Goal: Task Accomplishment & Management: Use online tool/utility

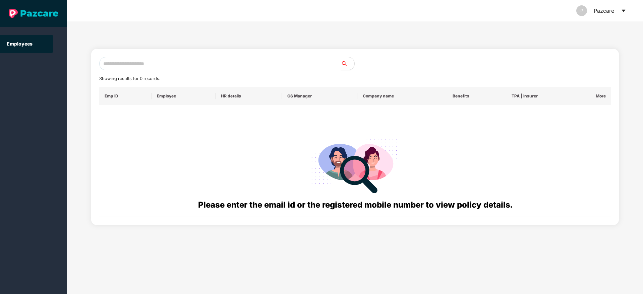
click at [624, 11] on icon "caret-down" at bounding box center [624, 11] width 4 height 2
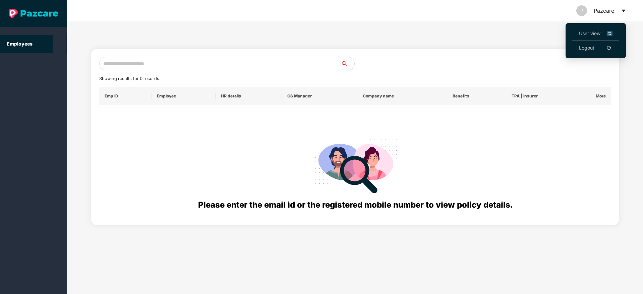
click at [586, 46] on link "Logout" at bounding box center [586, 47] width 15 height 7
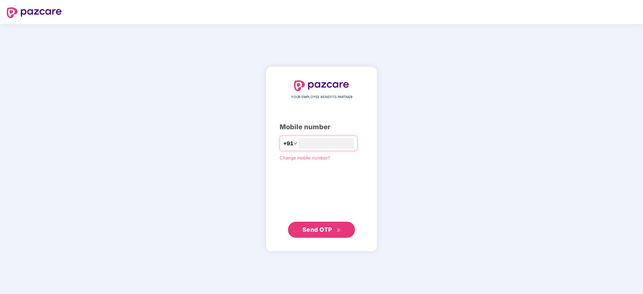
type input "**********"
click at [321, 229] on span "Send OTP" at bounding box center [317, 229] width 30 height 7
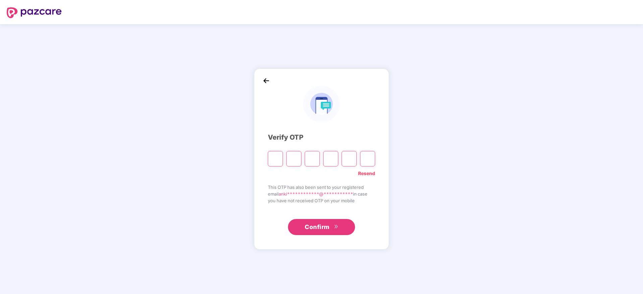
type input "*"
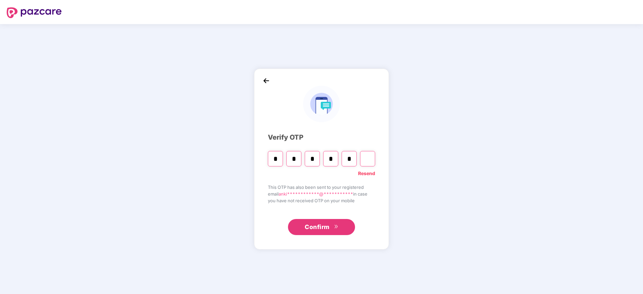
type input "*"
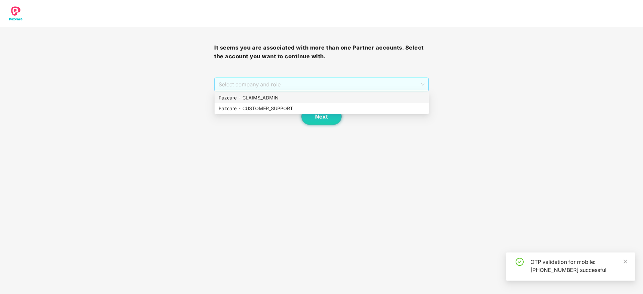
click at [250, 86] on span "Select company and role" at bounding box center [322, 84] width 206 height 13
click at [256, 111] on div "Pazcare - CUSTOMER_SUPPORT" at bounding box center [322, 108] width 206 height 7
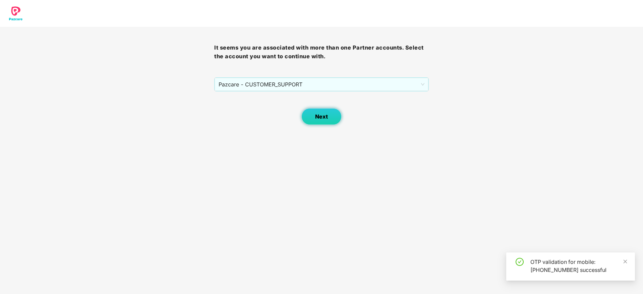
click at [301, 114] on button "Next" at bounding box center [321, 116] width 40 height 17
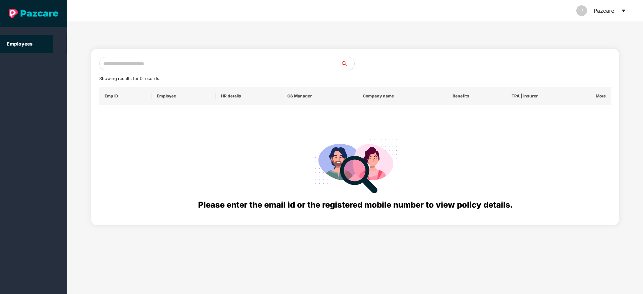
click at [624, 11] on icon "caret-down" at bounding box center [624, 11] width 4 height 2
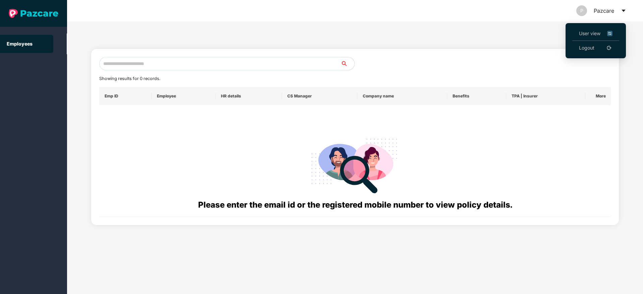
click at [590, 35] on span "User view" at bounding box center [596, 33] width 34 height 7
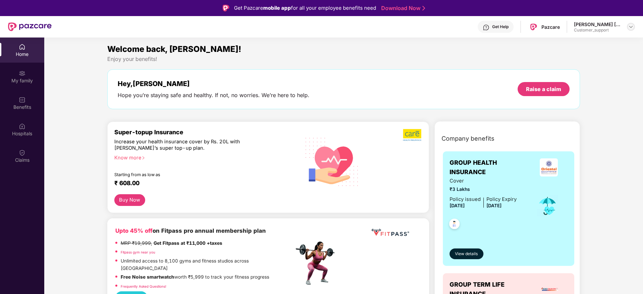
click at [629, 24] on img at bounding box center [630, 26] width 5 height 5
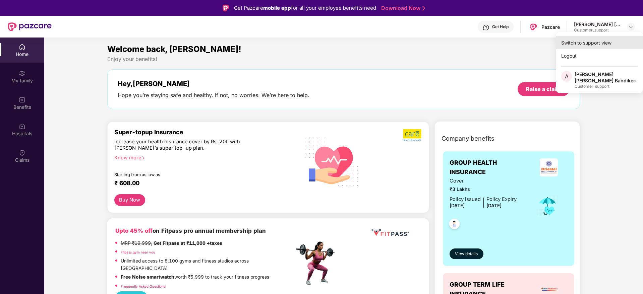
click at [593, 43] on div "Switch to support view" at bounding box center [599, 42] width 87 height 13
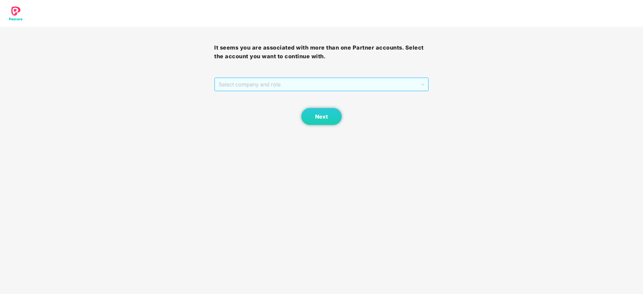
click at [342, 85] on span "Select company and role" at bounding box center [322, 84] width 206 height 13
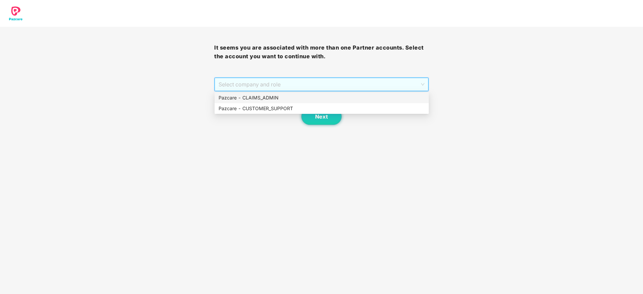
click at [252, 99] on div "Pazcare - CLAIMS_ADMIN" at bounding box center [322, 97] width 206 height 7
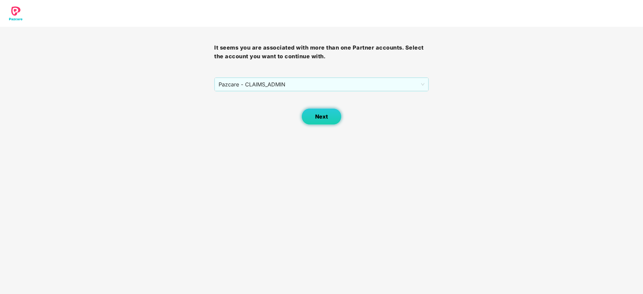
click at [315, 113] on button "Next" at bounding box center [321, 116] width 40 height 17
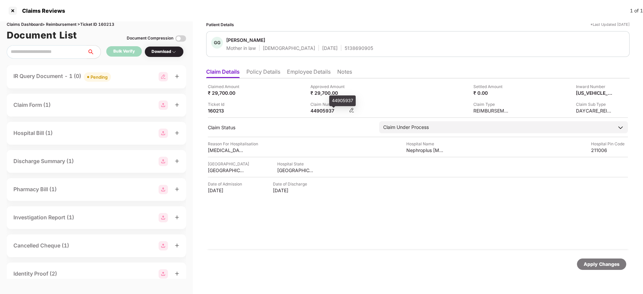
click at [318, 111] on div "44905937" at bounding box center [328, 111] width 37 height 6
copy div "44905937"
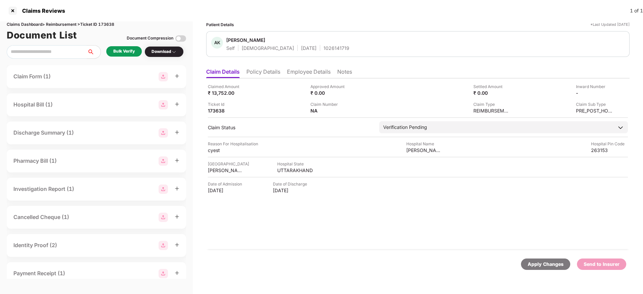
click at [262, 74] on li "Policy Details" at bounding box center [263, 73] width 34 height 10
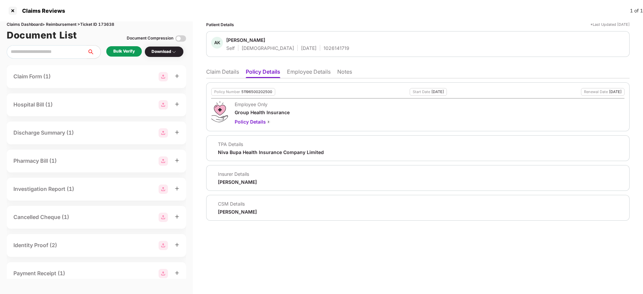
click at [301, 71] on li "Employee Details" at bounding box center [309, 73] width 44 height 10
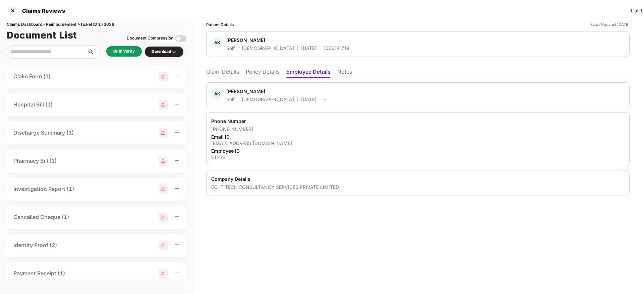
click at [265, 73] on li "Policy Details" at bounding box center [263, 73] width 34 height 10
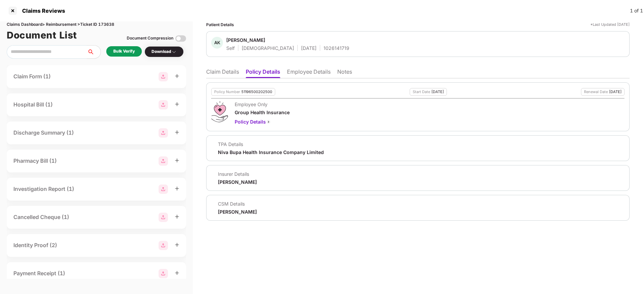
click at [265, 73] on li "Policy Details" at bounding box center [263, 73] width 35 height 10
click at [211, 70] on li "Claim Details" at bounding box center [222, 73] width 33 height 10
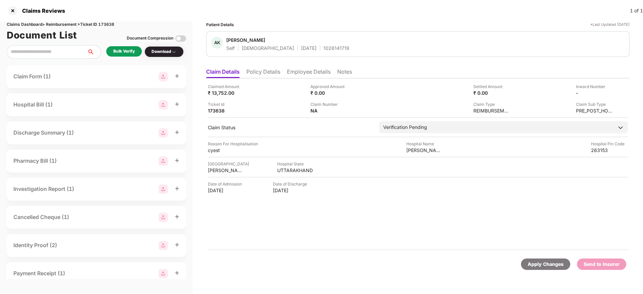
click at [252, 85] on div "Claimed Amount ₹ 13,752.00" at bounding box center [257, 89] width 98 height 13
click at [115, 50] on div "Bulk Verify" at bounding box center [123, 51] width 21 height 6
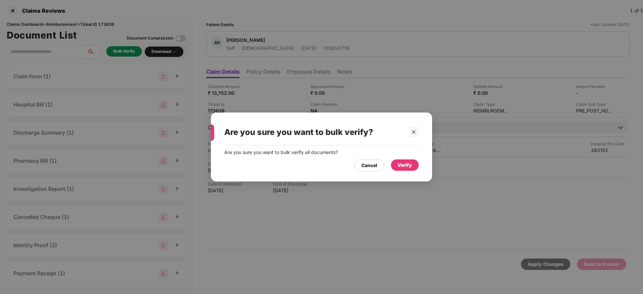
click at [409, 169] on div "Verify" at bounding box center [405, 165] width 14 height 7
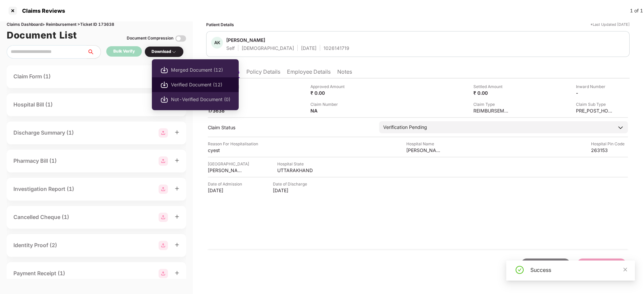
click at [187, 81] on span "Verified Document (12)" at bounding box center [200, 84] width 59 height 7
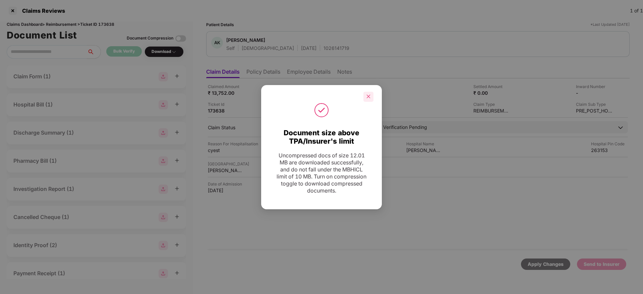
click at [371, 95] on div at bounding box center [368, 97] width 10 height 10
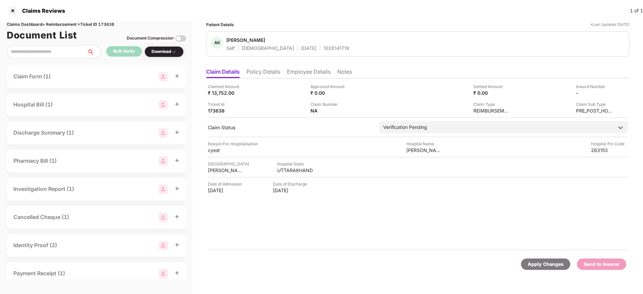
click at [324, 48] on div "1026141719" at bounding box center [337, 48] width 26 height 6
copy div "1026141719"
click at [291, 70] on li "Employee Details" at bounding box center [309, 73] width 44 height 10
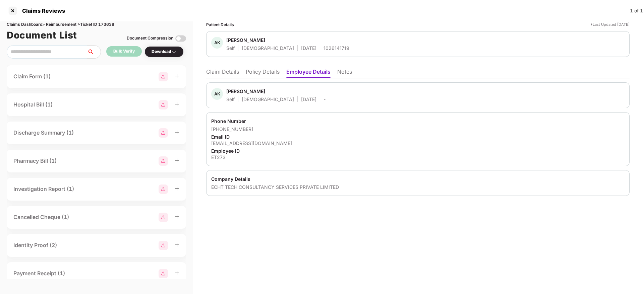
click at [234, 140] on div "ajeetkg094@gmail.com" at bounding box center [417, 143] width 413 height 6
copy div "ajeetkg094@gmail.com"
drag, startPoint x: 220, startPoint y: 129, endPoint x: 255, endPoint y: 129, distance: 34.9
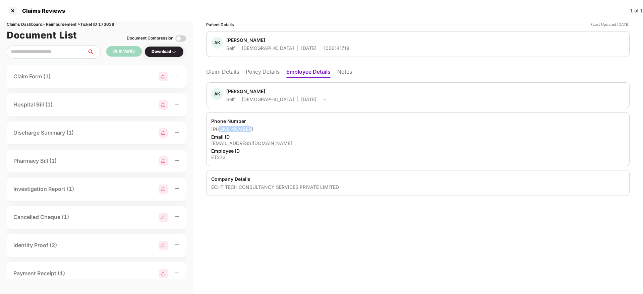
click at [255, 129] on div "+918439681090" at bounding box center [417, 129] width 413 height 6
copy div "8439681090"
click at [221, 70] on li "Claim Details" at bounding box center [222, 73] width 33 height 10
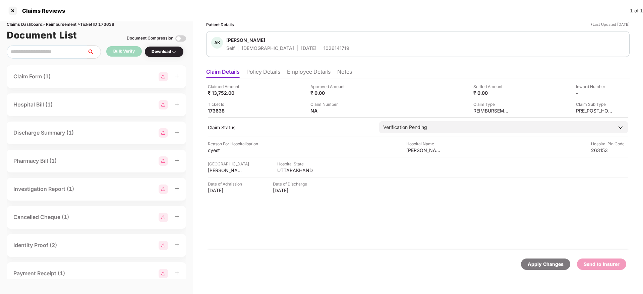
click at [215, 166] on div "[GEOGRAPHIC_DATA]" at bounding box center [228, 164] width 41 height 6
click at [218, 169] on div "UDHAM SINGH NAGAR" at bounding box center [226, 170] width 37 height 6
copy div "UDHAM SINGH NAGAR"
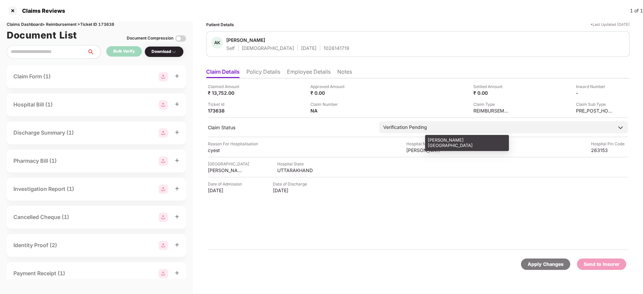
click at [420, 151] on div "Charvi Hospital" at bounding box center [424, 150] width 37 height 6
copy div "Charvi Hospital"
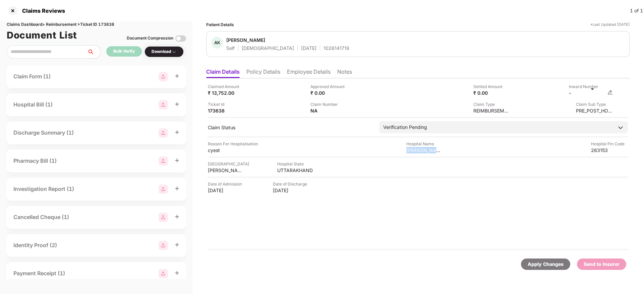
click at [613, 94] on img at bounding box center [610, 92] width 5 height 5
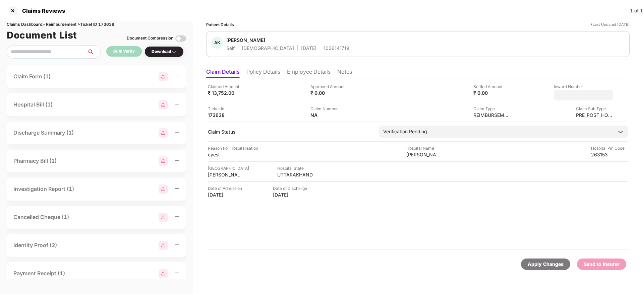
type input "**********"
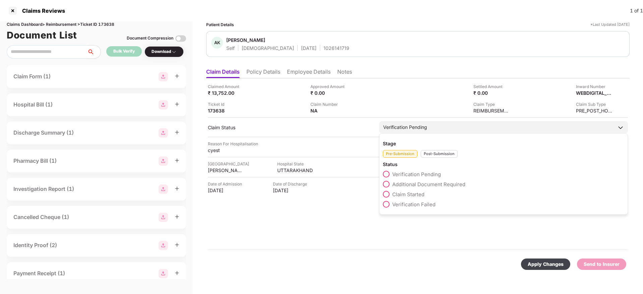
click at [426, 156] on div "Post-Submission" at bounding box center [439, 154] width 37 height 8
click at [388, 184] on span at bounding box center [386, 184] width 7 height 7
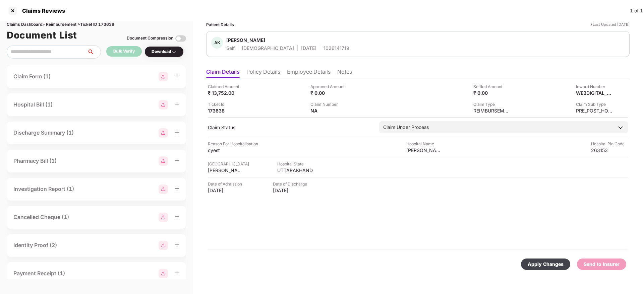
click at [542, 261] on div "Apply Changes" at bounding box center [546, 264] width 36 height 7
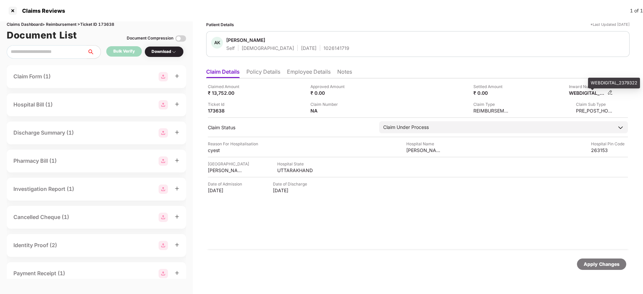
click at [580, 91] on div "WEBDIGITAL_2379322" at bounding box center [587, 93] width 37 height 6
copy div "WEBDIGITAL_2379322"
click at [324, 48] on div "1026141719" at bounding box center [337, 48] width 26 height 6
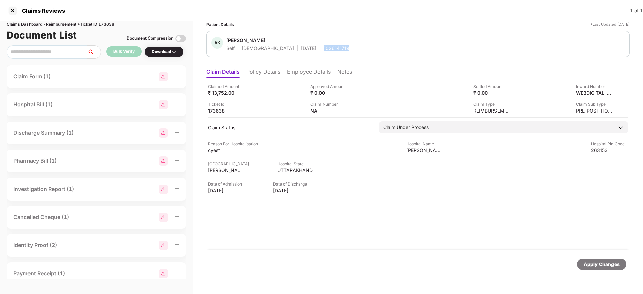
copy div "1026141719"
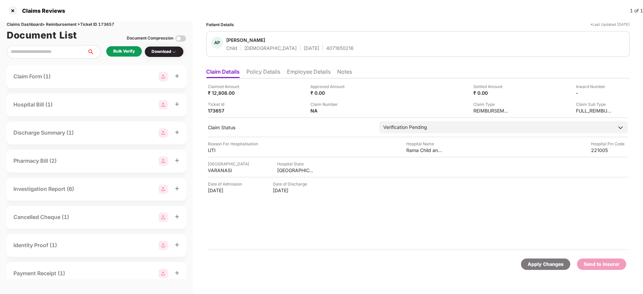
click at [261, 74] on li "Policy Details" at bounding box center [263, 73] width 34 height 10
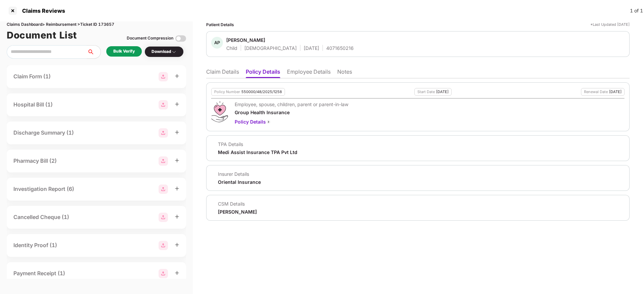
click at [309, 71] on li "Employee Details" at bounding box center [309, 73] width 44 height 10
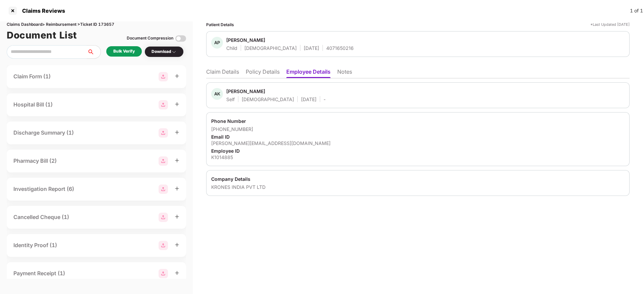
click at [269, 70] on li "Policy Details" at bounding box center [263, 73] width 34 height 10
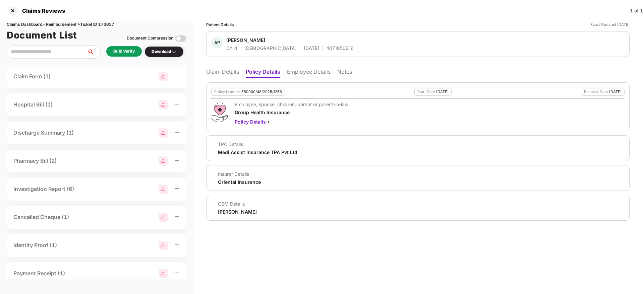
click at [211, 76] on li "Claim Details" at bounding box center [222, 73] width 33 height 10
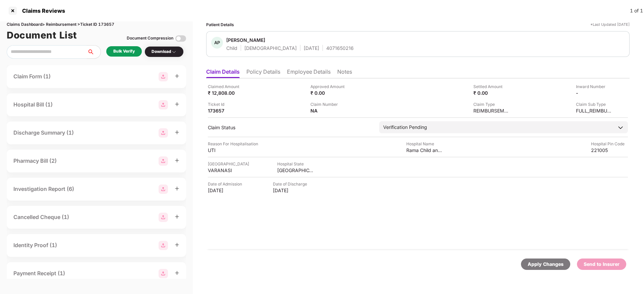
click at [248, 73] on li "Policy Details" at bounding box center [263, 73] width 34 height 10
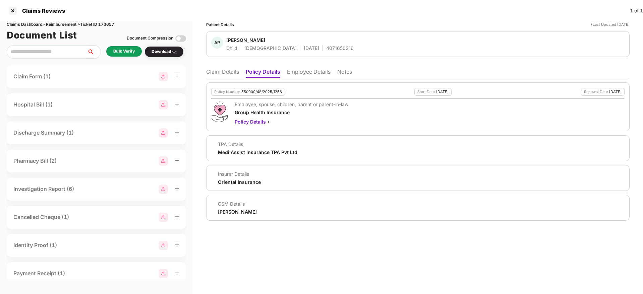
click at [304, 68] on ul "Claim Details Policy Details Employee Details Notes" at bounding box center [417, 71] width 423 height 13
click at [312, 74] on li "Employee Details" at bounding box center [309, 73] width 44 height 10
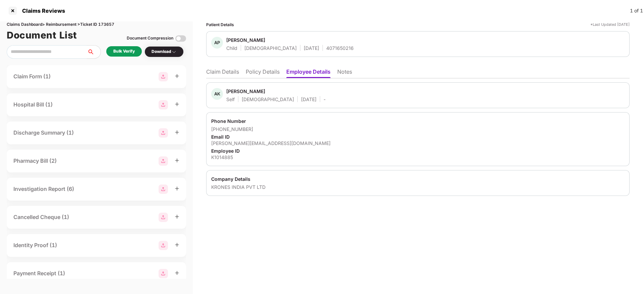
click at [256, 71] on li "Policy Details" at bounding box center [263, 73] width 34 height 10
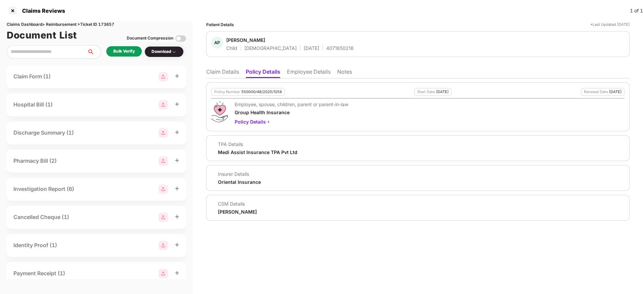
click at [223, 69] on li "Claim Details" at bounding box center [222, 73] width 33 height 10
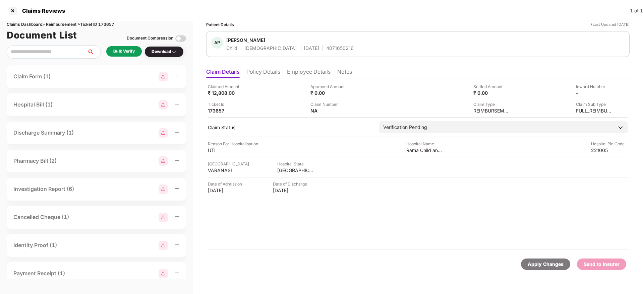
click at [126, 53] on div "Bulk Verify" at bounding box center [123, 51] width 21 height 6
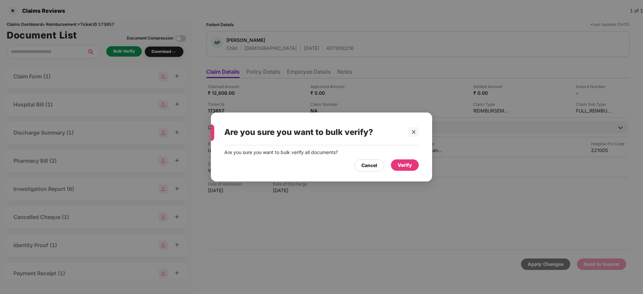
click at [402, 165] on div "Verify" at bounding box center [405, 165] width 14 height 7
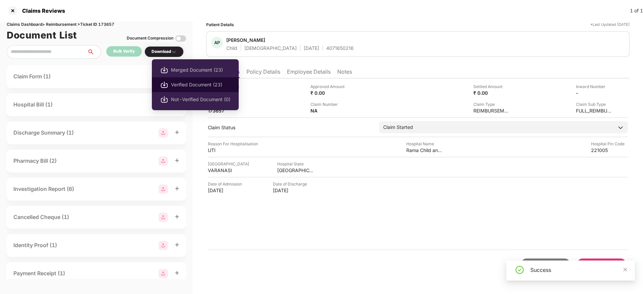
click at [201, 90] on li "Verified Document (23)" at bounding box center [195, 84] width 87 height 15
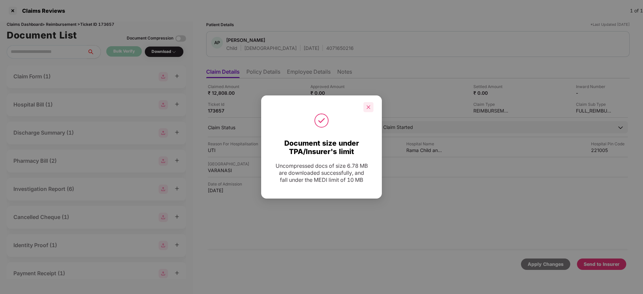
click at [373, 109] on div at bounding box center [368, 107] width 10 height 10
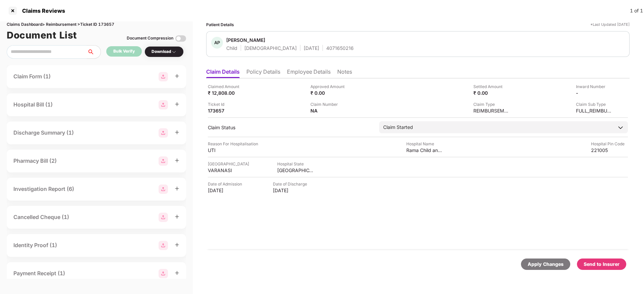
click at [594, 268] on div "Send to Insurer" at bounding box center [602, 264] width 36 height 7
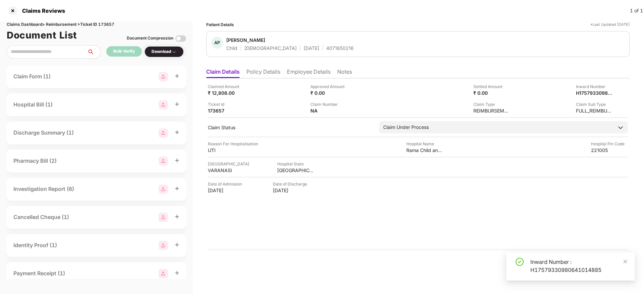
click at [269, 69] on li "Policy Details" at bounding box center [263, 73] width 34 height 10
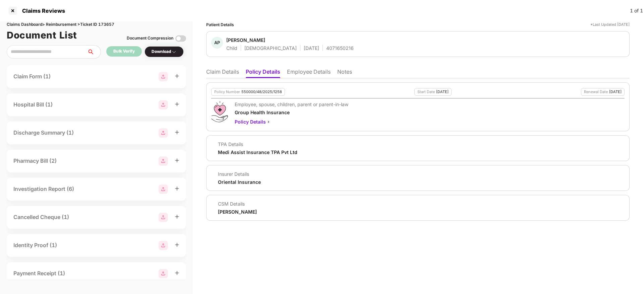
click at [225, 71] on li "Claim Details" at bounding box center [222, 73] width 33 height 10
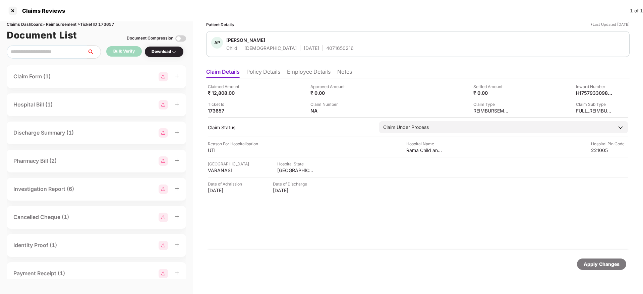
click at [309, 52] on div "AP Anvit Pathak Child Male 21 Apr 2020 4071650216" at bounding box center [417, 44] width 423 height 26
copy div "4071650216"
click at [588, 92] on div "H17579330980641014885" at bounding box center [587, 93] width 37 height 6
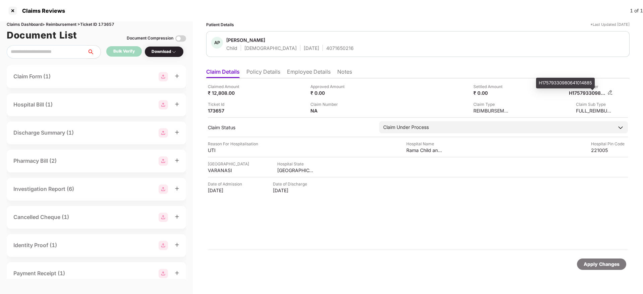
click at [588, 92] on div "H17579330980641014885" at bounding box center [587, 93] width 37 height 6
copy div
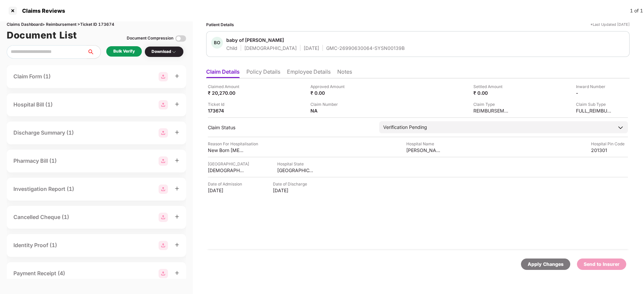
click at [269, 72] on li "Policy Details" at bounding box center [263, 73] width 34 height 10
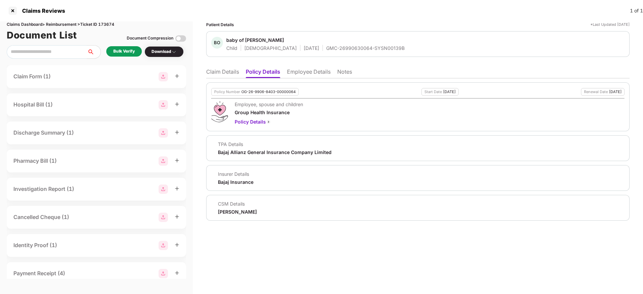
click at [305, 72] on li "Employee Details" at bounding box center [309, 73] width 44 height 10
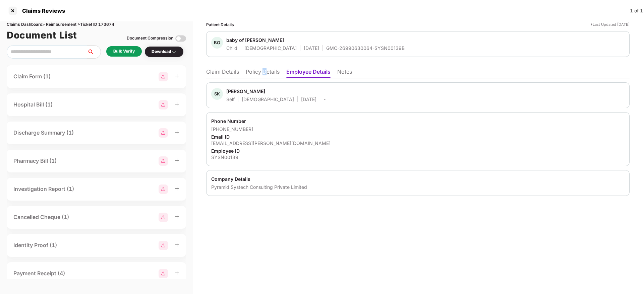
drag, startPoint x: 267, startPoint y: 65, endPoint x: 264, endPoint y: 73, distance: 8.2
click at [264, 73] on ul "Claim Details Policy Details Employee Details Notes" at bounding box center [417, 71] width 423 height 13
click at [264, 73] on li "Policy Details" at bounding box center [263, 73] width 34 height 10
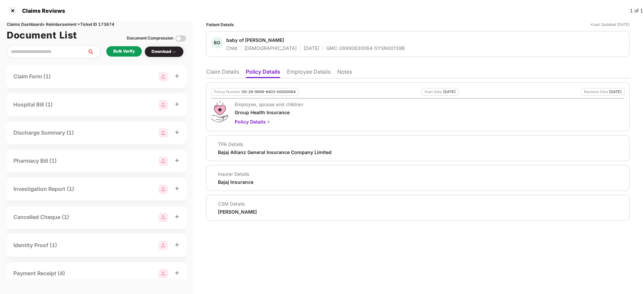
click at [227, 70] on li "Claim Details" at bounding box center [222, 73] width 33 height 10
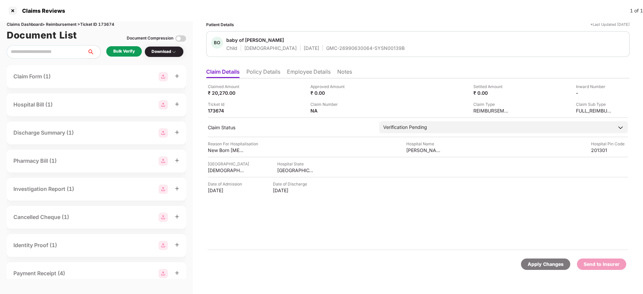
click at [128, 60] on div "Claims Dashboard > Reimbursement > Ticket ID 173674 Document List Document Comp…" at bounding box center [96, 157] width 193 height 273
click at [119, 53] on div "Bulk Verify" at bounding box center [123, 51] width 21 height 6
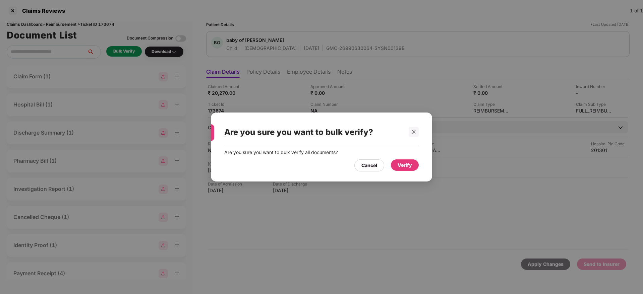
click at [401, 165] on div "Verify" at bounding box center [405, 165] width 14 height 7
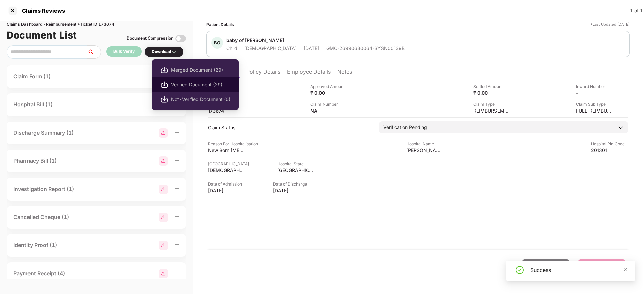
click at [188, 82] on span "Verified Document (29)" at bounding box center [200, 84] width 59 height 7
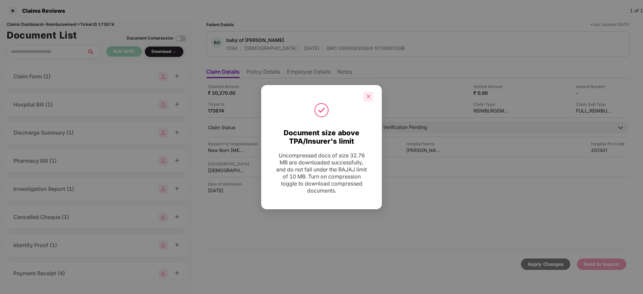
click at [369, 94] on div at bounding box center [368, 97] width 10 height 10
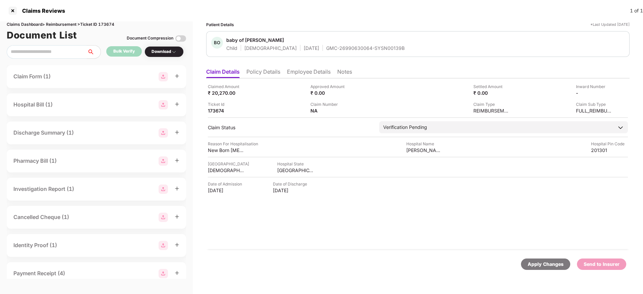
click at [326, 51] on div "GMC-26990630064-SYSN00139B" at bounding box center [365, 48] width 78 height 6
copy div "GMC-26990630064-SYSN00139B"
click at [383, 96] on div "Approved Amount ₹ 0.00" at bounding box center [359, 89] width 98 height 13
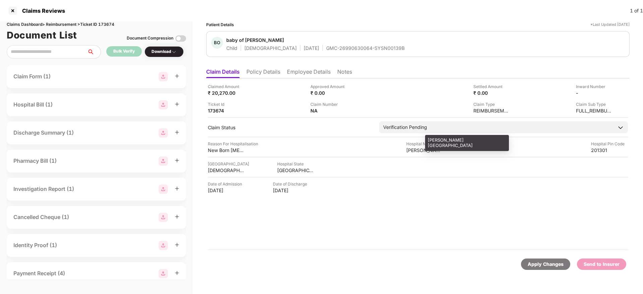
click at [415, 153] on div "Surbhi Hospital" at bounding box center [424, 150] width 37 height 6
copy div "Surbhi Hospital"
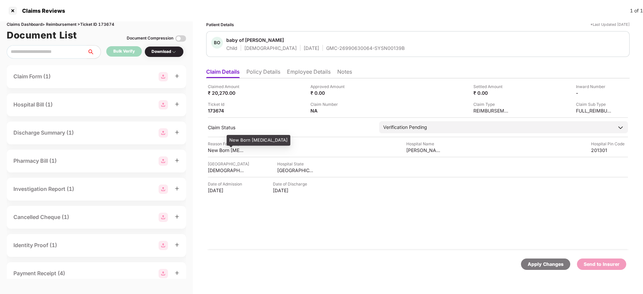
click at [214, 150] on div "New Born NICU" at bounding box center [226, 150] width 37 height 6
copy div "New Born NICU"
click at [278, 70] on li "Policy Details" at bounding box center [263, 73] width 34 height 10
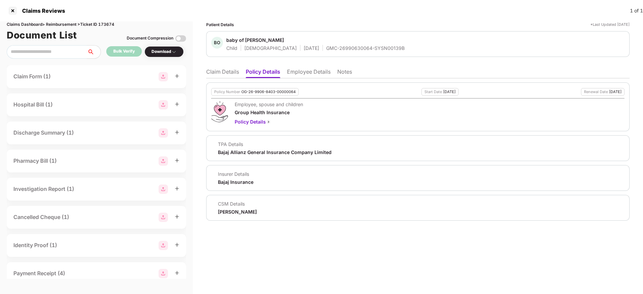
click at [231, 74] on li "Claim Details" at bounding box center [222, 73] width 33 height 10
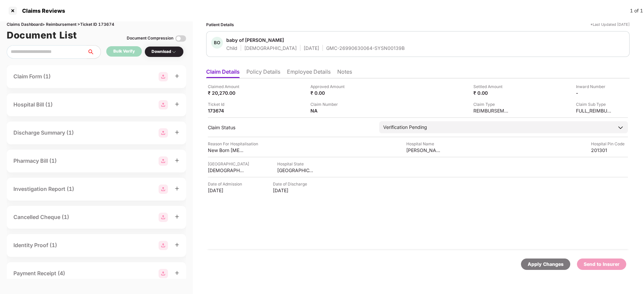
click at [290, 72] on li "Employee Details" at bounding box center [309, 73] width 44 height 10
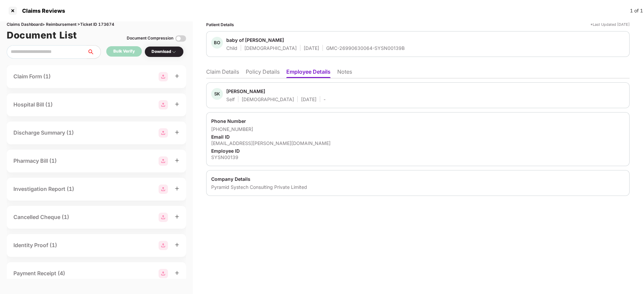
click at [256, 144] on div "kumari.sarita@pyramidci.com" at bounding box center [417, 143] width 413 height 6
copy div "kumari.sarita@pyramidci.com"
drag, startPoint x: 219, startPoint y: 129, endPoint x: 250, endPoint y: 130, distance: 31.2
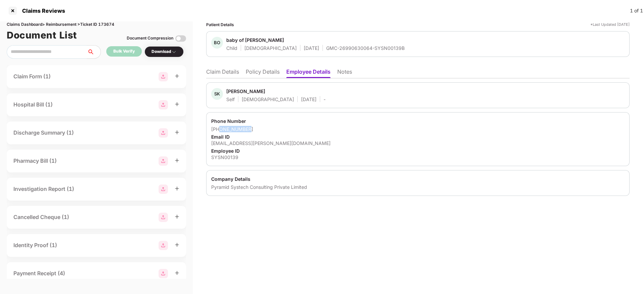
click at [250, 130] on div "+918510008735" at bounding box center [417, 129] width 413 height 6
copy div "8510008735"
click at [242, 143] on div "kumari.sarita@pyramidci.com" at bounding box center [417, 143] width 413 height 6
click at [242, 143] on div "[EMAIL_ADDRESS][PERSON_NAME][DOMAIN_NAME]" at bounding box center [417, 143] width 413 height 6
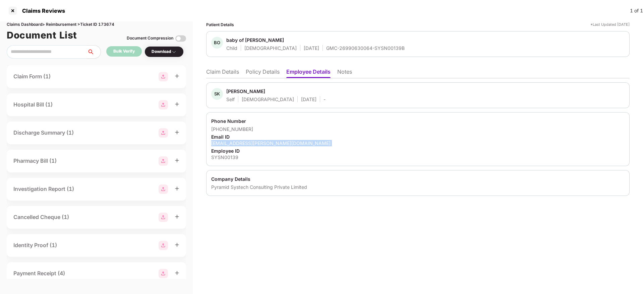
copy div "kumari.sarita@pyramidci.com"
click at [257, 75] on li "Policy Details" at bounding box center [263, 73] width 34 height 10
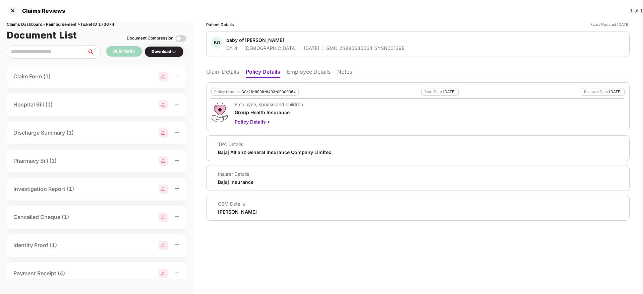
click at [213, 73] on li "Claim Details" at bounding box center [222, 73] width 33 height 10
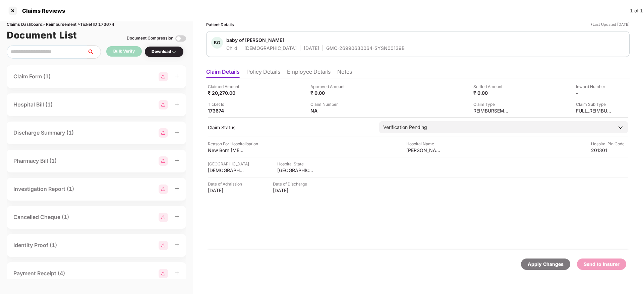
click at [271, 74] on li "Policy Details" at bounding box center [263, 73] width 34 height 10
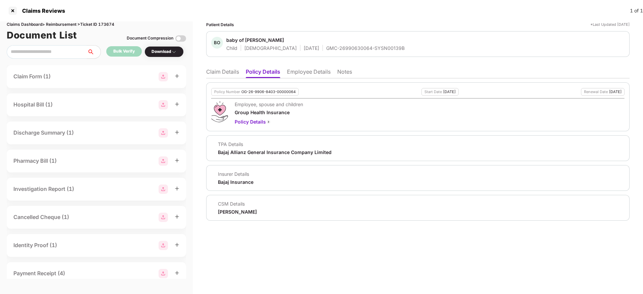
click at [234, 72] on li "Claim Details" at bounding box center [222, 73] width 33 height 10
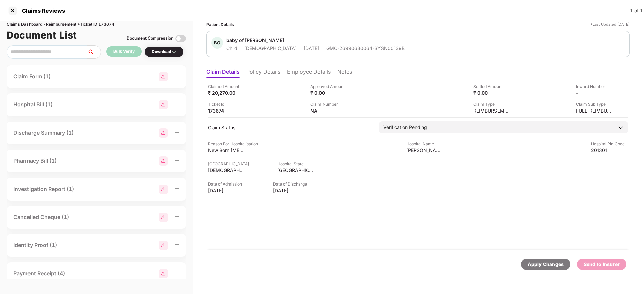
click at [298, 71] on li "Employee Details" at bounding box center [309, 73] width 44 height 10
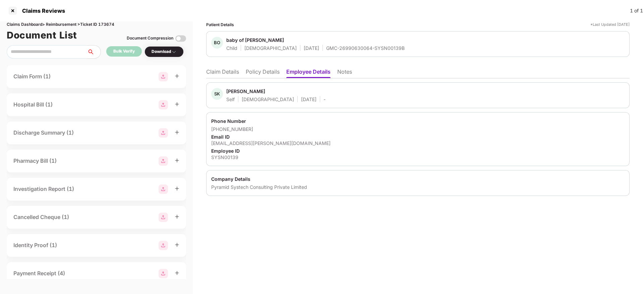
click at [251, 144] on div "kumari.sarita@pyramidci.com" at bounding box center [417, 143] width 413 height 6
copy div "kumari.sarita@pyramidci.com"
click at [326, 47] on div "GMC-26990630064-SYSN00139B" at bounding box center [365, 48] width 78 height 6
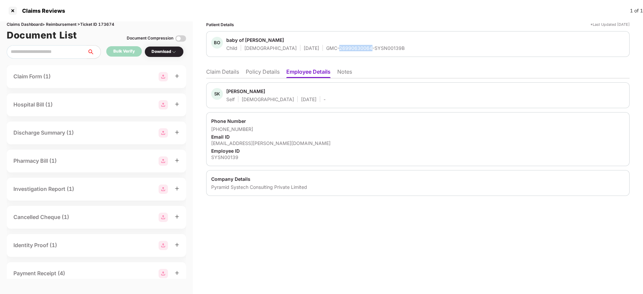
click at [326, 47] on div "GMC-26990630064-SYSN00139B" at bounding box center [365, 48] width 78 height 6
copy div "GMC-26990630064-SYSN00139B"
click at [221, 179] on div "Company Details" at bounding box center [417, 179] width 413 height 6
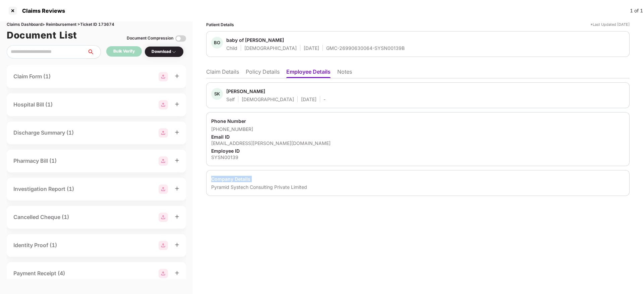
click at [221, 179] on div "Company Details" at bounding box center [417, 179] width 413 height 6
copy div "Company Details Pyramid Systech Consulting Private Limited"
click at [298, 149] on div "Employee ID" at bounding box center [417, 151] width 413 height 6
click at [222, 76] on li "Claim Details" at bounding box center [222, 73] width 33 height 10
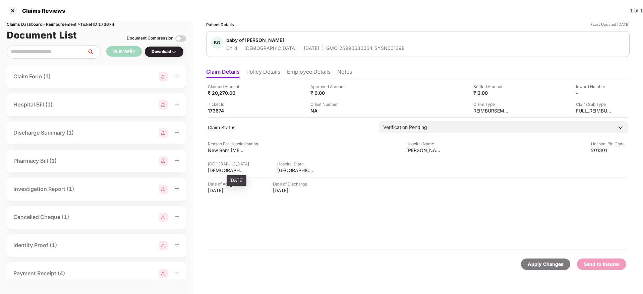
click at [214, 192] on div "04 Jul 2025" at bounding box center [226, 190] width 37 height 6
copy div "04 Jul 2025"
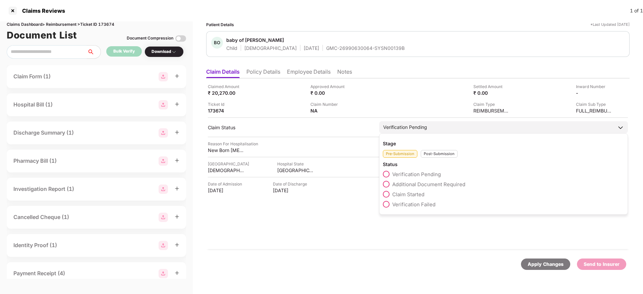
click at [385, 193] on span at bounding box center [386, 194] width 7 height 7
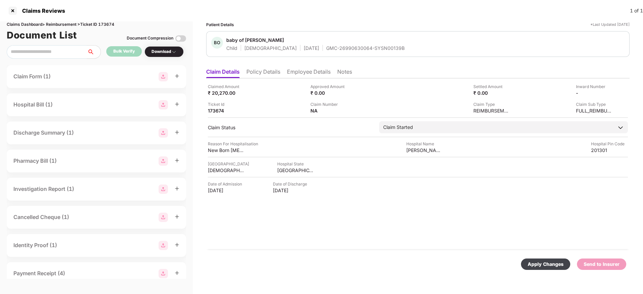
click at [536, 263] on div "Apply Changes" at bounding box center [546, 264] width 36 height 7
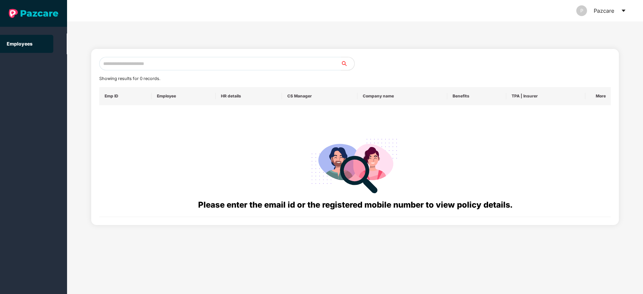
click at [102, 63] on input "text" at bounding box center [220, 63] width 242 height 13
paste input "**********"
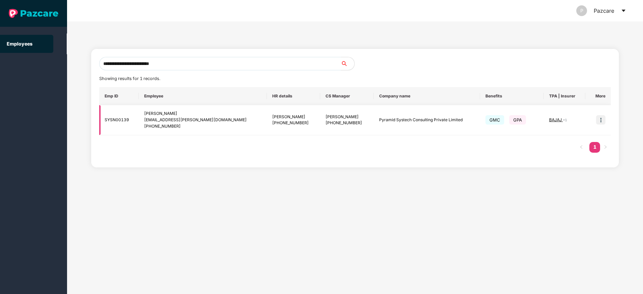
type input "**********"
click at [599, 123] on img at bounding box center [600, 119] width 9 height 9
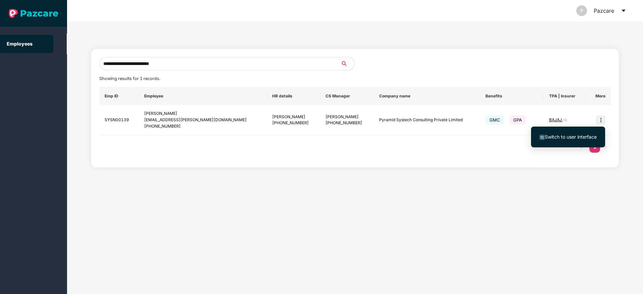
click at [570, 141] on li "Switch to user interface" at bounding box center [568, 137] width 74 height 14
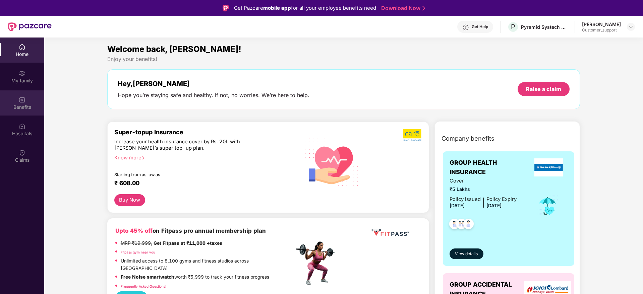
click at [25, 104] on div "Benefits" at bounding box center [22, 107] width 44 height 7
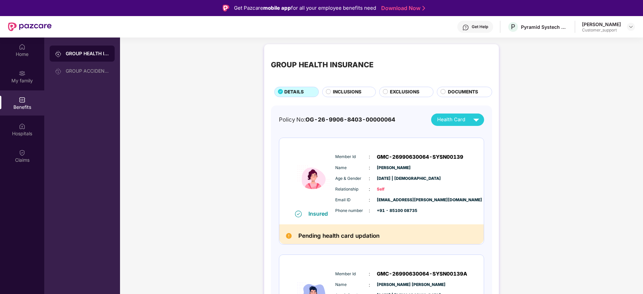
click at [487, 21] on div "Get Help" at bounding box center [475, 27] width 36 height 12
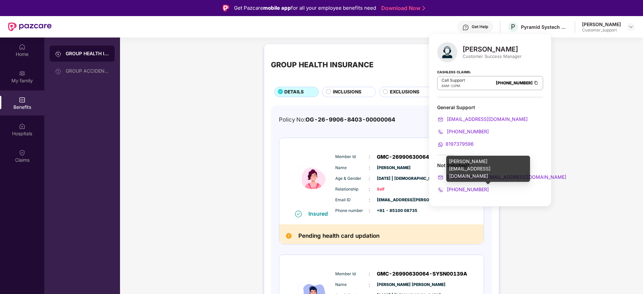
click at [467, 165] on div "harshal.bedi@pazcare.com" at bounding box center [488, 169] width 84 height 26
copy div "harshal.bedi@pazcare.com"
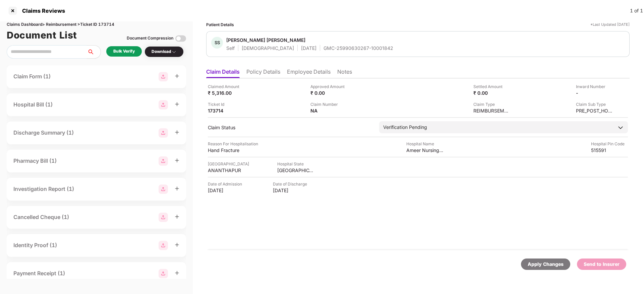
click at [256, 75] on li "Policy Details" at bounding box center [263, 73] width 34 height 10
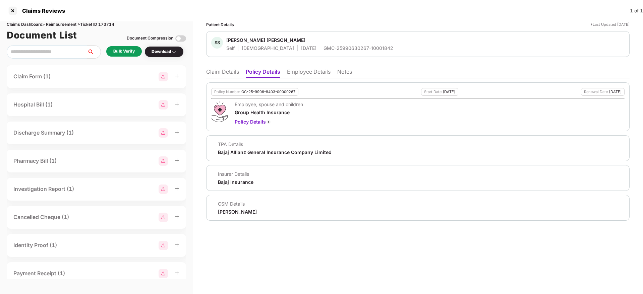
click at [226, 71] on li "Claim Details" at bounding box center [222, 73] width 33 height 10
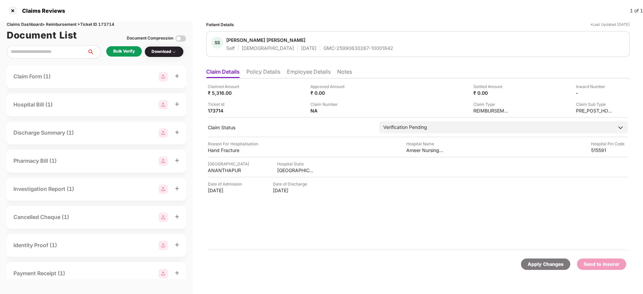
click at [268, 71] on li "Policy Details" at bounding box center [263, 73] width 34 height 10
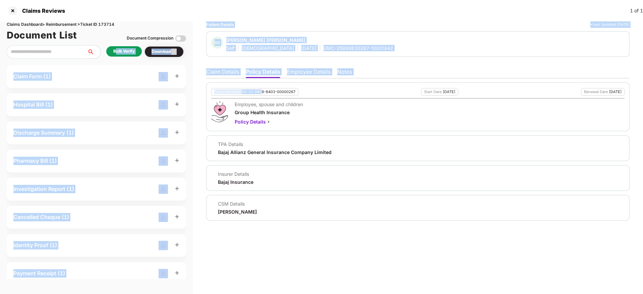
drag, startPoint x: 261, startPoint y: 88, endPoint x: 117, endPoint y: 47, distance: 149.4
click at [117, 47] on div "Claims Dashboard > Reimbursement > Ticket ID 173714 Document List Document Comp…" at bounding box center [321, 157] width 643 height 273
click at [117, 47] on div "Bulk Verify" at bounding box center [124, 51] width 36 height 10
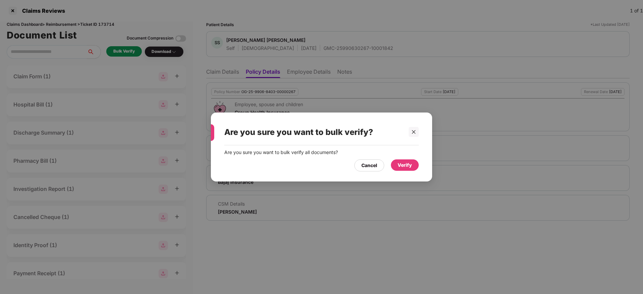
click at [406, 162] on div "Verify" at bounding box center [405, 165] width 14 height 7
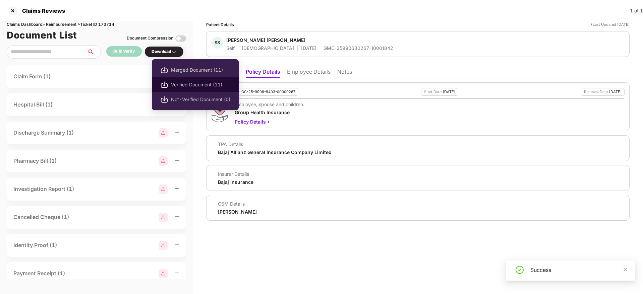
click at [172, 79] on li "Verified Document (11)" at bounding box center [195, 84] width 87 height 15
click at [187, 82] on span "Verified Document (11)" at bounding box center [200, 84] width 59 height 7
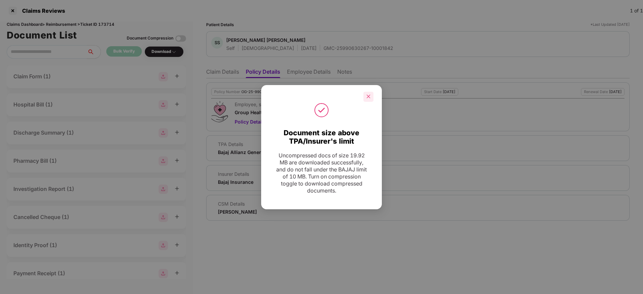
click at [368, 97] on icon "close" at bounding box center [368, 96] width 5 height 5
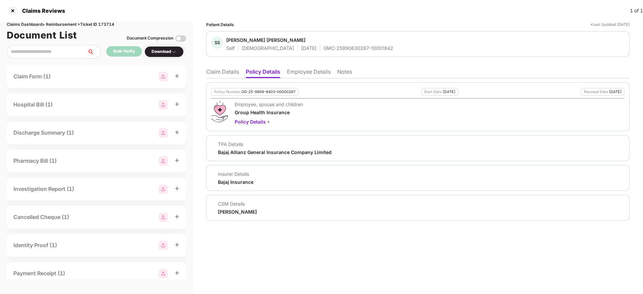
click at [224, 69] on li "Claim Details" at bounding box center [222, 73] width 33 height 10
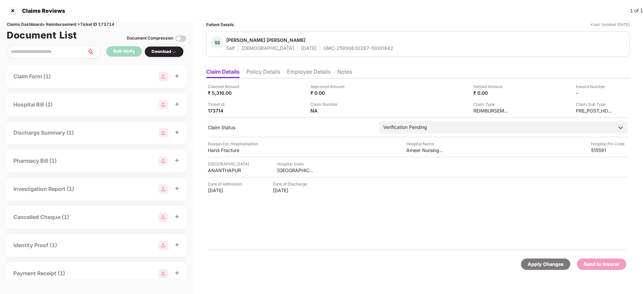
click at [257, 69] on li "Policy Details" at bounding box center [263, 73] width 34 height 10
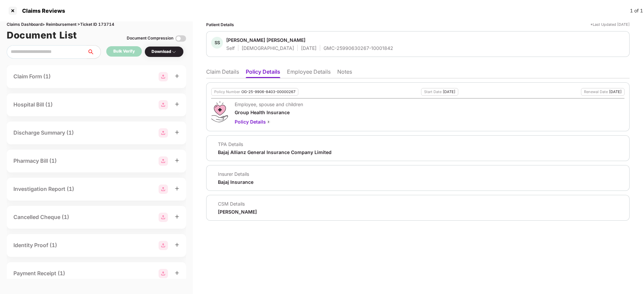
click at [209, 72] on li "Claim Details" at bounding box center [222, 73] width 33 height 10
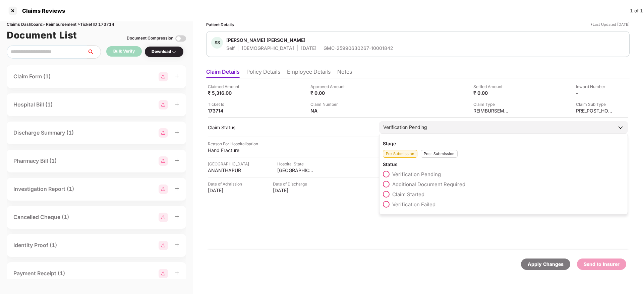
click at [383, 185] on label "Additional Document Required" at bounding box center [424, 184] width 82 height 7
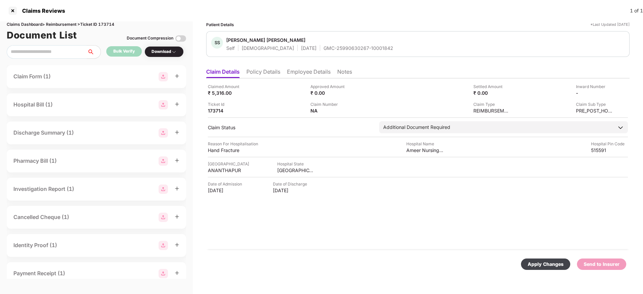
click at [543, 276] on div "Apply Changes Send to Insurer" at bounding box center [417, 264] width 423 height 28
click at [530, 263] on div "Apply Changes" at bounding box center [546, 264] width 36 height 7
click at [277, 78] on div "Claimed Amount ₹ 5,316.00 Approved Amount ₹ 0.00 Settled Amount ₹ 0.00 Inward N…" at bounding box center [417, 164] width 423 height 172
click at [269, 75] on li "Policy Details" at bounding box center [263, 73] width 34 height 10
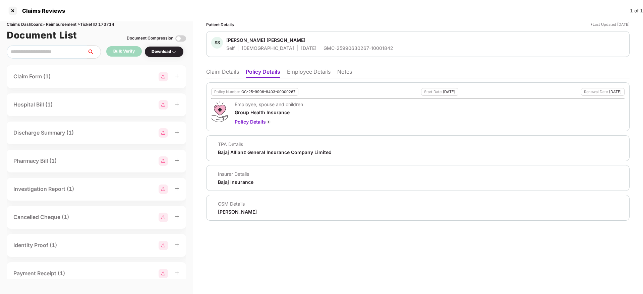
click at [225, 70] on li "Claim Details" at bounding box center [222, 73] width 33 height 10
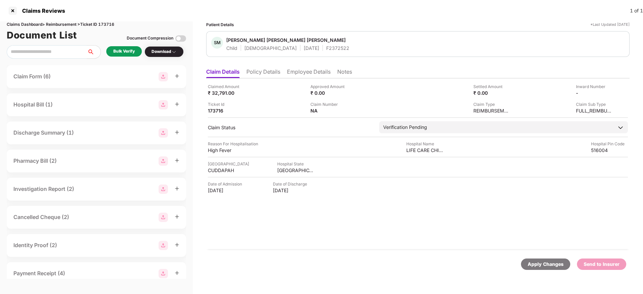
click at [265, 76] on li "Policy Details" at bounding box center [263, 73] width 34 height 10
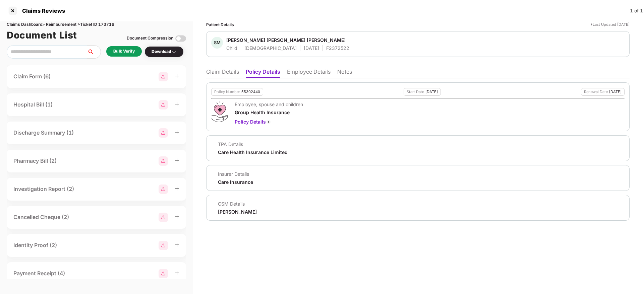
click at [304, 72] on li "Employee Details" at bounding box center [309, 73] width 44 height 10
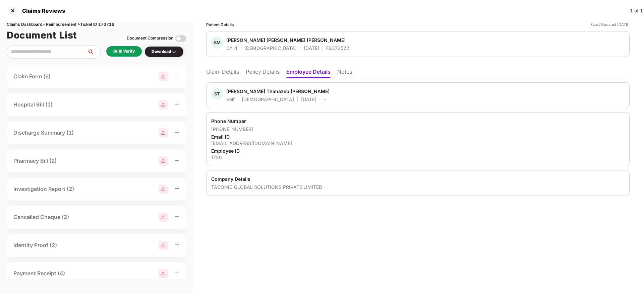
click at [267, 75] on li "Policy Details" at bounding box center [263, 73] width 34 height 10
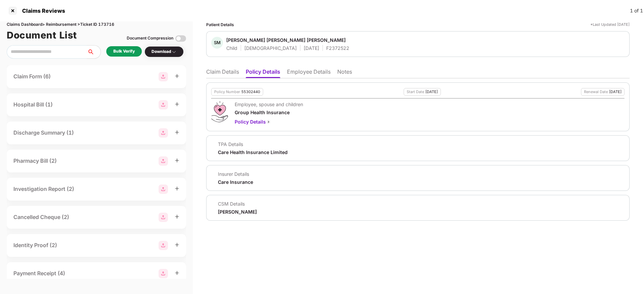
click at [217, 69] on li "Claim Details" at bounding box center [222, 73] width 33 height 10
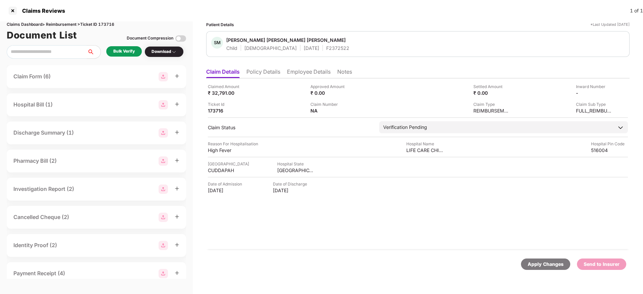
click at [126, 55] on div "Bulk Verify" at bounding box center [124, 51] width 36 height 10
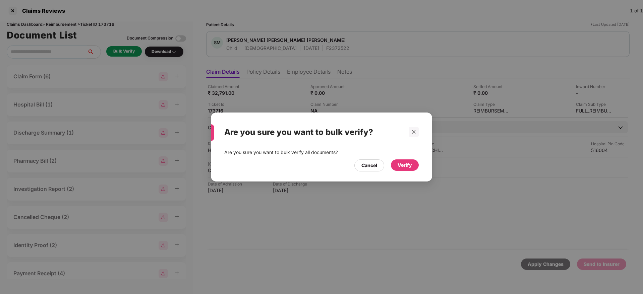
click at [405, 164] on div "Verify" at bounding box center [405, 165] width 14 height 7
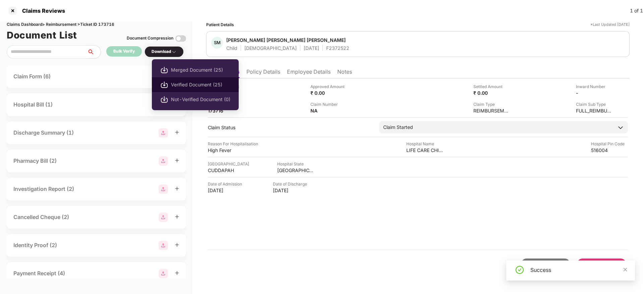
click at [189, 84] on span "Verified Document (25)" at bounding box center [200, 84] width 59 height 7
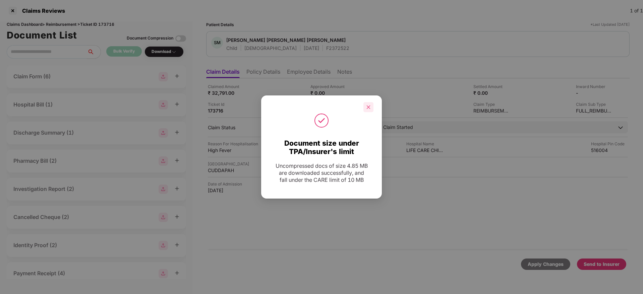
click at [366, 103] on div at bounding box center [368, 107] width 10 height 10
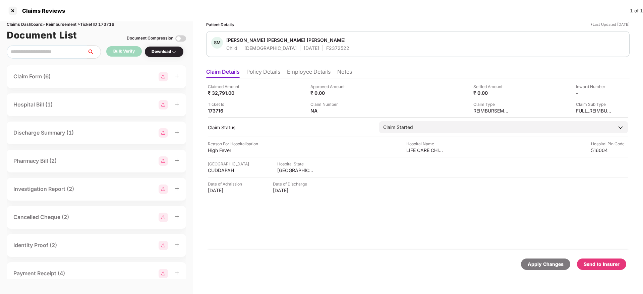
click at [261, 72] on li "Policy Details" at bounding box center [263, 73] width 34 height 10
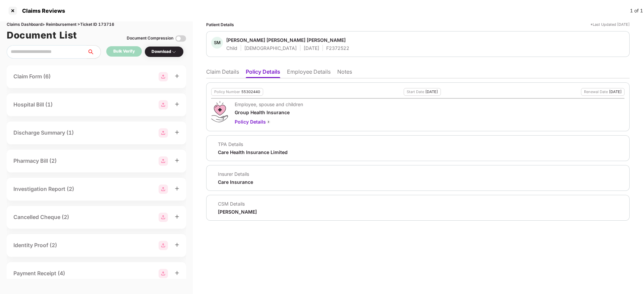
click at [246, 91] on div "55302440" at bounding box center [250, 92] width 19 height 4
copy div "55302440"
click at [326, 47] on div "F2372522" at bounding box center [337, 48] width 23 height 6
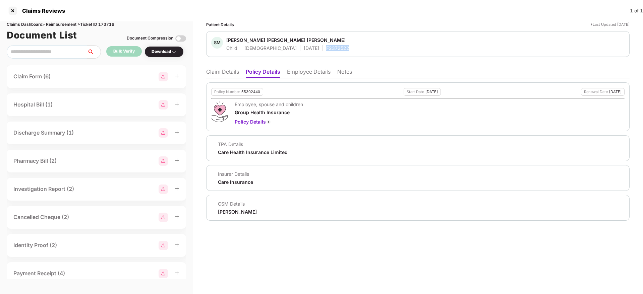
copy div "F2372522"
click at [222, 74] on li "Claim Details" at bounding box center [222, 73] width 33 height 10
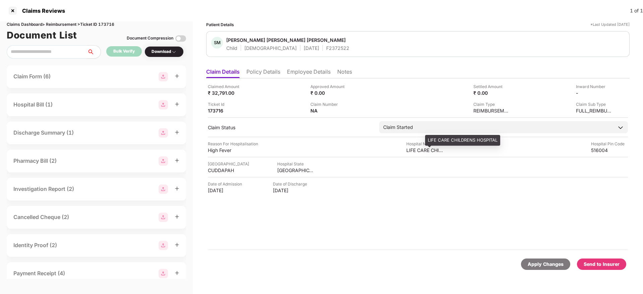
click at [414, 150] on div "LIFE CARE CHILDRENS HOSPITAL" at bounding box center [424, 150] width 37 height 6
copy div "LIFE CARE CHILDRENS HOSPITAL"
click at [269, 70] on li "Policy Details" at bounding box center [263, 73] width 34 height 10
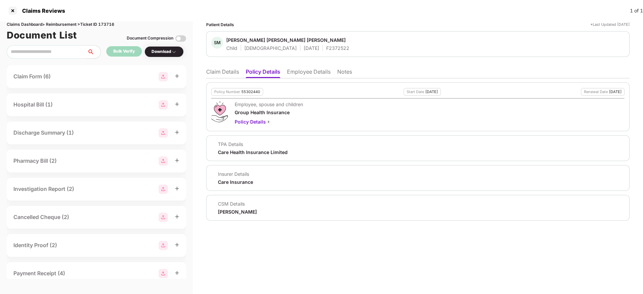
click at [193, 71] on div "Patient Details *Last Updated 15 Sep 2025 SM Shaik Muhammad Abdul Ahad Hussain …" at bounding box center [418, 157] width 450 height 273
click at [231, 70] on li "Claim Details" at bounding box center [222, 73] width 33 height 10
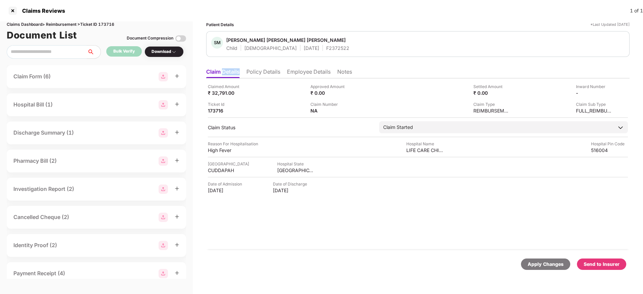
click at [231, 70] on li "Claim Details" at bounding box center [223, 73] width 34 height 10
click at [215, 149] on div "High Fever" at bounding box center [226, 150] width 37 height 6
copy div "High Fever"
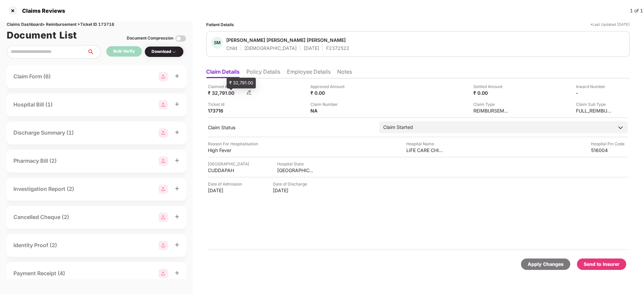
click at [218, 92] on div "₹ 32,791.00" at bounding box center [226, 93] width 37 height 6
copy div "32,791.00"
click at [610, 93] on img at bounding box center [610, 92] width 5 height 5
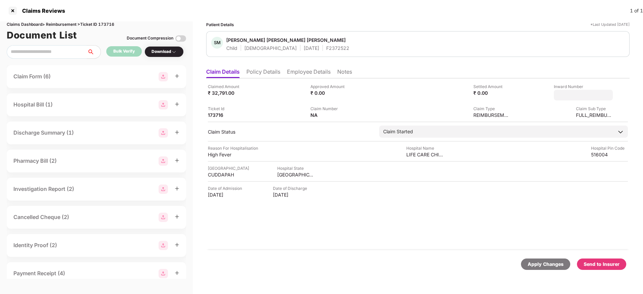
type input "**********"
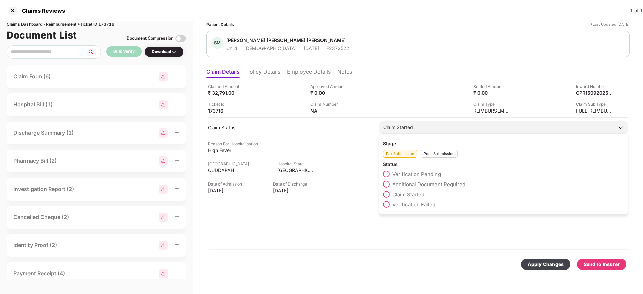
click at [426, 155] on div "Post-Submission" at bounding box center [439, 154] width 37 height 8
click at [389, 186] on span at bounding box center [386, 184] width 7 height 7
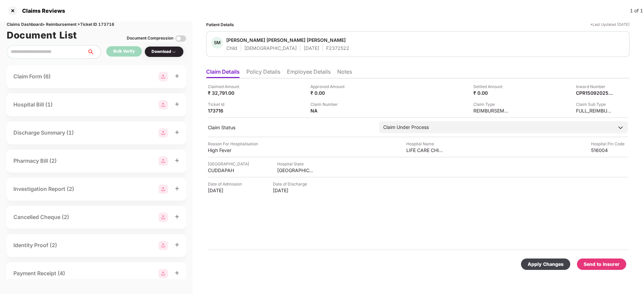
click at [548, 262] on div "Apply Changes" at bounding box center [546, 264] width 36 height 7
click at [265, 68] on li "Policy Details" at bounding box center [263, 73] width 34 height 10
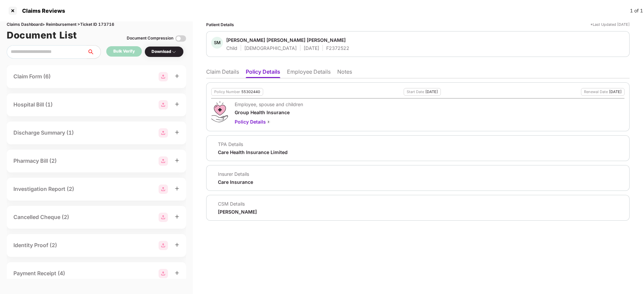
click at [238, 75] on li "Claim Details" at bounding box center [222, 73] width 33 height 10
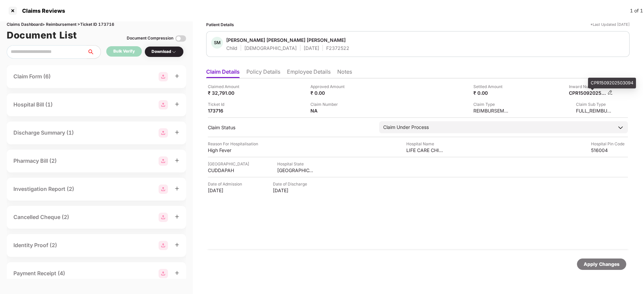
click at [578, 92] on div "CPR1509202503094" at bounding box center [587, 93] width 37 height 6
copy div "CPR1509202503094"
click at [326, 49] on div "F2372522" at bounding box center [337, 48] width 23 height 6
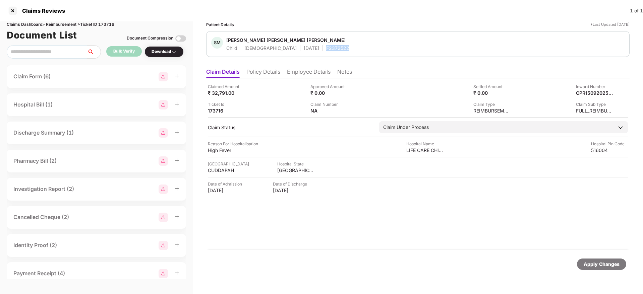
copy div "F2372522"
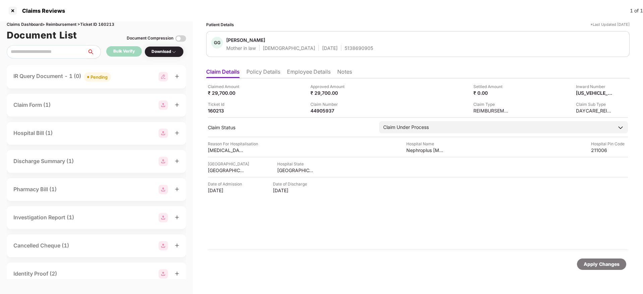
click at [309, 73] on li "Employee Details" at bounding box center [309, 73] width 44 height 10
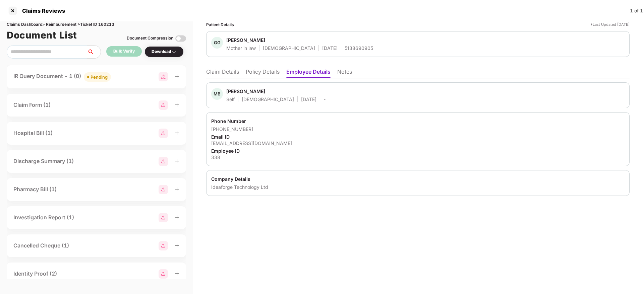
click at [254, 142] on div "mohit.bansal@ideaforgetech.com" at bounding box center [417, 143] width 413 height 6
copy div "mohit.bansal@ideaforgetech.com"
drag, startPoint x: 220, startPoint y: 129, endPoint x: 248, endPoint y: 129, distance: 28.2
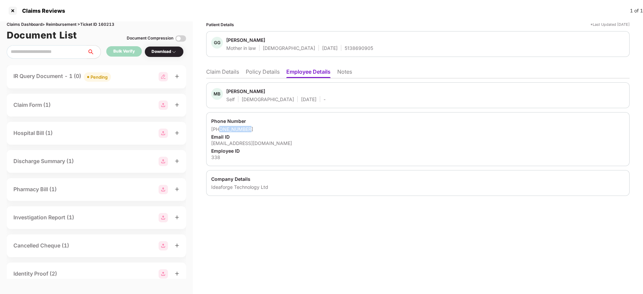
click at [248, 129] on div "+917042561014" at bounding box center [417, 129] width 413 height 6
copy div "7042561014"
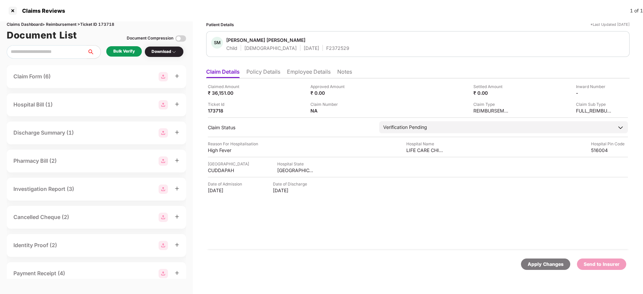
click at [263, 70] on li "Policy Details" at bounding box center [263, 73] width 34 height 10
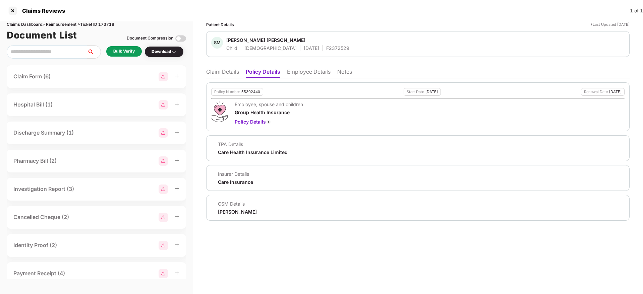
click at [305, 73] on li "Employee Details" at bounding box center [309, 73] width 44 height 10
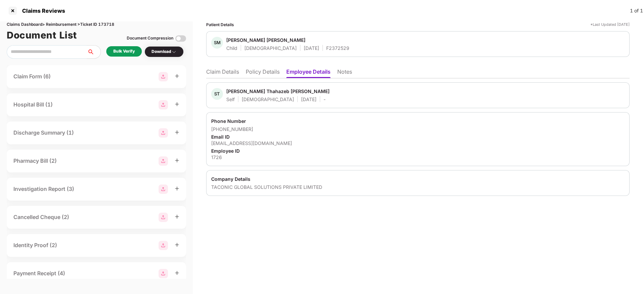
click at [228, 75] on li "Claim Details" at bounding box center [222, 73] width 33 height 10
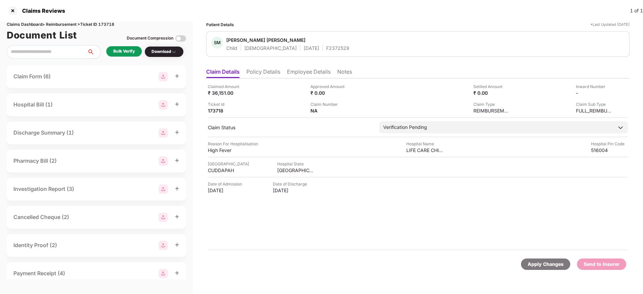
click at [380, 89] on div "Approved Amount ₹ 0.00" at bounding box center [359, 89] width 98 height 13
click at [118, 51] on div "Bulk Verify" at bounding box center [123, 51] width 21 height 6
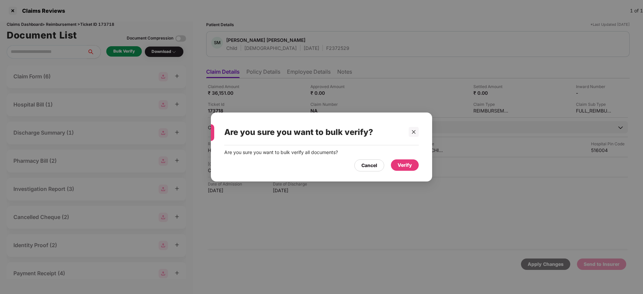
click at [404, 157] on div "Cancel Verify" at bounding box center [321, 163] width 194 height 15
click at [406, 163] on div "Verify" at bounding box center [405, 165] width 14 height 7
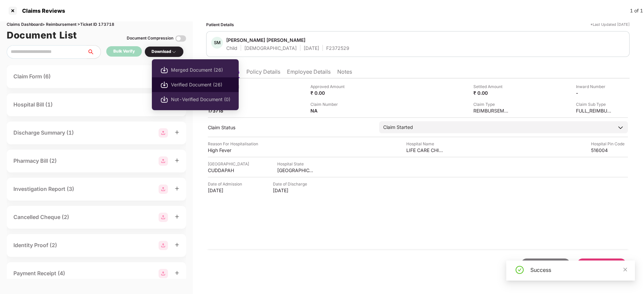
click at [186, 80] on li "Verified Document (26)" at bounding box center [195, 84] width 87 height 15
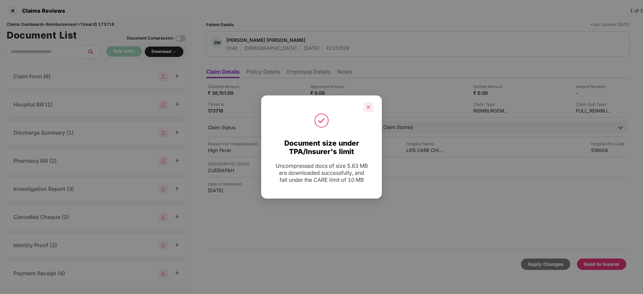
click at [371, 111] on div at bounding box center [368, 107] width 10 height 10
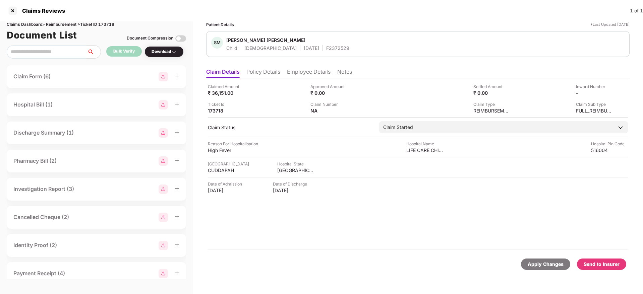
click at [263, 73] on li "Policy Details" at bounding box center [263, 73] width 34 height 10
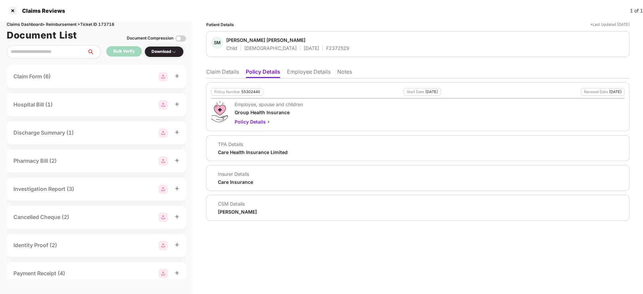
click at [225, 75] on li "Claim Details" at bounding box center [222, 73] width 33 height 10
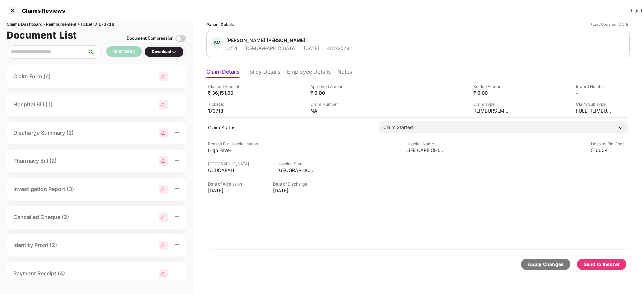
click at [302, 73] on li "Employee Details" at bounding box center [309, 73] width 44 height 10
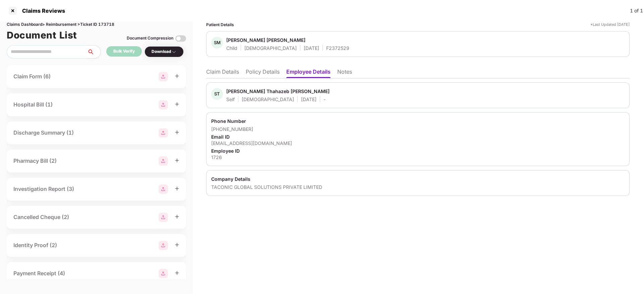
click at [263, 76] on li "Policy Details" at bounding box center [263, 73] width 34 height 10
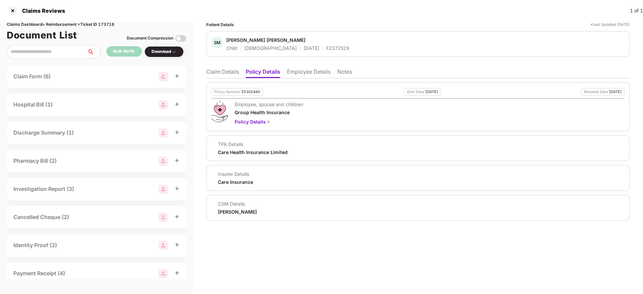
click at [253, 93] on div "55302440" at bounding box center [250, 92] width 19 height 4
copy div "55302440"
click at [326, 48] on div "F2372529" at bounding box center [337, 48] width 23 height 6
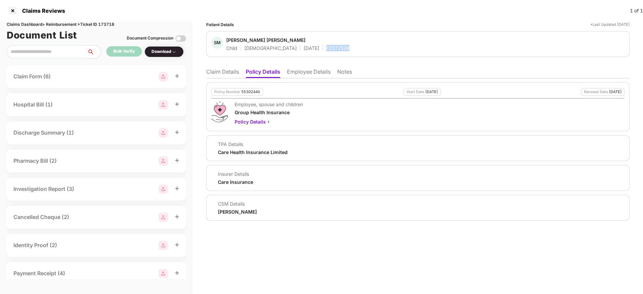
copy div "F2372529"
click at [225, 68] on li "Claim Details" at bounding box center [222, 73] width 33 height 10
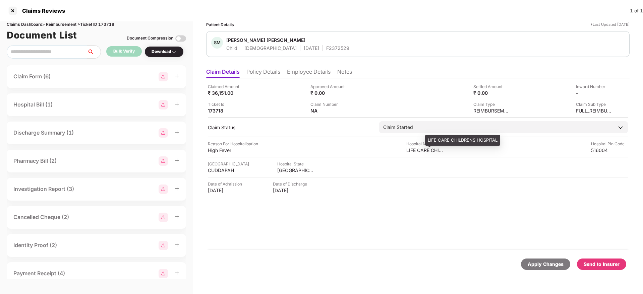
click at [419, 149] on div "LIFE CARE CHILDRENS HOSPITAL" at bounding box center [424, 150] width 37 height 6
copy div "LIFE CARE CHILDRENS HOSPITAL"
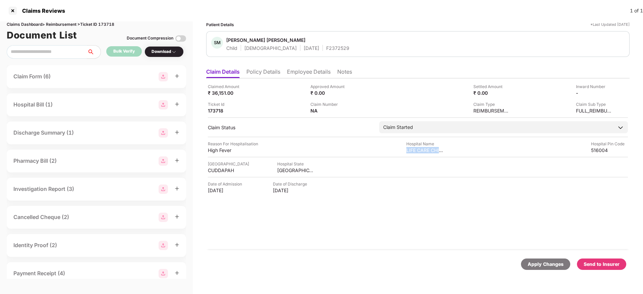
copy div "LIFE CARE CHILDRENS HOSPITAL"
click at [284, 102] on div "Ticket Id 173718" at bounding box center [257, 107] width 98 height 13
click at [265, 74] on li "Policy Details" at bounding box center [263, 73] width 34 height 10
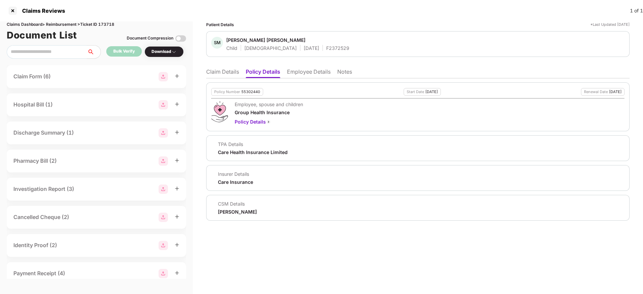
click at [214, 72] on li "Claim Details" at bounding box center [222, 73] width 33 height 10
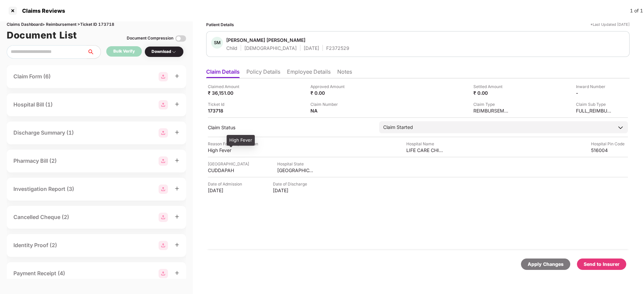
click at [211, 149] on div "High Fever" at bounding box center [226, 150] width 37 height 6
copy div "High Fever"
click at [218, 93] on div "₹ 36,151.00" at bounding box center [226, 93] width 37 height 6
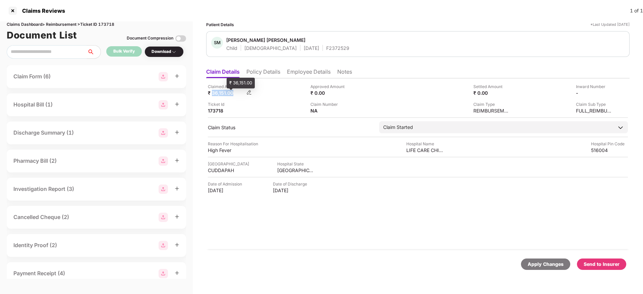
click at [218, 93] on div "₹ 36,151.00" at bounding box center [226, 93] width 37 height 6
copy div "36,151.00"
click at [295, 71] on li "Employee Details" at bounding box center [309, 73] width 44 height 10
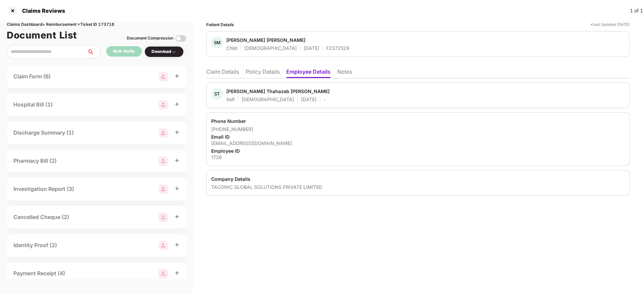
click at [245, 145] on div "thahazeb.hussain@tally-group.com" at bounding box center [417, 143] width 413 height 6
copy div "thahazeb.hussain@tally-group.com"
drag, startPoint x: 220, startPoint y: 130, endPoint x: 249, endPoint y: 130, distance: 29.2
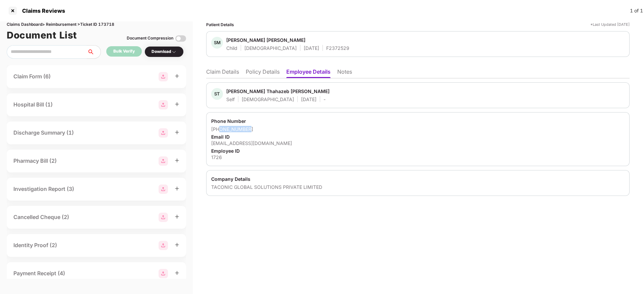
click at [249, 130] on div "+918015213241" at bounding box center [417, 129] width 413 height 6
copy div "8015213241"
click at [216, 74] on li "Claim Details" at bounding box center [222, 73] width 33 height 10
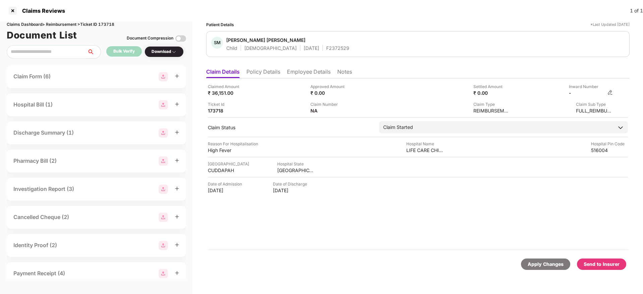
click at [610, 94] on img at bounding box center [610, 92] width 5 height 5
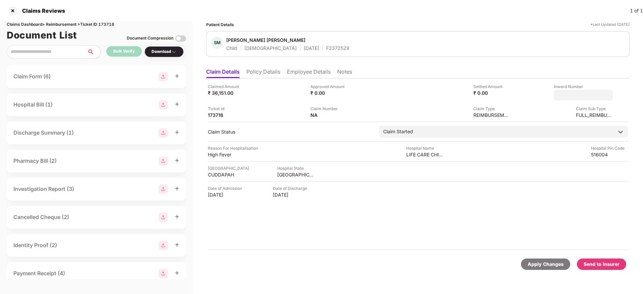
type input "**********"
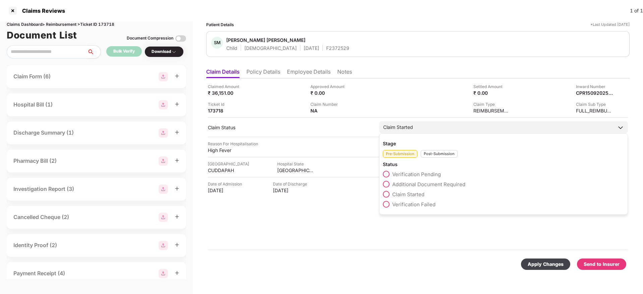
click at [429, 154] on div "Pre-Submission Post-Submission" at bounding box center [503, 152] width 241 height 11
click at [429, 154] on div "Post-Submission" at bounding box center [439, 154] width 37 height 8
click at [388, 184] on span at bounding box center [386, 184] width 7 height 7
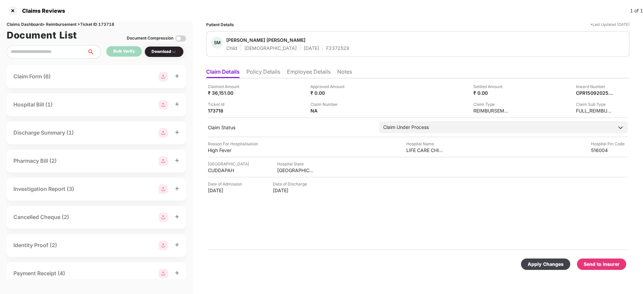
click at [553, 263] on div "Apply Changes" at bounding box center [546, 264] width 36 height 7
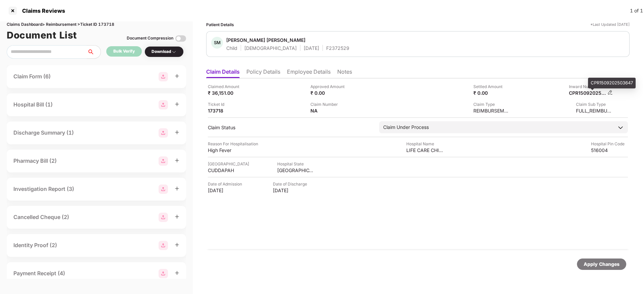
click at [581, 94] on div "CPR1509202503647" at bounding box center [587, 93] width 37 height 6
copy div "CPR1509202503647"
click at [326, 47] on div "F2372529" at bounding box center [337, 48] width 23 height 6
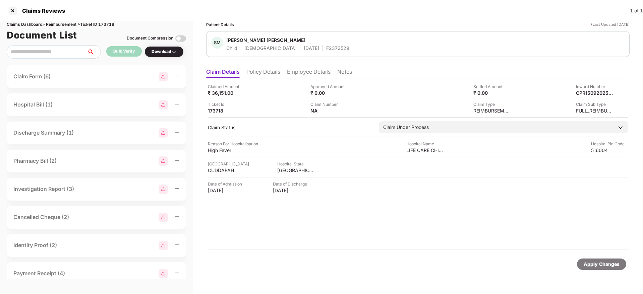
click at [264, 76] on li "Policy Details" at bounding box center [263, 73] width 34 height 10
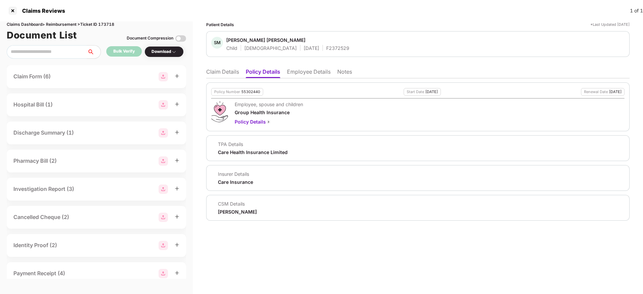
click at [227, 69] on li "Claim Details" at bounding box center [222, 73] width 33 height 10
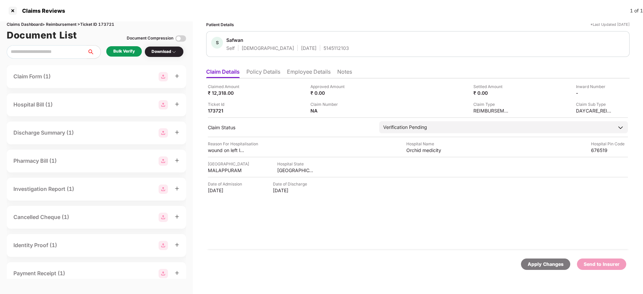
click at [255, 69] on li "Policy Details" at bounding box center [263, 73] width 34 height 10
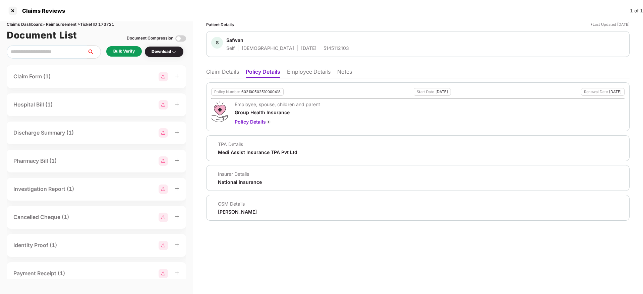
click at [306, 73] on li "Employee Details" at bounding box center [309, 73] width 44 height 10
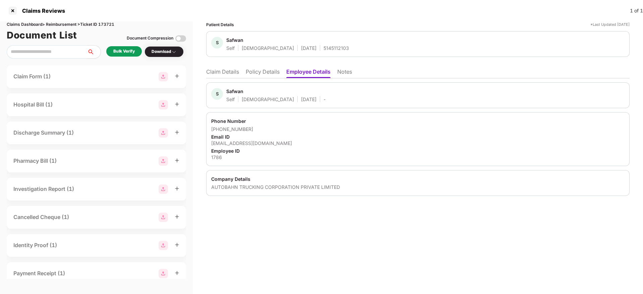
click at [256, 74] on li "Policy Details" at bounding box center [263, 73] width 34 height 10
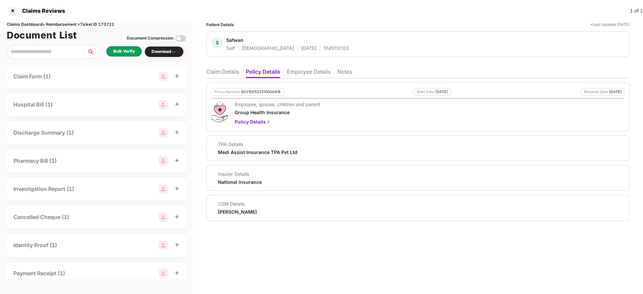
click at [221, 74] on li "Claim Details" at bounding box center [222, 73] width 33 height 10
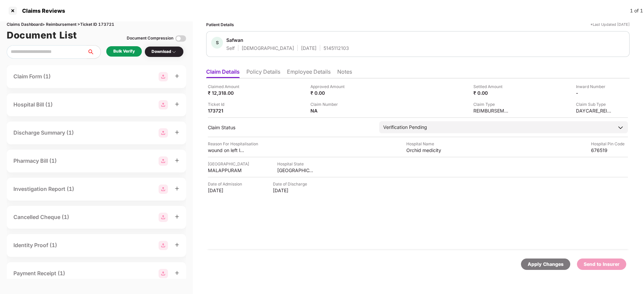
click at [250, 75] on li "Policy Details" at bounding box center [263, 73] width 34 height 10
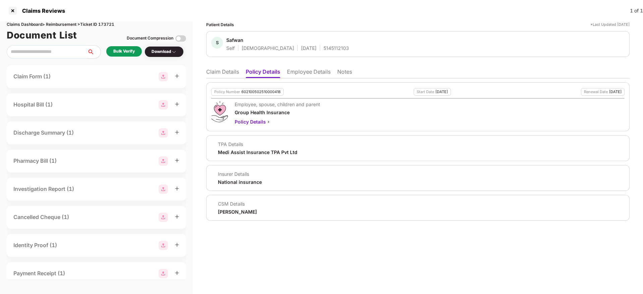
click at [295, 76] on li "Employee Details" at bounding box center [309, 73] width 44 height 10
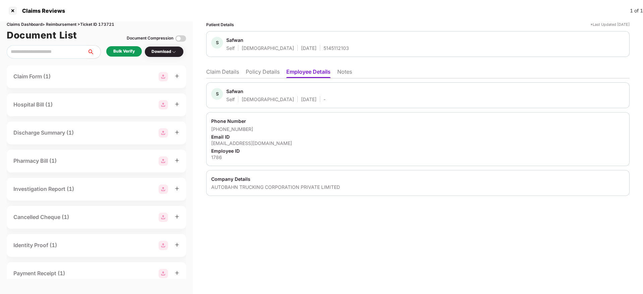
click at [267, 74] on li "Policy Details" at bounding box center [263, 73] width 34 height 10
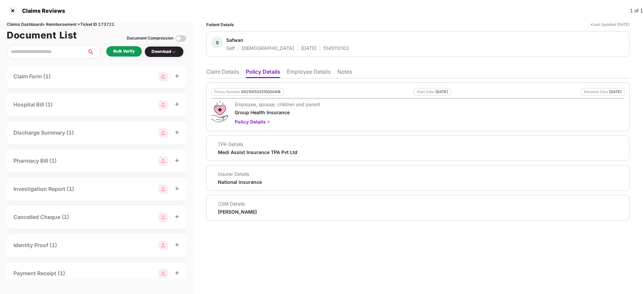
click at [228, 72] on li "Claim Details" at bounding box center [222, 73] width 33 height 10
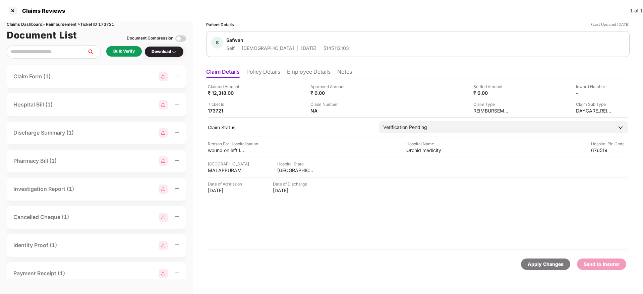
click at [263, 75] on li "Policy Details" at bounding box center [263, 73] width 34 height 10
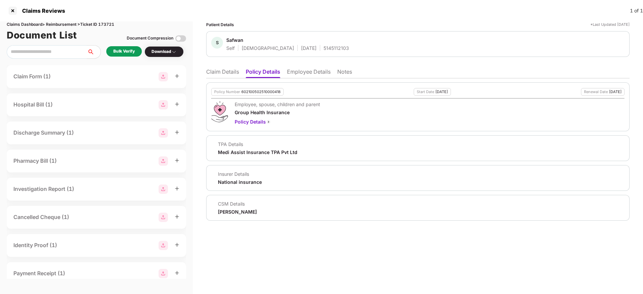
click at [232, 72] on li "Claim Details" at bounding box center [222, 73] width 33 height 10
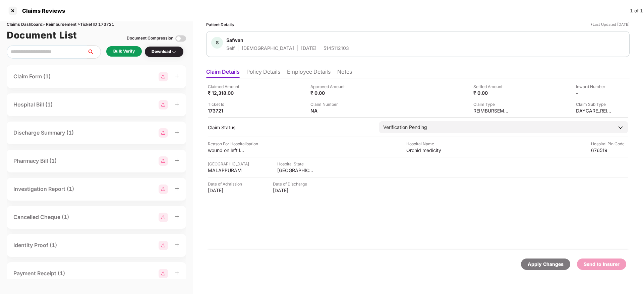
click at [120, 51] on div "Bulk Verify" at bounding box center [123, 51] width 21 height 6
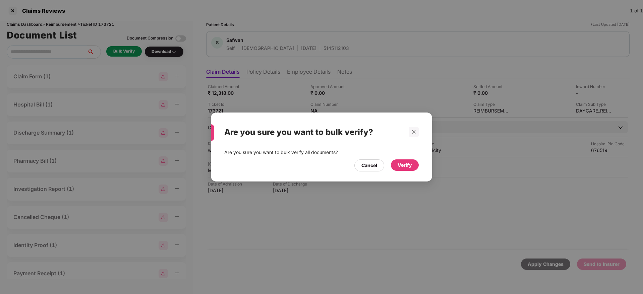
click at [403, 160] on div "Verify" at bounding box center [405, 165] width 28 height 11
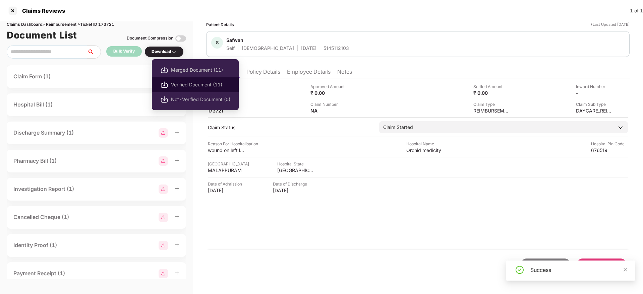
click at [195, 91] on li "Verified Document (11)" at bounding box center [195, 84] width 87 height 15
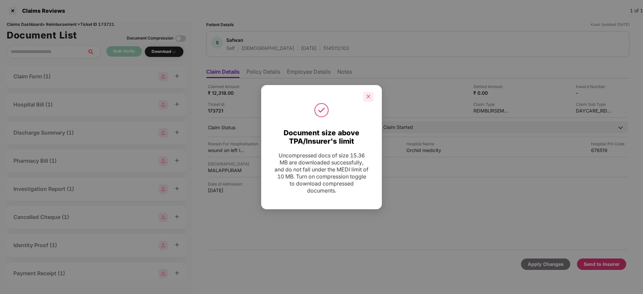
click at [369, 101] on div at bounding box center [368, 97] width 10 height 10
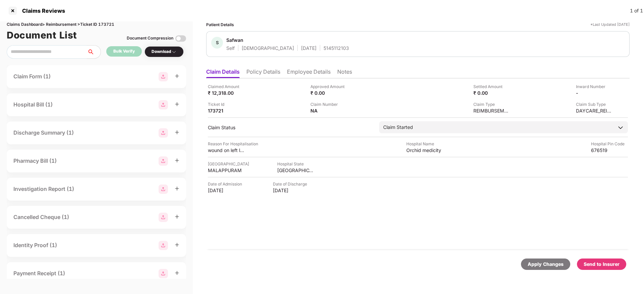
click at [600, 262] on div "Send to Insurer" at bounding box center [602, 264] width 36 height 7
click at [270, 76] on li "Policy Details" at bounding box center [263, 73] width 34 height 10
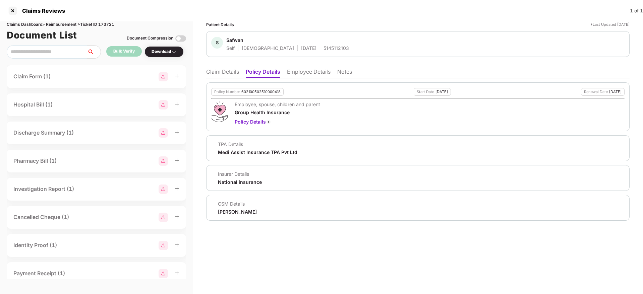
click at [228, 73] on li "Claim Details" at bounding box center [222, 73] width 33 height 10
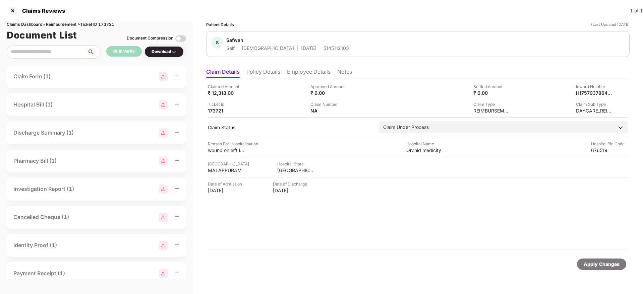
click at [266, 67] on ul "Claim Details Policy Details Employee Details Notes" at bounding box center [417, 71] width 423 height 13
click at [265, 75] on li "Policy Details" at bounding box center [263, 73] width 34 height 10
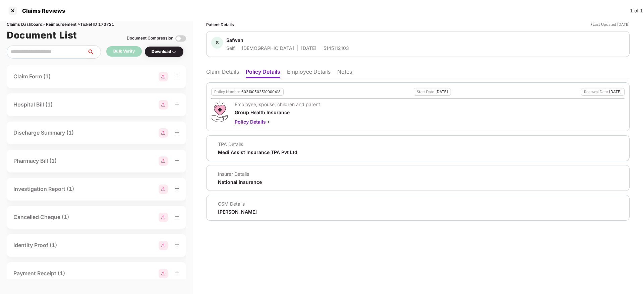
click at [224, 75] on li "Claim Details" at bounding box center [222, 73] width 33 height 10
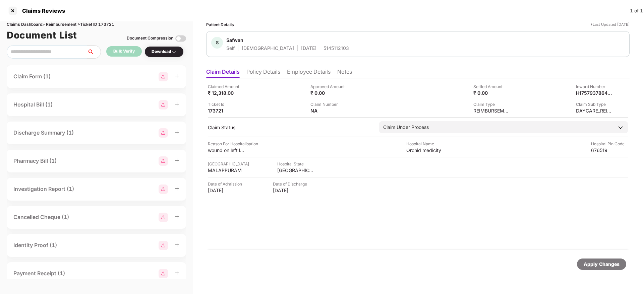
click at [303, 51] on div "S Safwan Self Male 16 Dec 1988 5145112103" at bounding box center [417, 44] width 423 height 26
copy div "5145112103"
click at [590, 94] on div "H17579378648071786" at bounding box center [587, 93] width 37 height 6
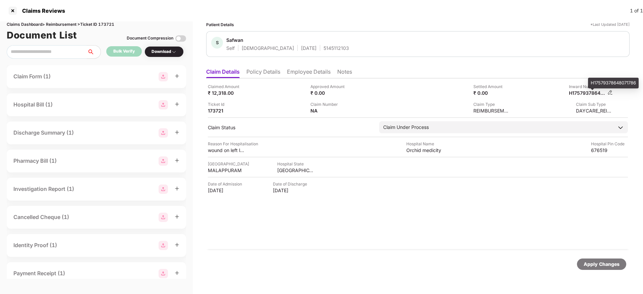
click at [590, 94] on div "H17579378648071786" at bounding box center [587, 93] width 37 height 6
copy div
click at [264, 74] on li "Policy Details" at bounding box center [263, 73] width 34 height 10
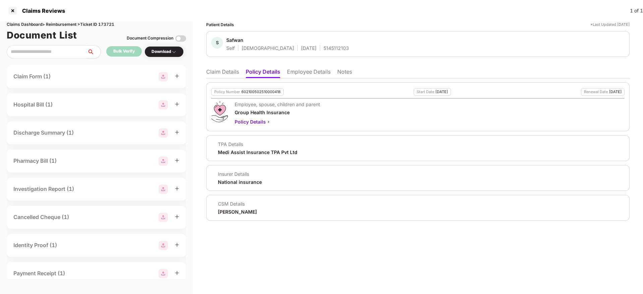
click at [223, 75] on li "Claim Details" at bounding box center [222, 73] width 33 height 10
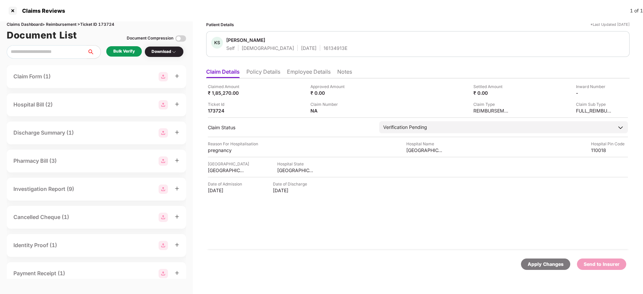
click at [256, 71] on li "Policy Details" at bounding box center [263, 73] width 34 height 10
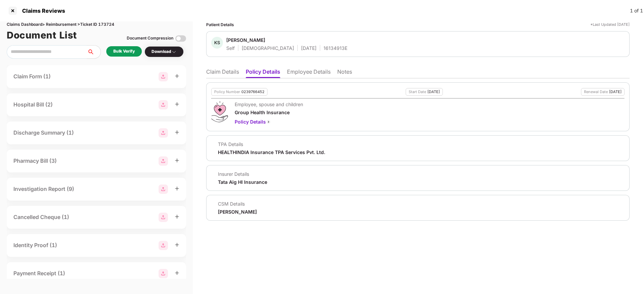
click at [307, 71] on li "Employee Details" at bounding box center [309, 73] width 44 height 10
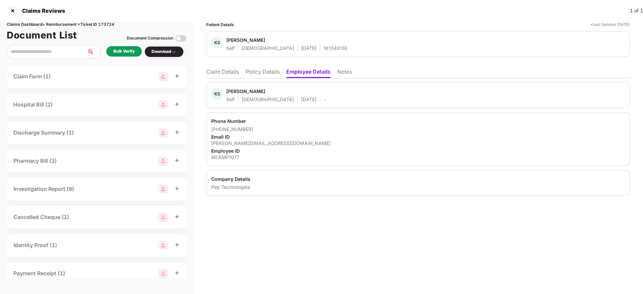
click at [256, 72] on li "Policy Details" at bounding box center [263, 73] width 34 height 10
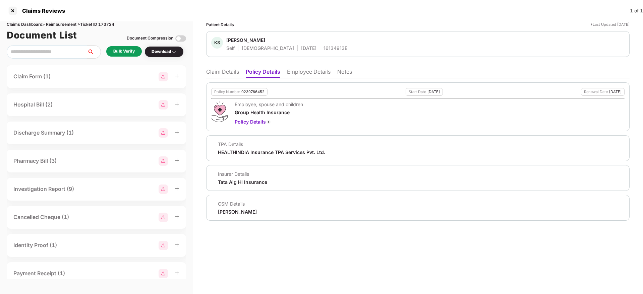
click at [231, 69] on li "Claim Details" at bounding box center [222, 73] width 33 height 10
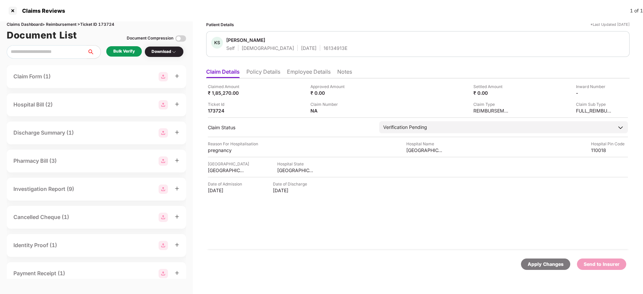
click at [126, 52] on div "Bulk Verify" at bounding box center [123, 51] width 21 height 6
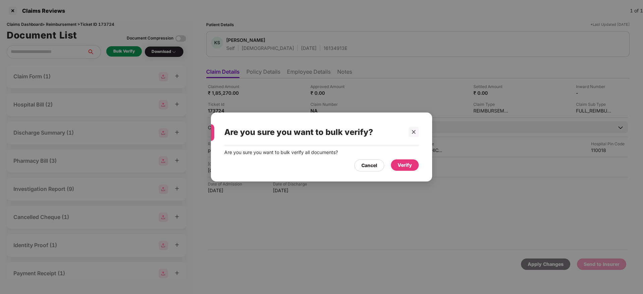
click at [405, 166] on div "Verify" at bounding box center [405, 165] width 14 height 7
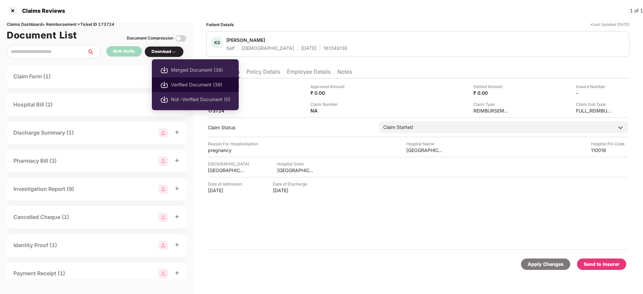
click at [188, 81] on span "Verified Document (39)" at bounding box center [200, 84] width 59 height 7
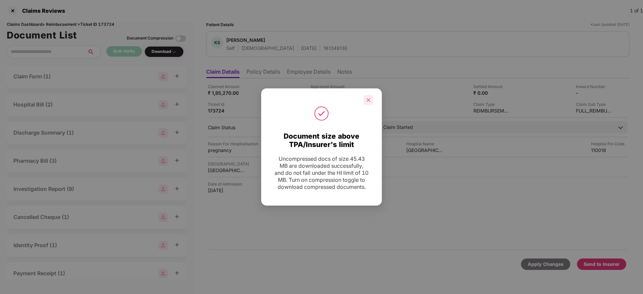
click at [367, 98] on icon "close" at bounding box center [368, 100] width 5 height 5
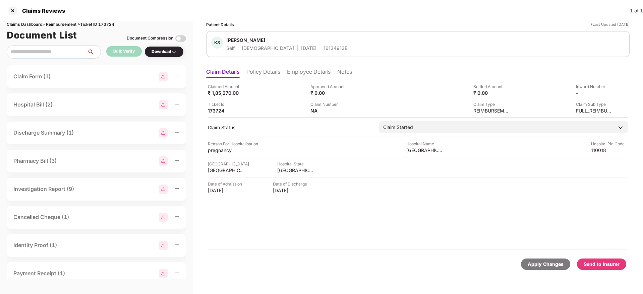
click at [598, 261] on div "Send to Insurer" at bounding box center [602, 264] width 36 height 7
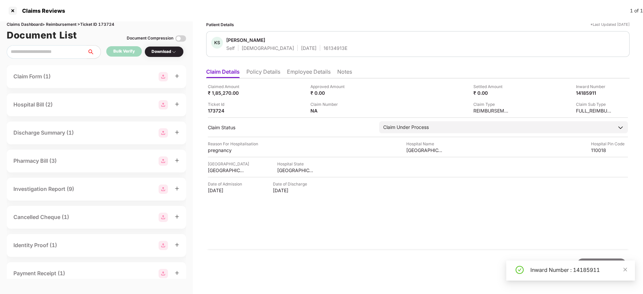
click at [270, 78] on li "Policy Details" at bounding box center [263, 73] width 34 height 10
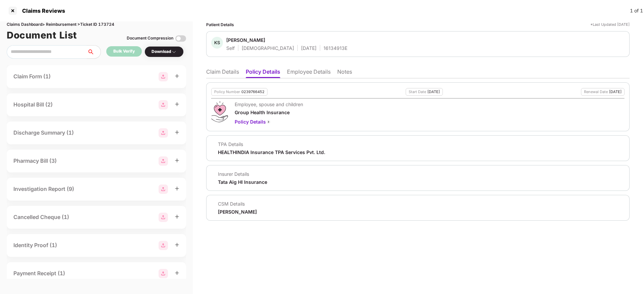
click at [217, 76] on li "Claim Details" at bounding box center [222, 73] width 33 height 10
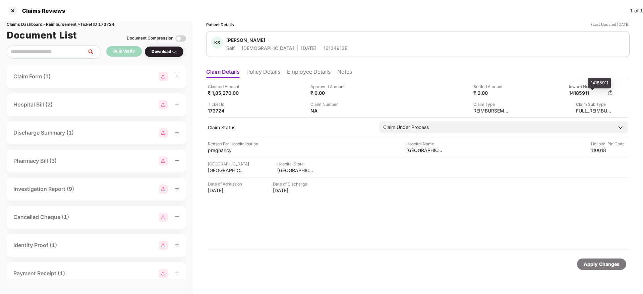
click at [578, 94] on div "14185911" at bounding box center [587, 93] width 37 height 6
copy div "14185911"
click at [324, 51] on div "16134913E" at bounding box center [336, 48] width 24 height 6
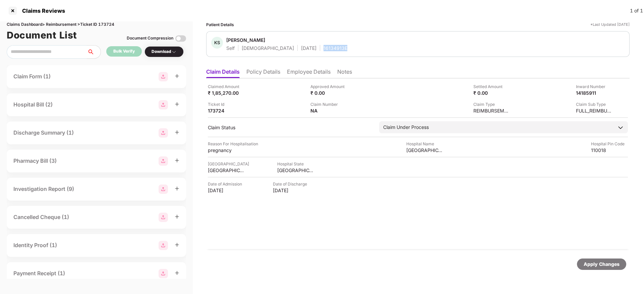
copy div "16134913E"
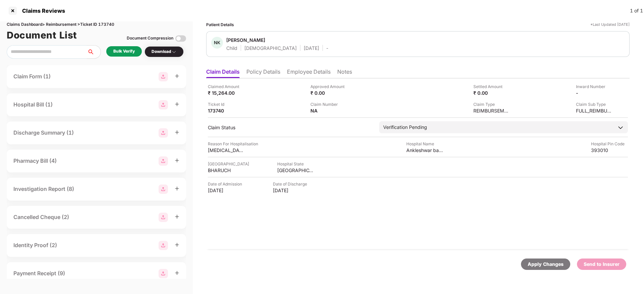
click at [268, 76] on li "Policy Details" at bounding box center [263, 73] width 34 height 10
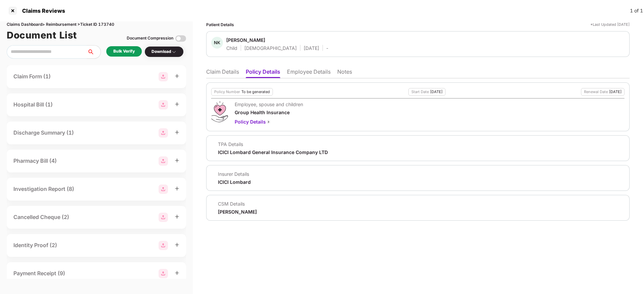
click at [234, 73] on li "Claim Details" at bounding box center [222, 73] width 33 height 10
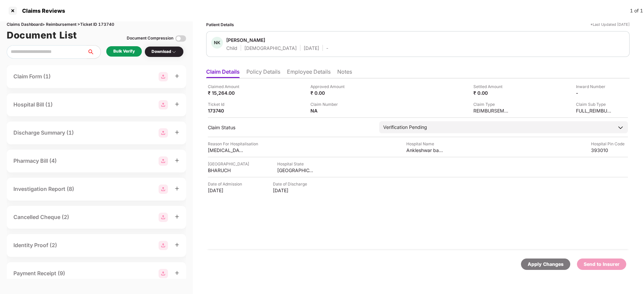
click at [270, 75] on li "Policy Details" at bounding box center [263, 73] width 34 height 10
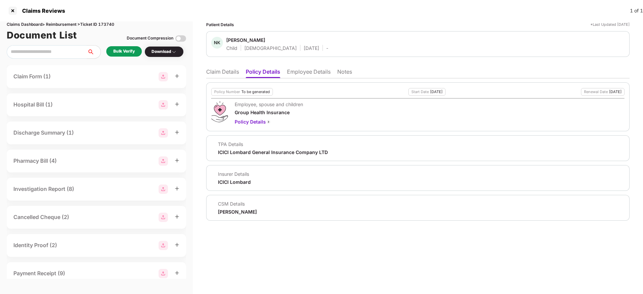
click at [221, 73] on li "Claim Details" at bounding box center [222, 73] width 33 height 10
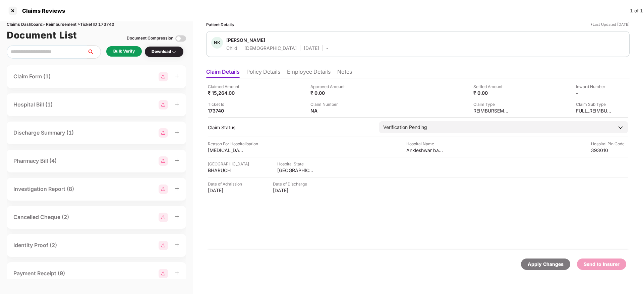
click at [106, 23] on div "Claims Dashboard > Reimbursement > Ticket ID 173740" at bounding box center [96, 24] width 179 height 6
copy div "173740"
click at [258, 77] on li "Policy Details" at bounding box center [263, 73] width 34 height 10
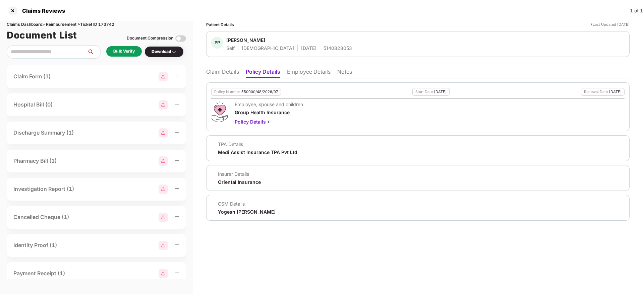
click at [314, 71] on li "Employee Details" at bounding box center [309, 73] width 44 height 10
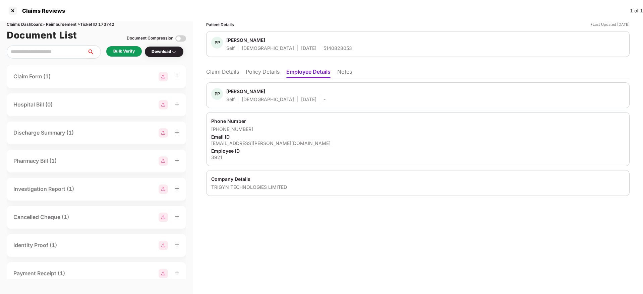
click at [264, 68] on li "Policy Details" at bounding box center [263, 73] width 34 height 10
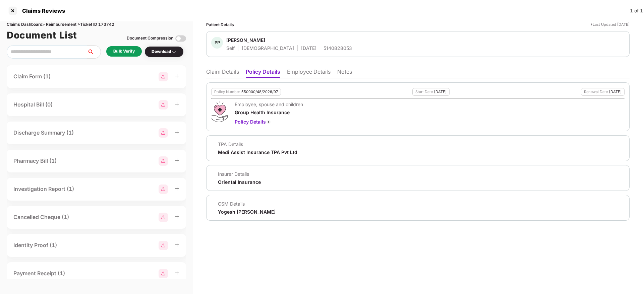
click at [301, 72] on li "Employee Details" at bounding box center [309, 73] width 44 height 10
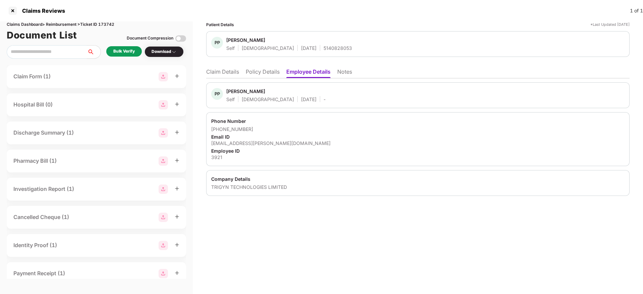
click at [266, 69] on li "Policy Details" at bounding box center [263, 73] width 34 height 10
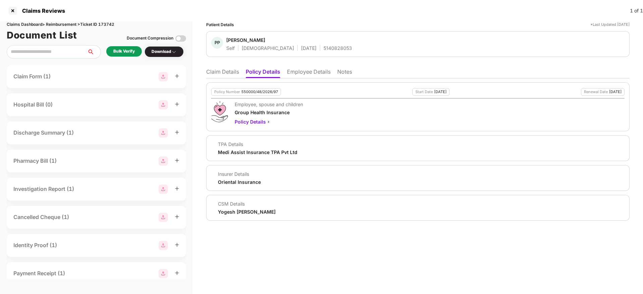
click at [219, 72] on li "Claim Details" at bounding box center [222, 73] width 33 height 10
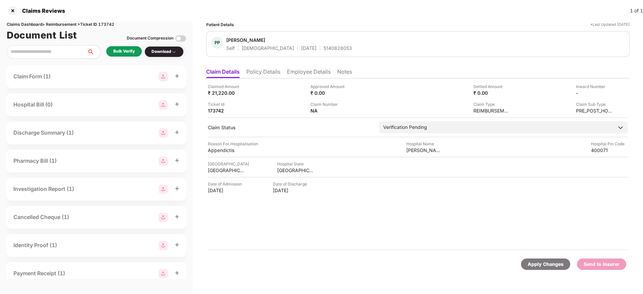
click at [263, 69] on li "Policy Details" at bounding box center [263, 73] width 34 height 10
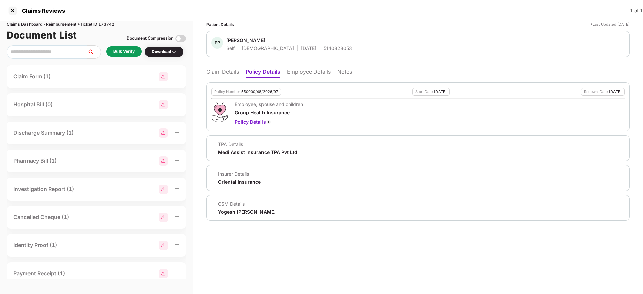
click at [303, 76] on li "Employee Details" at bounding box center [309, 73] width 44 height 10
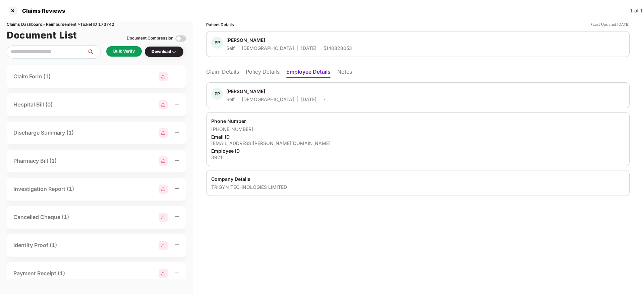
click at [265, 73] on li "Policy Details" at bounding box center [263, 73] width 34 height 10
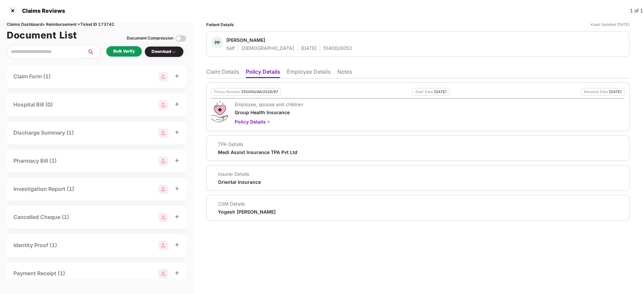
click at [225, 75] on li "Claim Details" at bounding box center [222, 73] width 33 height 10
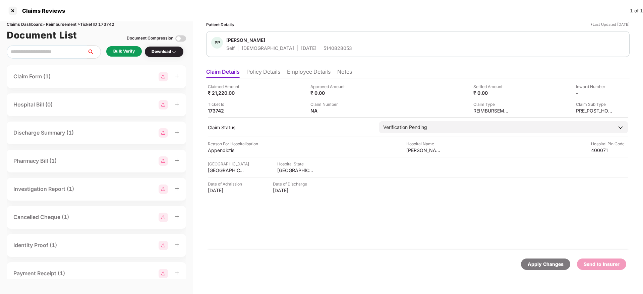
click at [112, 49] on div "Bulk Verify" at bounding box center [124, 51] width 36 height 10
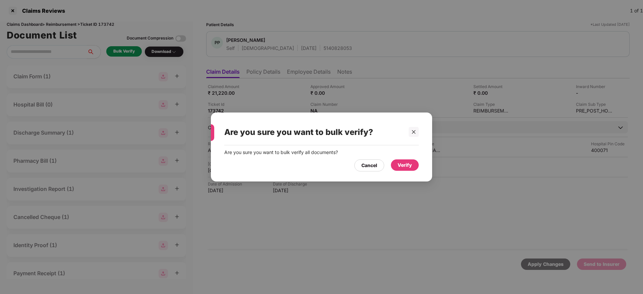
click at [413, 169] on div "Verify" at bounding box center [405, 165] width 28 height 11
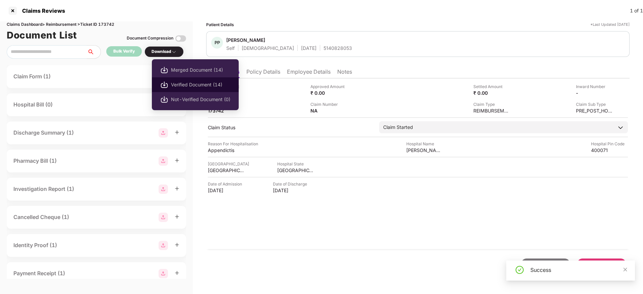
click at [184, 83] on span "Verified Document (14)" at bounding box center [200, 84] width 59 height 7
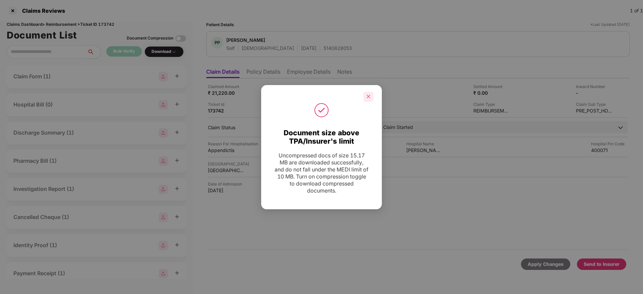
click at [368, 101] on div at bounding box center [368, 97] width 10 height 10
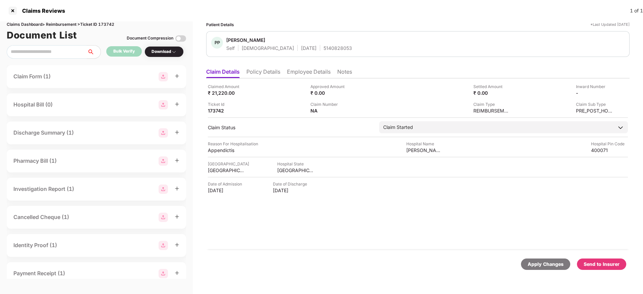
click at [600, 264] on div "Send to Insurer" at bounding box center [602, 264] width 36 height 7
click at [257, 70] on li "Policy Details" at bounding box center [263, 73] width 34 height 10
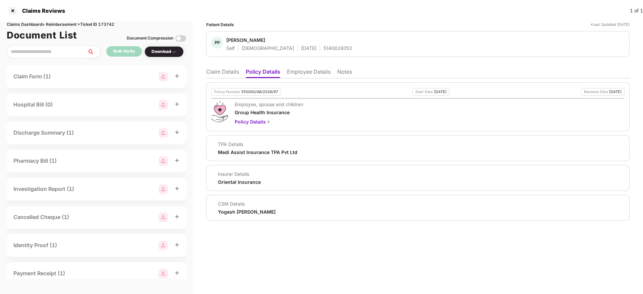
click at [226, 73] on li "Claim Details" at bounding box center [222, 73] width 33 height 10
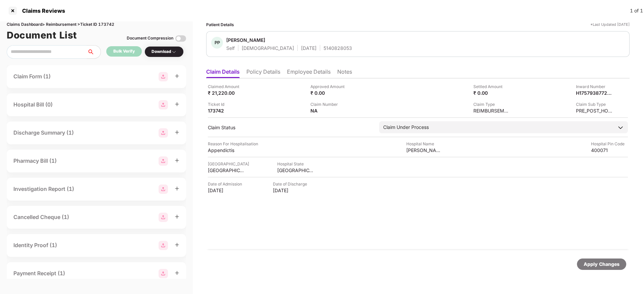
click at [308, 70] on li "Employee Details" at bounding box center [309, 73] width 44 height 10
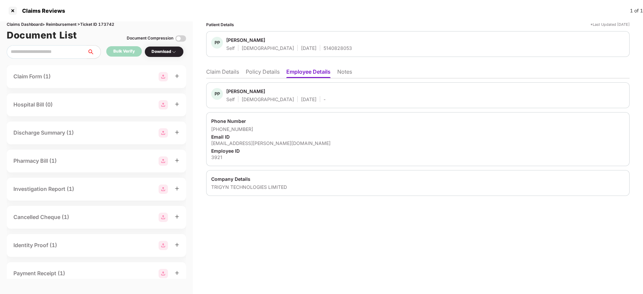
click at [230, 73] on li "Claim Details" at bounding box center [222, 73] width 33 height 10
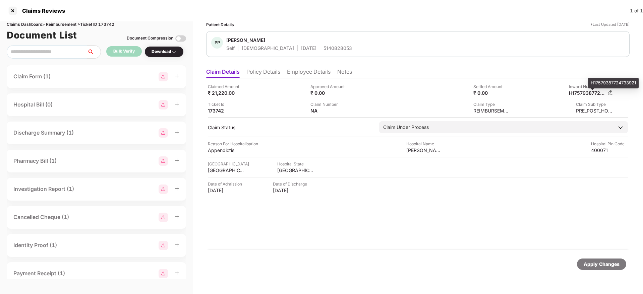
click at [589, 92] on div "H17579387724733921" at bounding box center [587, 93] width 37 height 6
copy div "H17579387724733921"
click at [324, 47] on div "5140828053" at bounding box center [338, 48] width 28 height 6
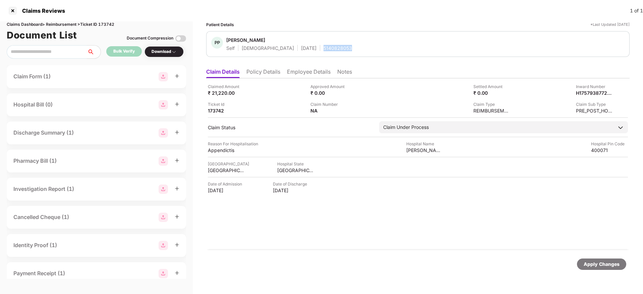
copy div "5140828053"
click at [279, 106] on div "Ticket Id 173742" at bounding box center [257, 107] width 98 height 13
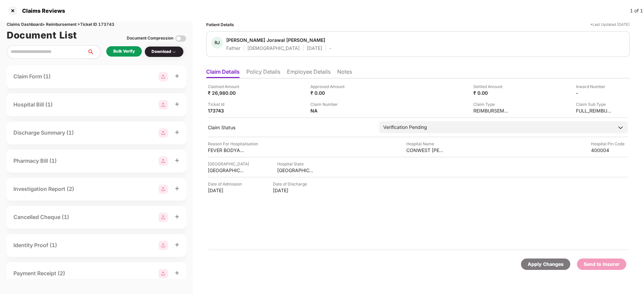
click at [269, 75] on li "Policy Details" at bounding box center [263, 73] width 34 height 10
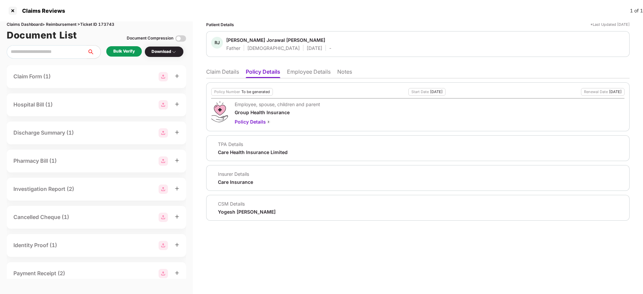
click at [218, 72] on li "Claim Details" at bounding box center [222, 73] width 33 height 10
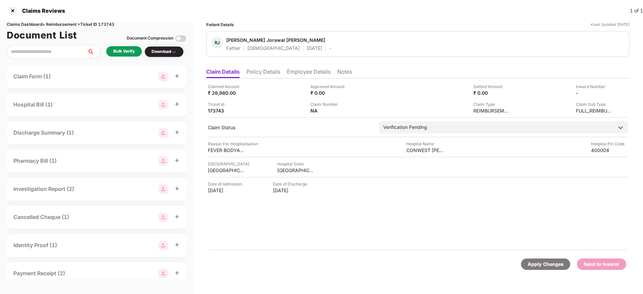
click at [272, 74] on li "Policy Details" at bounding box center [263, 73] width 34 height 10
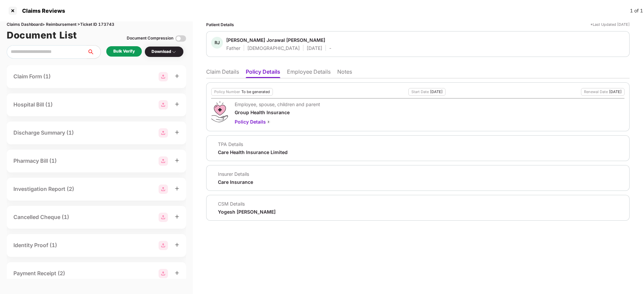
click at [307, 74] on li "Employee Details" at bounding box center [309, 73] width 44 height 10
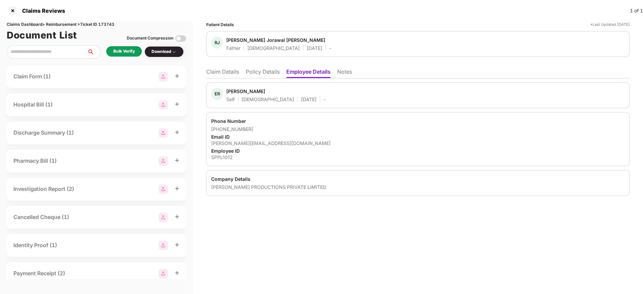
click at [269, 70] on li "Policy Details" at bounding box center [263, 73] width 34 height 10
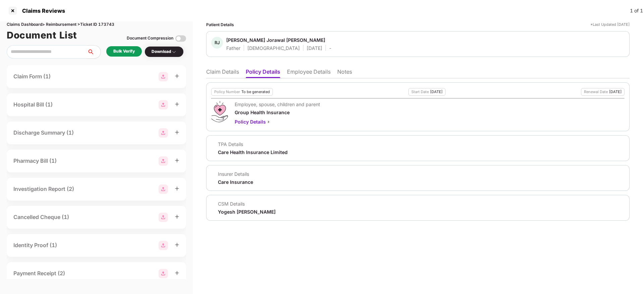
click at [218, 70] on li "Claim Details" at bounding box center [222, 73] width 33 height 10
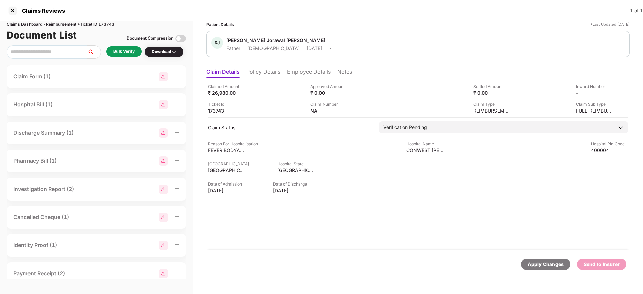
click at [129, 54] on div "Bulk Verify" at bounding box center [123, 51] width 21 height 6
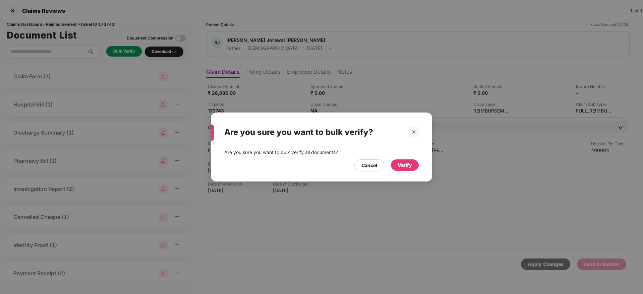
click at [404, 168] on div "Verify" at bounding box center [405, 165] width 14 height 7
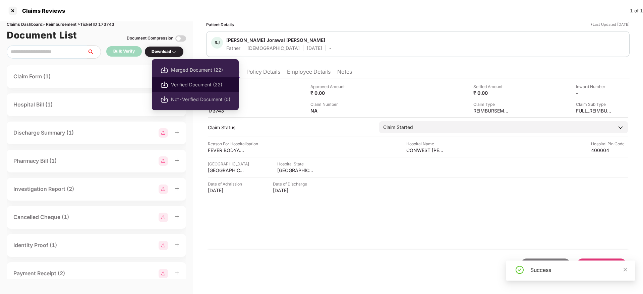
click at [194, 91] on li "Verified Document (22)" at bounding box center [195, 84] width 87 height 15
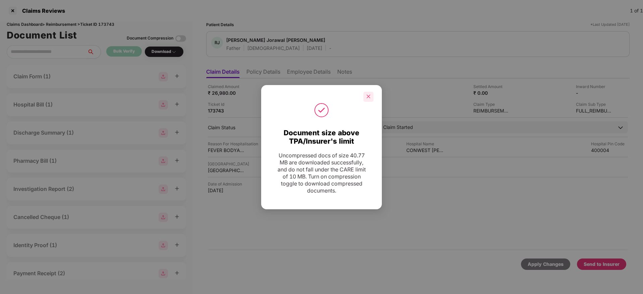
click at [370, 94] on icon "close" at bounding box center [368, 96] width 5 height 5
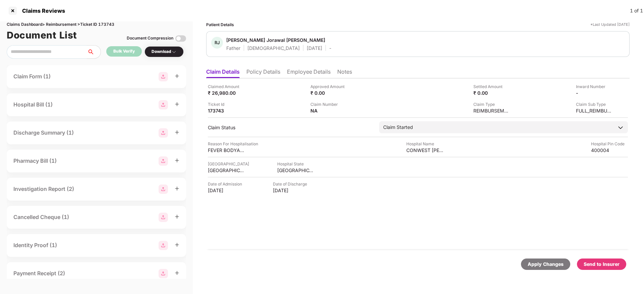
click at [299, 70] on li "Employee Details" at bounding box center [309, 73] width 44 height 10
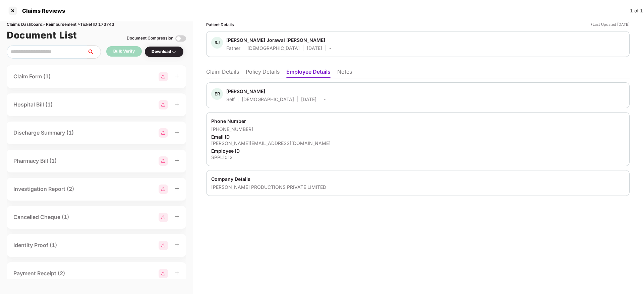
click at [239, 141] on div "eshita@swastikproductions.com" at bounding box center [417, 143] width 413 height 6
copy div "eshita@swastikproductions.com"
click at [256, 72] on li "Policy Details" at bounding box center [263, 73] width 34 height 10
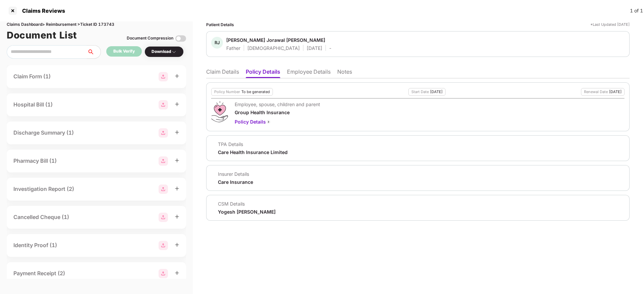
click at [226, 71] on li "Claim Details" at bounding box center [222, 73] width 33 height 10
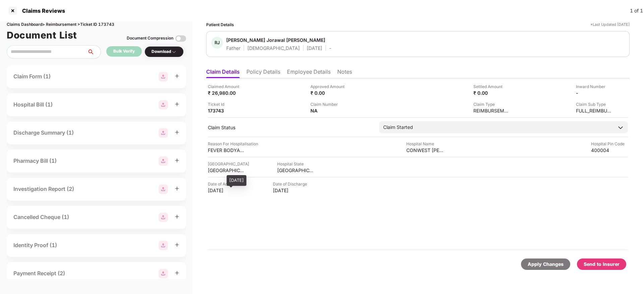
click at [211, 190] on div "26 Aug 2025" at bounding box center [226, 190] width 37 height 6
copy div "26 Aug 2025"
click at [274, 72] on li "Policy Details" at bounding box center [263, 73] width 34 height 10
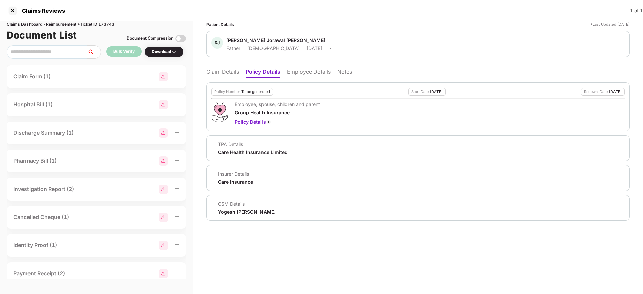
click at [235, 155] on div "Care Health Insurance Limited" at bounding box center [253, 152] width 70 height 6
copy div "Care Health Insurance Limited"
click at [324, 142] on div "TPA Details Care Health Insurance Limited" at bounding box center [417, 148] width 413 height 14
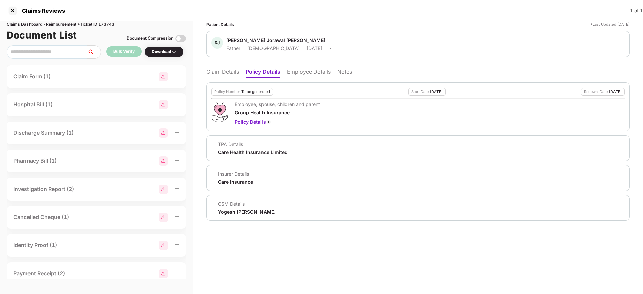
click at [221, 74] on li "Claim Details" at bounding box center [222, 73] width 33 height 10
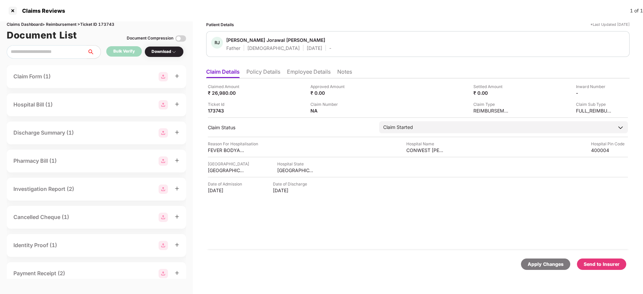
click at [308, 76] on li "Employee Details" at bounding box center [309, 73] width 44 height 10
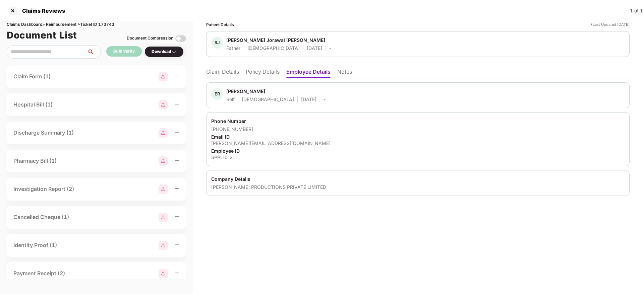
click at [212, 72] on li "Claim Details" at bounding box center [222, 73] width 33 height 10
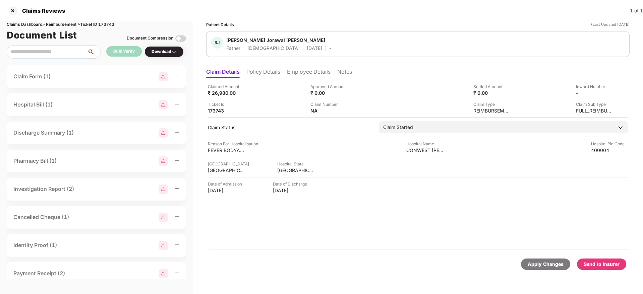
click at [266, 74] on li "Policy Details" at bounding box center [263, 73] width 34 height 10
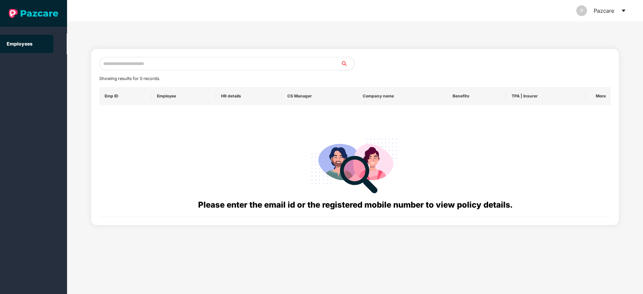
click at [140, 63] on input "text" at bounding box center [220, 63] width 242 height 13
paste input "**********"
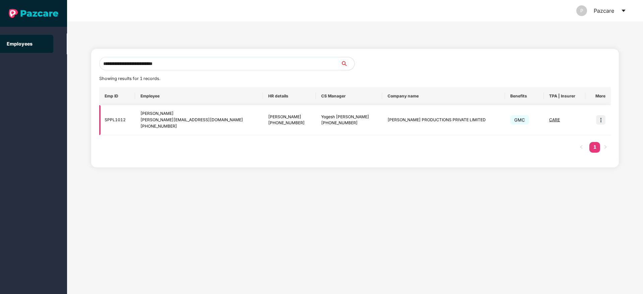
type input "**********"
click at [598, 116] on img at bounding box center [600, 119] width 9 height 9
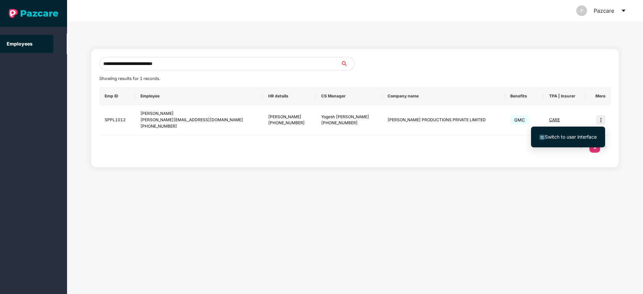
click at [574, 132] on li "Switch to user interface" at bounding box center [568, 137] width 74 height 14
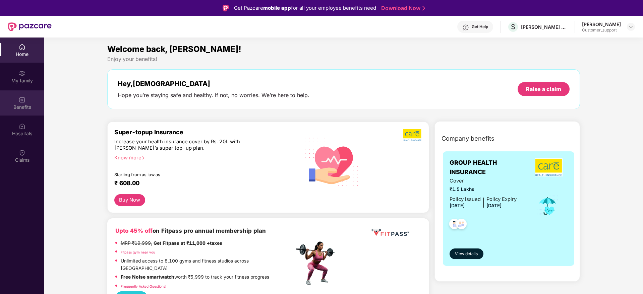
click at [10, 96] on div "Benefits" at bounding box center [22, 103] width 44 height 25
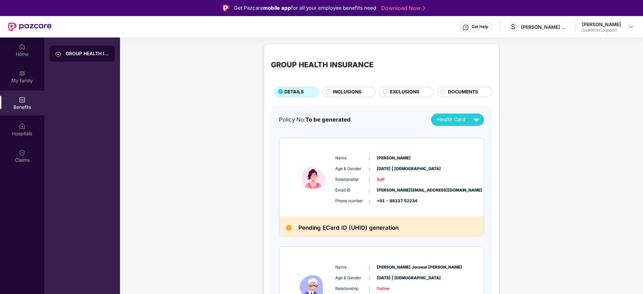
click at [477, 27] on div "Get Help" at bounding box center [480, 26] width 16 height 5
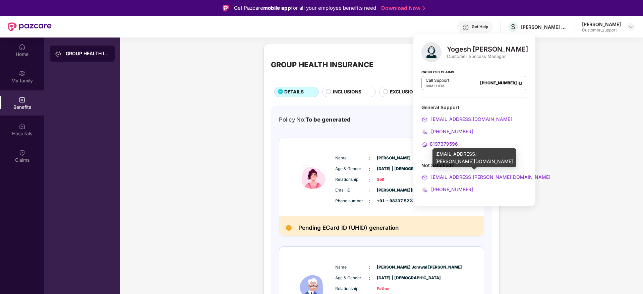
click at [471, 153] on div "yogesh.suryawanshi@pazcare.com" at bounding box center [474, 158] width 84 height 19
copy div "yogesh.suryawanshi@pazcare.com"
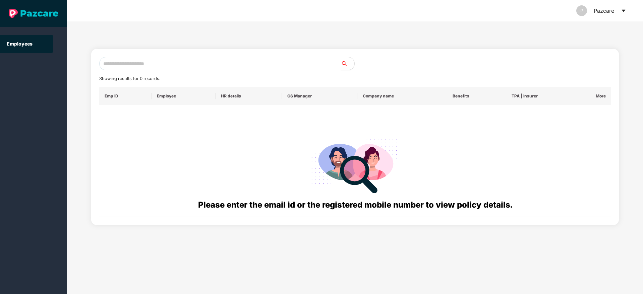
click at [130, 61] on input "text" at bounding box center [220, 63] width 242 height 13
paste input "**********"
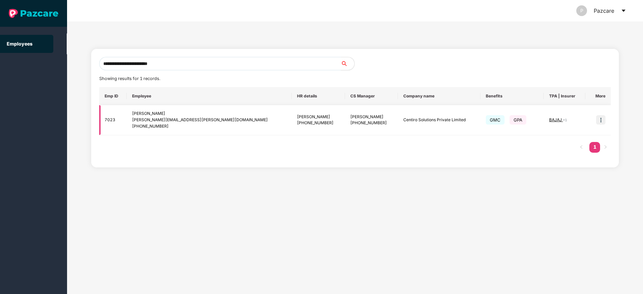
type input "**********"
click at [603, 120] on img at bounding box center [600, 119] width 9 height 9
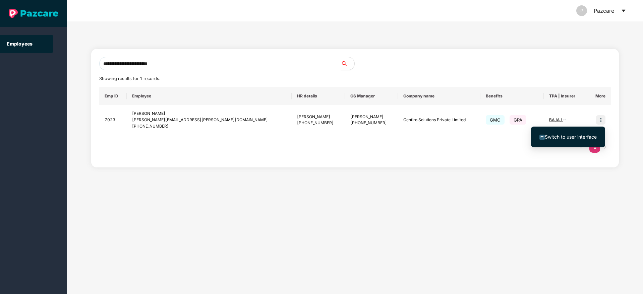
click at [574, 132] on li "Switch to user interface" at bounding box center [568, 137] width 74 height 14
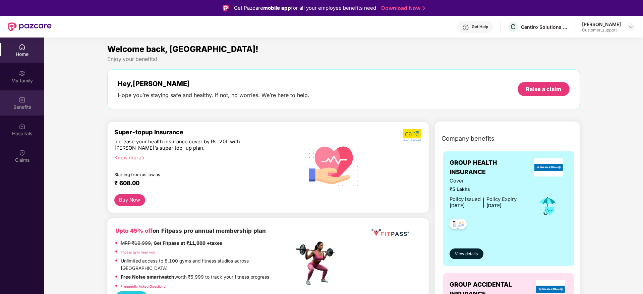
click at [23, 106] on div "Benefits" at bounding box center [22, 107] width 44 height 7
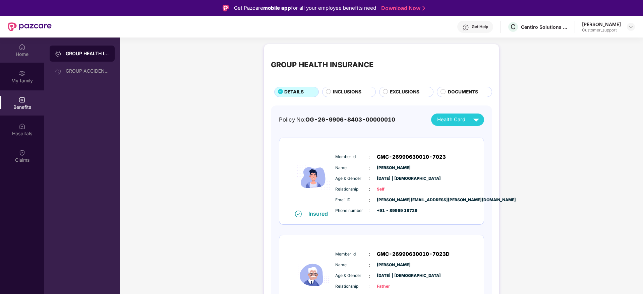
click at [16, 53] on div "Home" at bounding box center [22, 54] width 44 height 7
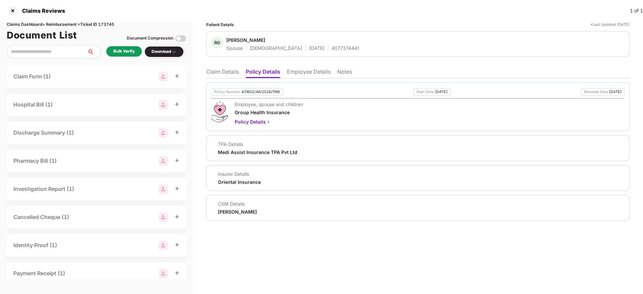
click at [237, 72] on li "Claim Details" at bounding box center [222, 73] width 33 height 10
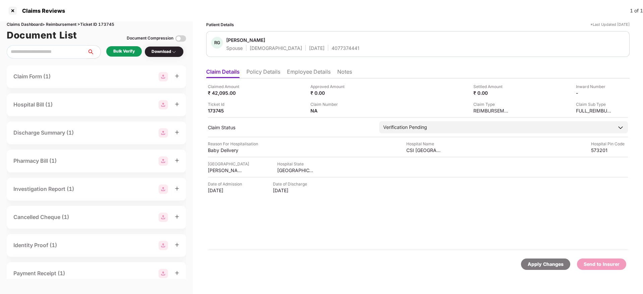
click at [258, 71] on li "Policy Details" at bounding box center [263, 73] width 34 height 10
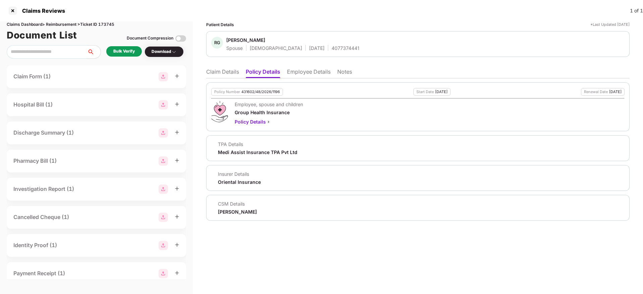
click at [299, 71] on li "Employee Details" at bounding box center [309, 73] width 44 height 10
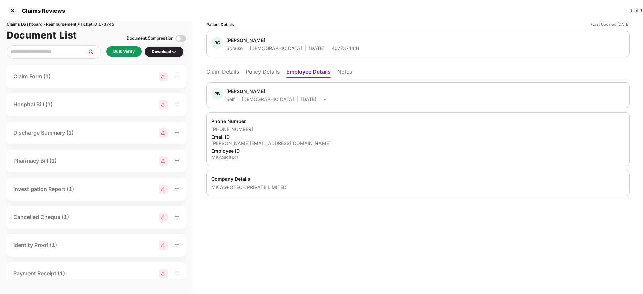
click at [263, 71] on li "Policy Details" at bounding box center [263, 73] width 34 height 10
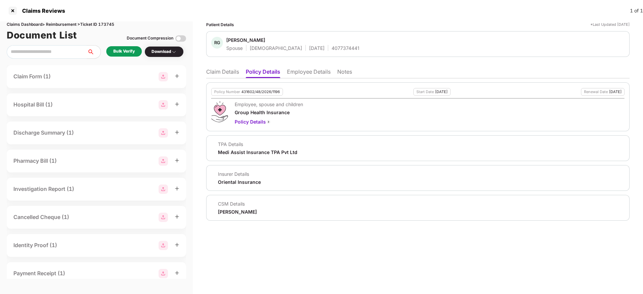
click at [222, 72] on li "Claim Details" at bounding box center [222, 73] width 33 height 10
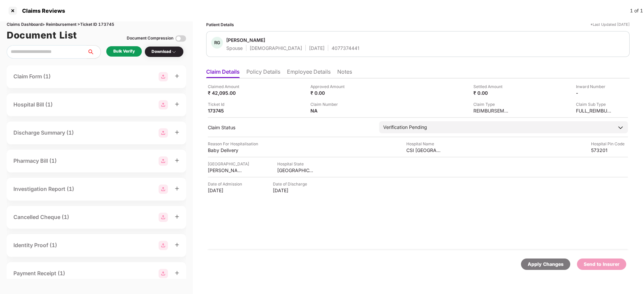
click at [300, 69] on li "Employee Details" at bounding box center [309, 73] width 44 height 10
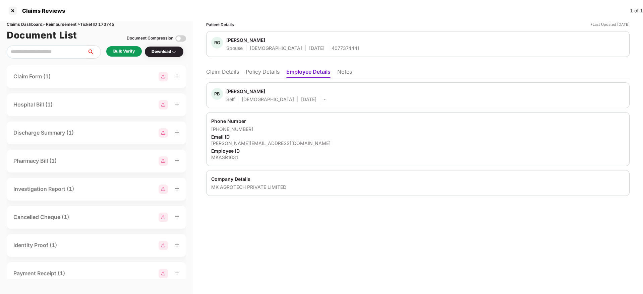
click at [263, 73] on li "Policy Details" at bounding box center [263, 73] width 34 height 10
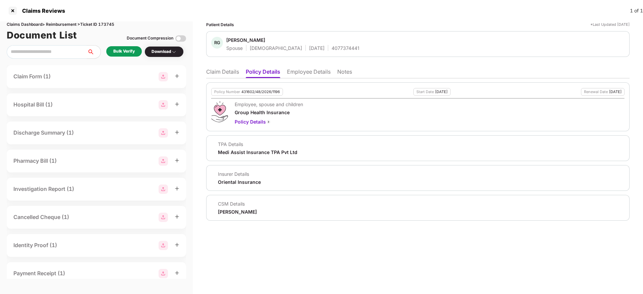
click at [217, 73] on li "Claim Details" at bounding box center [222, 73] width 33 height 10
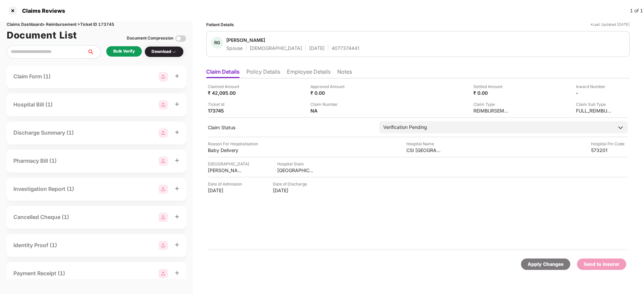
click at [125, 48] on div "Bulk Verify" at bounding box center [123, 51] width 21 height 6
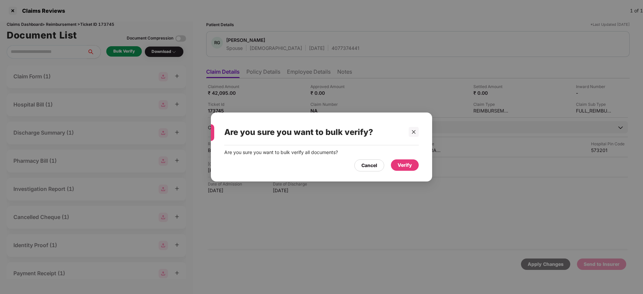
click at [399, 162] on div "Verify" at bounding box center [405, 165] width 14 height 7
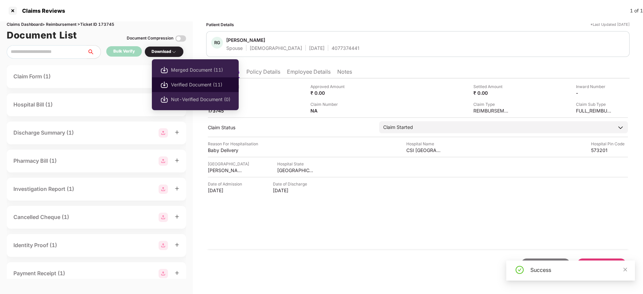
click at [186, 84] on span "Verified Document (11)" at bounding box center [200, 84] width 59 height 7
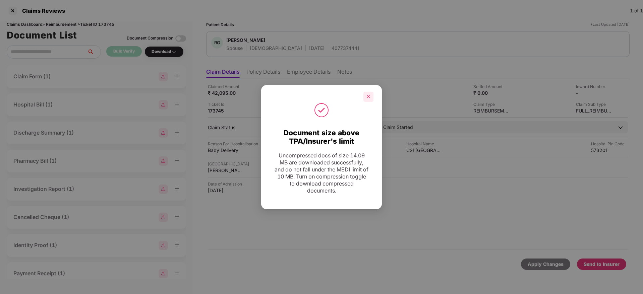
click at [369, 96] on icon "close" at bounding box center [368, 96] width 5 height 5
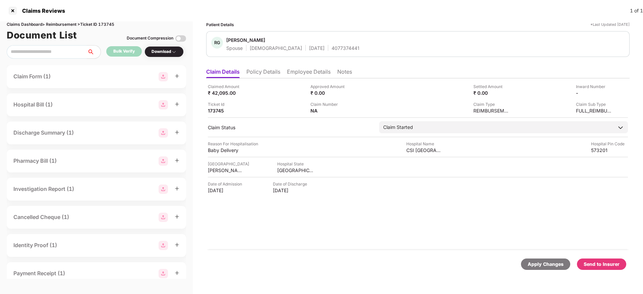
click at [595, 262] on div "Send to Insurer" at bounding box center [602, 264] width 36 height 7
click at [259, 70] on li "Policy Details" at bounding box center [263, 73] width 34 height 10
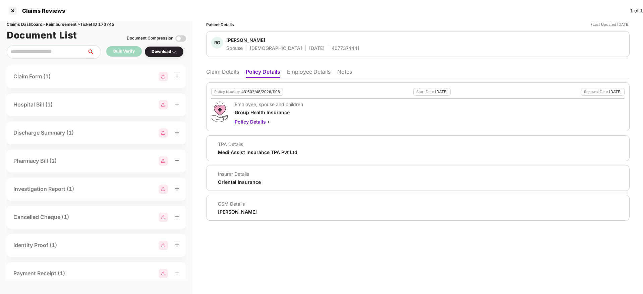
click at [218, 69] on li "Claim Details" at bounding box center [222, 73] width 33 height 10
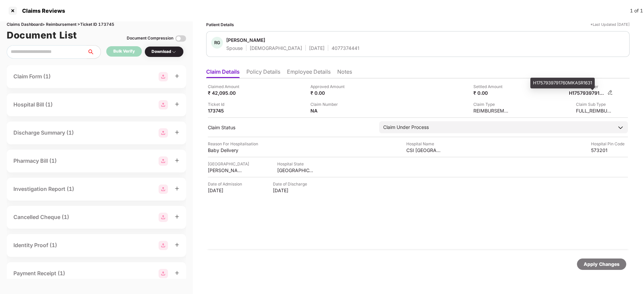
click at [585, 94] on div "H1757939791760MKASR1631" at bounding box center [587, 93] width 37 height 6
copy div "H1757939791760MKASR1631"
click at [332, 47] on div "4077374441" at bounding box center [346, 48] width 28 height 6
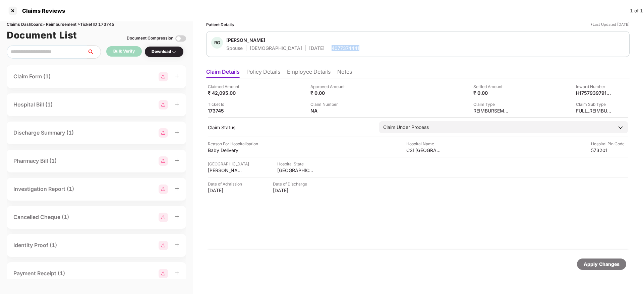
copy div "4077374441"
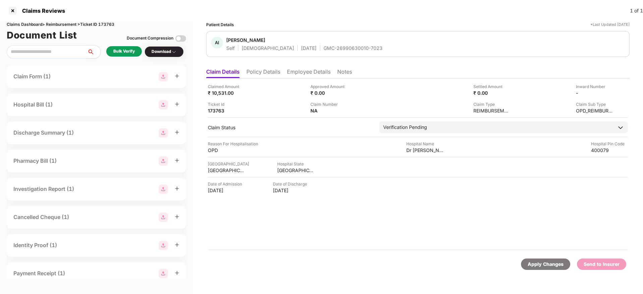
click at [268, 72] on li "Policy Details" at bounding box center [263, 73] width 34 height 10
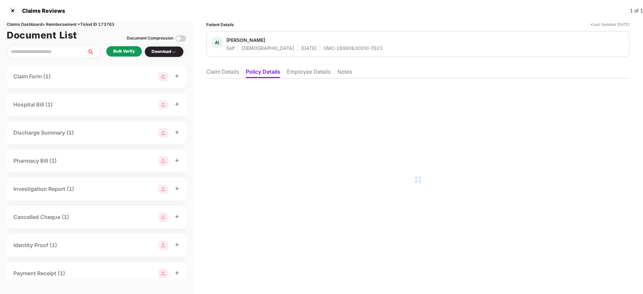
click at [310, 76] on li "Employee Details" at bounding box center [309, 73] width 44 height 10
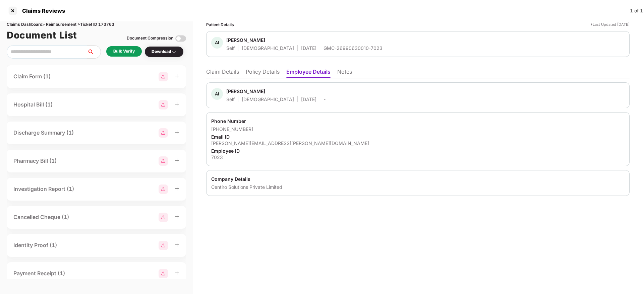
click at [233, 143] on div "[PERSON_NAME][EMAIL_ADDRESS][PERSON_NAME][DOMAIN_NAME]" at bounding box center [417, 143] width 413 height 6
copy div "[PERSON_NAME][EMAIL_ADDRESS][PERSON_NAME][DOMAIN_NAME]"
click at [222, 72] on li "Claim Details" at bounding box center [222, 73] width 33 height 10
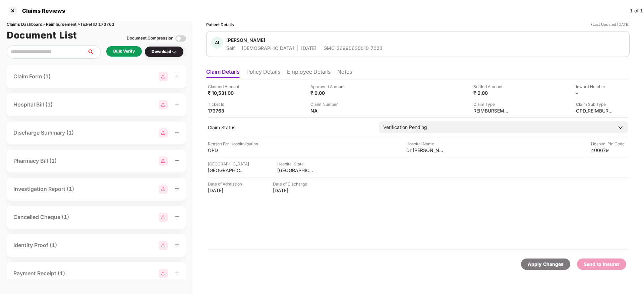
click at [124, 52] on div "Bulk Verify" at bounding box center [123, 51] width 21 height 6
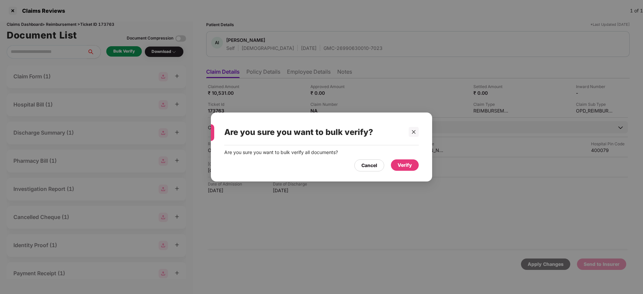
click at [404, 164] on div "Verify" at bounding box center [405, 165] width 14 height 7
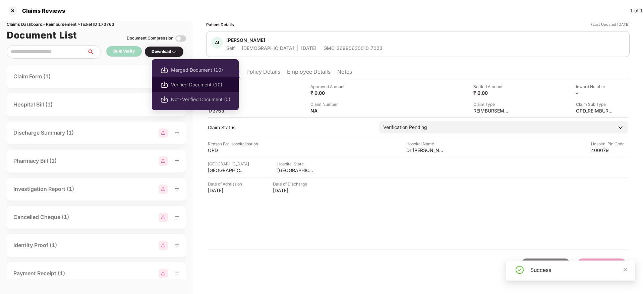
click at [192, 84] on span "Verified Document (10)" at bounding box center [200, 84] width 59 height 7
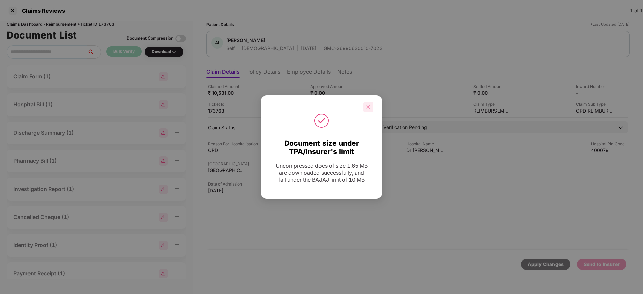
click at [366, 105] on icon "close" at bounding box center [368, 107] width 5 height 5
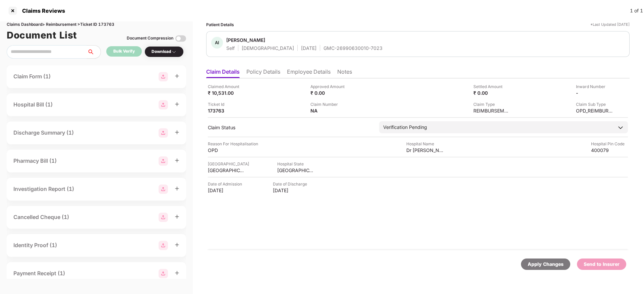
click at [324, 45] on div "GMC-26990630010-7023" at bounding box center [353, 48] width 59 height 6
copy div "GMC-26990630010-7023"
click at [413, 150] on div "Dr [PERSON_NAME]" at bounding box center [424, 150] width 37 height 6
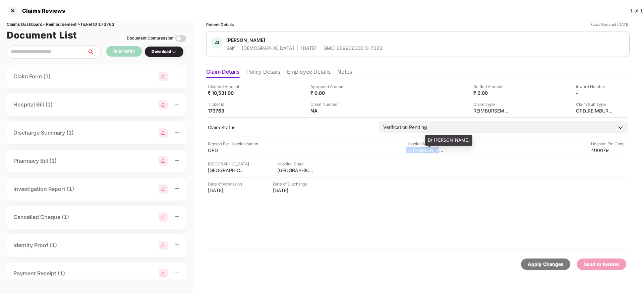
click at [413, 150] on div "Dr [PERSON_NAME]" at bounding box center [424, 150] width 37 height 6
copy div "Dr [PERSON_NAME]"
click at [294, 71] on li "Employee Details" at bounding box center [309, 73] width 44 height 10
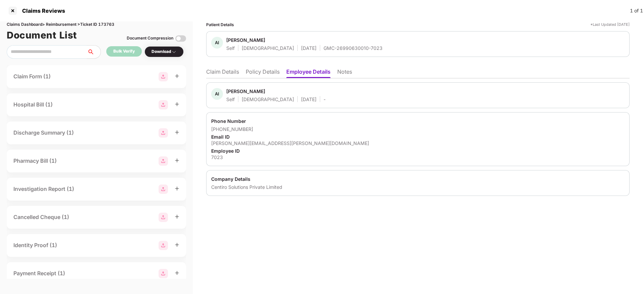
click at [239, 141] on div "[PERSON_NAME][EMAIL_ADDRESS][PERSON_NAME][DOMAIN_NAME]" at bounding box center [417, 143] width 413 height 6
copy div "[PERSON_NAME][EMAIL_ADDRESS][PERSON_NAME][DOMAIN_NAME]"
drag, startPoint x: 220, startPoint y: 128, endPoint x: 266, endPoint y: 129, distance: 46.3
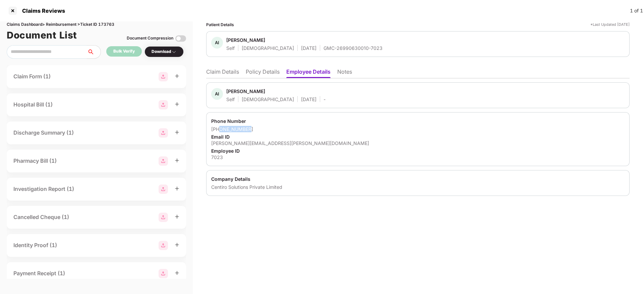
click at [266, 129] on div "[PHONE_NUMBER]" at bounding box center [417, 129] width 413 height 6
copy div "8956918729"
click at [219, 73] on li "Claim Details" at bounding box center [222, 73] width 33 height 10
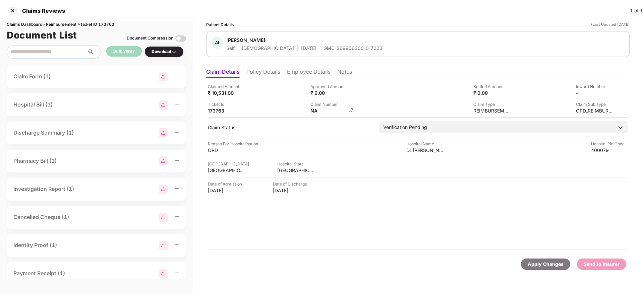
click at [353, 109] on img at bounding box center [351, 110] width 5 height 5
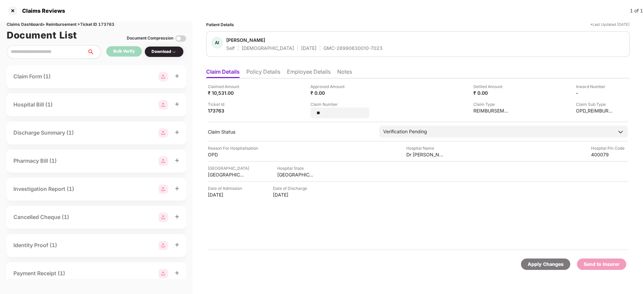
type input "*"
type input "**********"
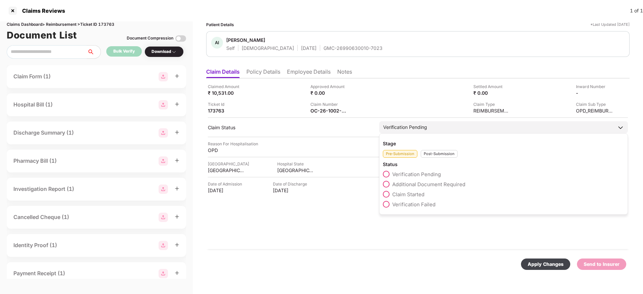
click at [432, 155] on div "Post-Submission" at bounding box center [439, 154] width 37 height 8
click at [388, 184] on span at bounding box center [386, 184] width 7 height 7
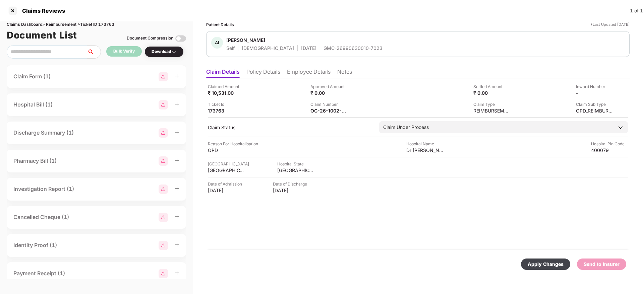
click at [547, 267] on div "Apply Changes" at bounding box center [546, 264] width 36 height 7
click at [262, 66] on ul "Claim Details Policy Details Employee Details Notes" at bounding box center [417, 71] width 423 height 13
click at [265, 72] on li "Policy Details" at bounding box center [263, 73] width 34 height 10
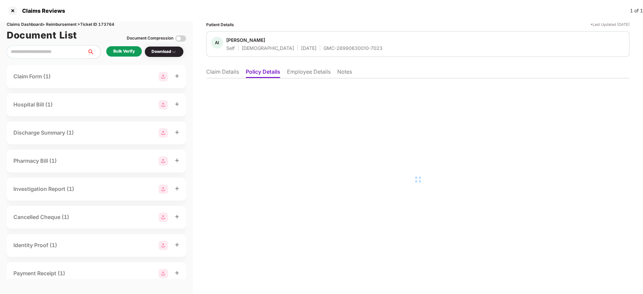
click at [303, 74] on li "Employee Details" at bounding box center [309, 73] width 44 height 10
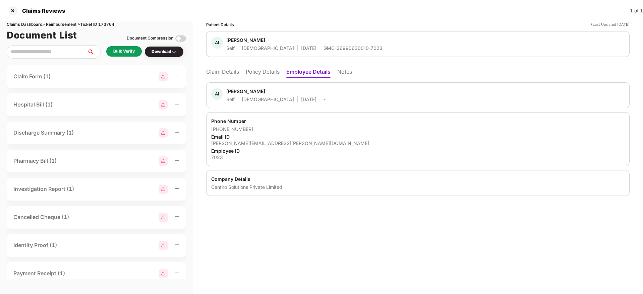
click at [217, 70] on li "Claim Details" at bounding box center [222, 73] width 33 height 10
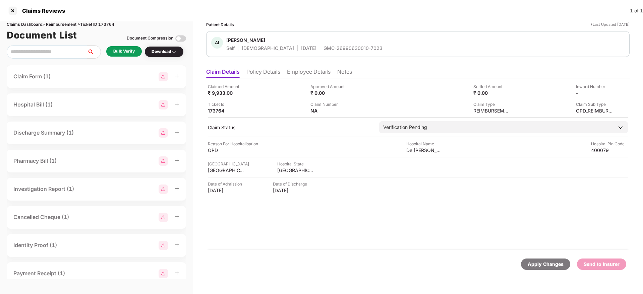
click at [324, 47] on div "GMC-26990630010-7023" at bounding box center [353, 48] width 59 height 6
copy div "GMC-26990630010-7023"
click at [128, 53] on div "Bulk Verify" at bounding box center [123, 51] width 21 height 6
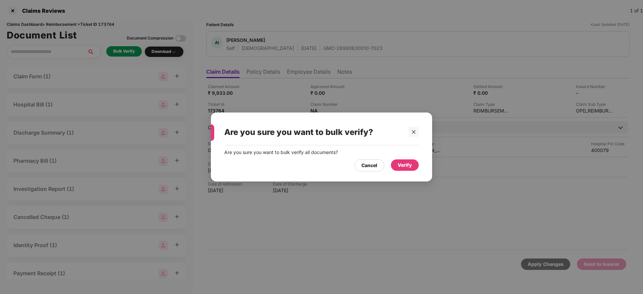
click at [407, 160] on div "Verify" at bounding box center [405, 165] width 28 height 11
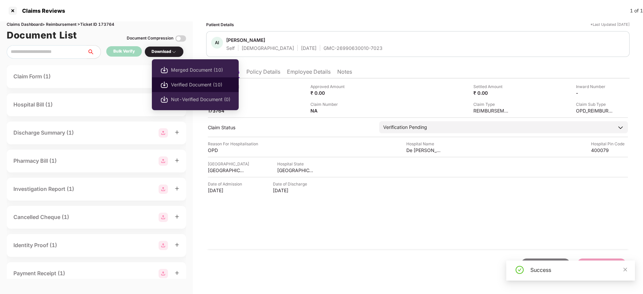
click at [198, 84] on span "Verified Document (10)" at bounding box center [200, 84] width 59 height 7
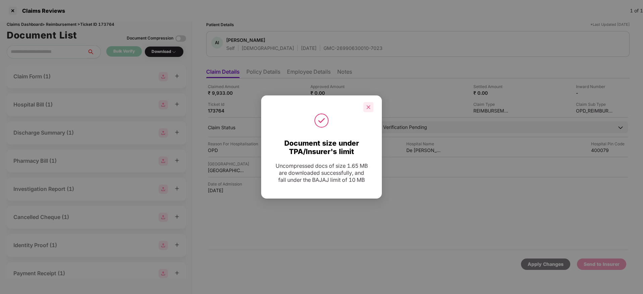
click at [370, 108] on icon "close" at bounding box center [368, 107] width 5 height 5
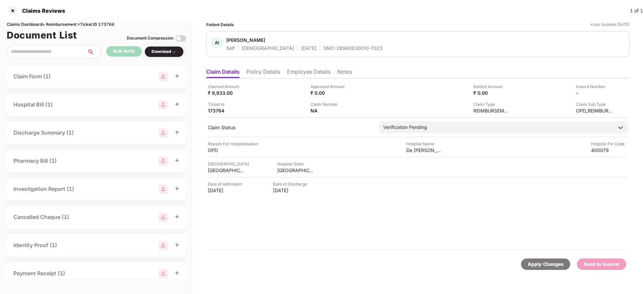
click at [324, 48] on div "GMC-26990630010-7023" at bounding box center [353, 48] width 59 height 6
copy div "GMC-26990630010-7023"
click at [417, 149] on div "De Shraddha Clinic" at bounding box center [424, 150] width 37 height 6
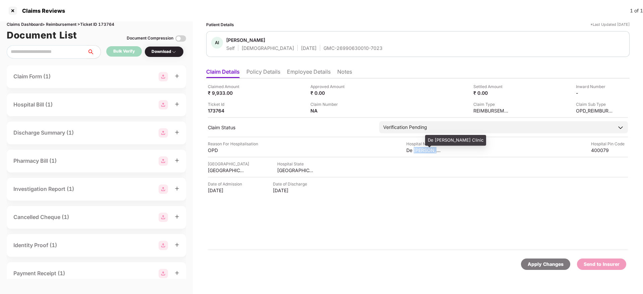
click at [417, 149] on div "De Shraddha Clinic" at bounding box center [424, 150] width 37 height 6
copy div "De Shraddha Clinic"
click at [260, 70] on li "Policy Details" at bounding box center [263, 73] width 34 height 10
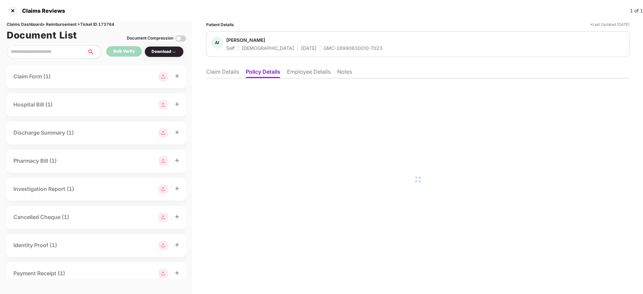
click at [312, 71] on li "Employee Details" at bounding box center [309, 73] width 44 height 10
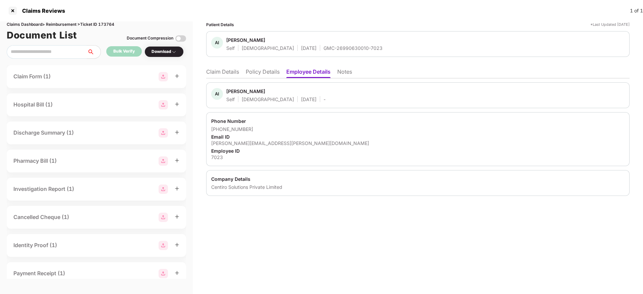
click at [245, 145] on div "arbaaz.inamdar@centiro.com" at bounding box center [417, 143] width 413 height 6
copy div "arbaaz.inamdar@centiro.com"
click at [231, 75] on li "Claim Details" at bounding box center [222, 73] width 33 height 10
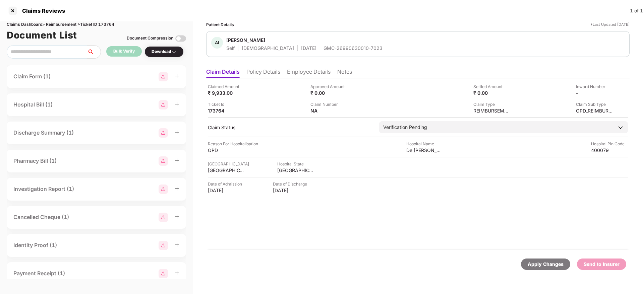
click at [322, 77] on li "Employee Details" at bounding box center [309, 73] width 44 height 10
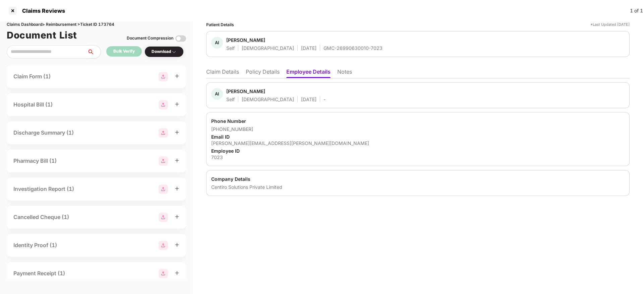
click at [244, 145] on div "arbaaz.inamdar@centiro.com" at bounding box center [417, 143] width 413 height 6
copy div "arbaaz.inamdar@centiro.com"
drag, startPoint x: 220, startPoint y: 127, endPoint x: 268, endPoint y: 132, distance: 48.2
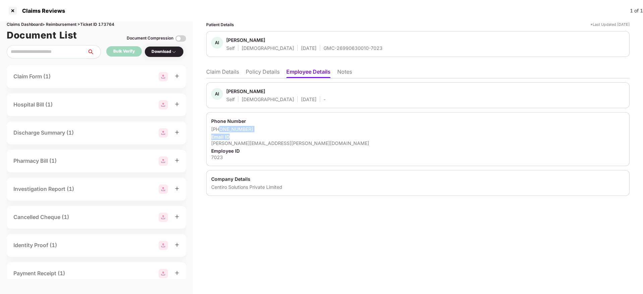
click at [268, 132] on div "+918956918729" at bounding box center [417, 129] width 413 height 6
copy div "8956918729"
click at [229, 76] on li "Claim Details" at bounding box center [222, 73] width 33 height 10
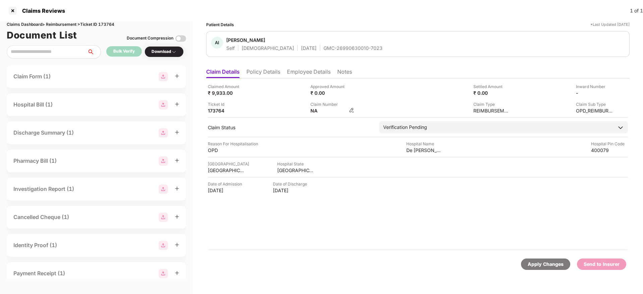
click at [351, 109] on img at bounding box center [351, 110] width 5 height 5
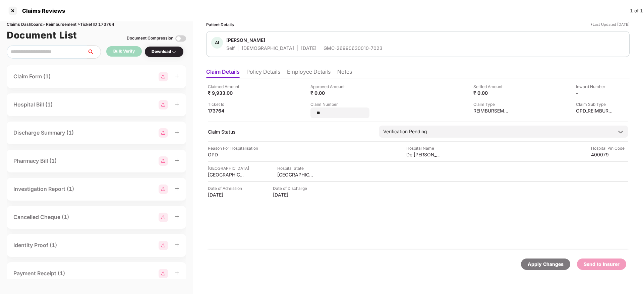
type input "*"
type input "**********"
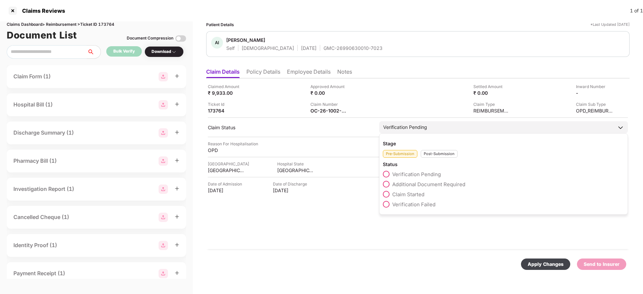
click at [426, 158] on div "Post-Submission" at bounding box center [439, 154] width 37 height 8
click at [385, 185] on span at bounding box center [386, 184] width 7 height 7
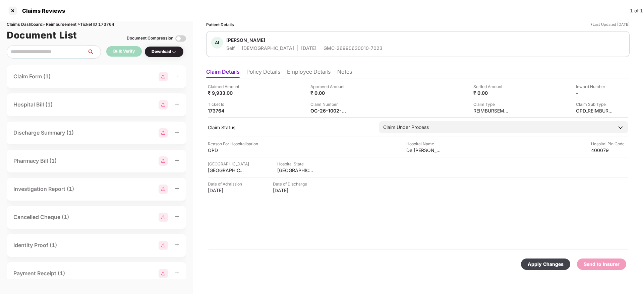
click at [539, 263] on div "Apply Changes" at bounding box center [546, 264] width 36 height 7
click at [251, 74] on li "Policy Details" at bounding box center [263, 73] width 34 height 10
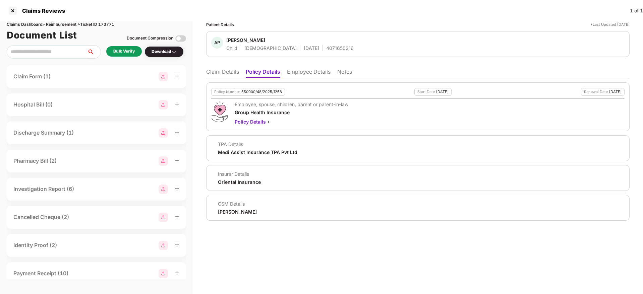
click at [310, 75] on li "Employee Details" at bounding box center [309, 73] width 44 height 10
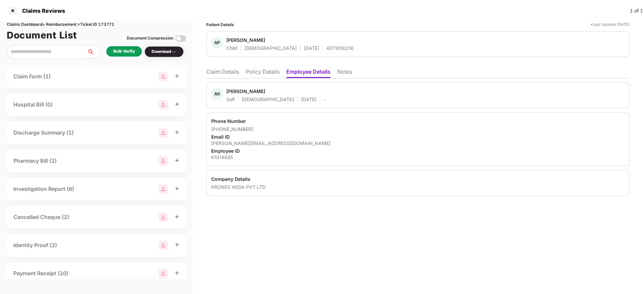
click at [273, 73] on li "Policy Details" at bounding box center [263, 73] width 34 height 10
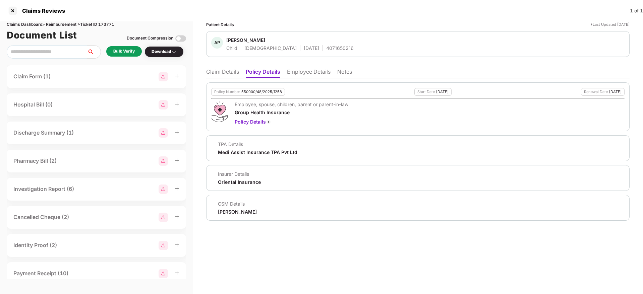
click at [221, 73] on li "Claim Details" at bounding box center [222, 73] width 33 height 10
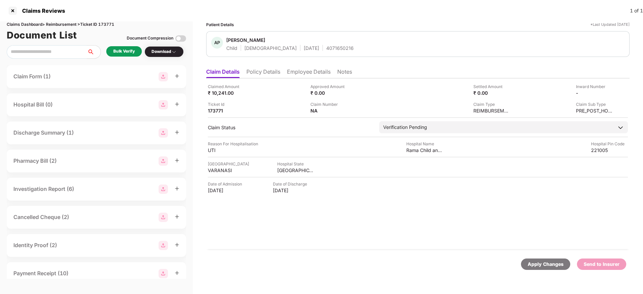
click at [264, 73] on li "Policy Details" at bounding box center [263, 73] width 34 height 10
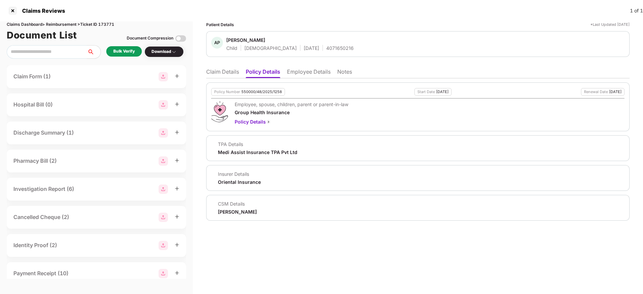
click at [230, 74] on li "Claim Details" at bounding box center [222, 73] width 33 height 10
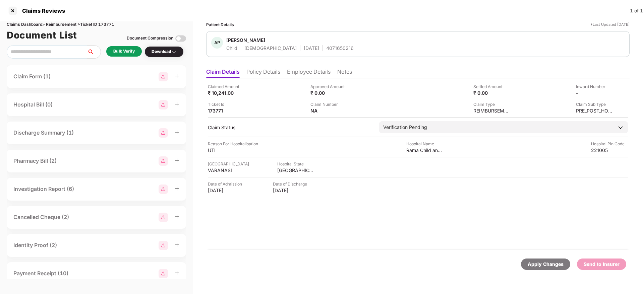
click at [128, 51] on div "Bulk Verify" at bounding box center [123, 51] width 21 height 6
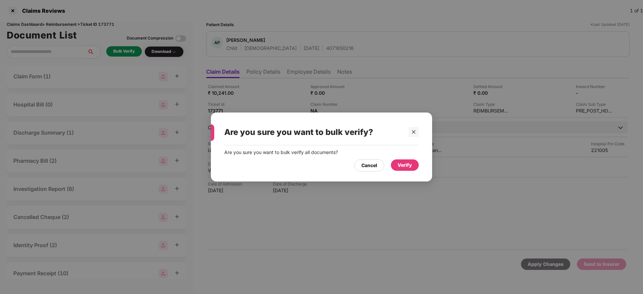
click at [397, 169] on div "Verify" at bounding box center [405, 165] width 28 height 11
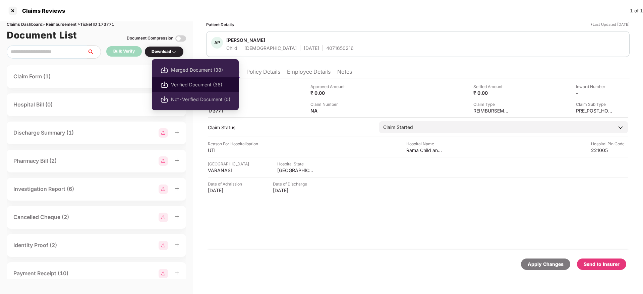
click at [186, 84] on span "Verified Document (38)" at bounding box center [200, 84] width 59 height 7
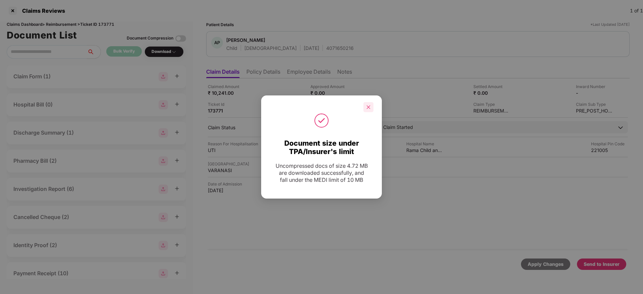
click at [370, 110] on div at bounding box center [368, 107] width 10 height 10
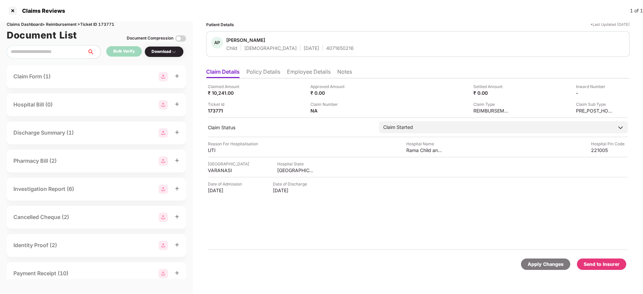
click at [599, 267] on div "Send to Insurer" at bounding box center [602, 264] width 36 height 7
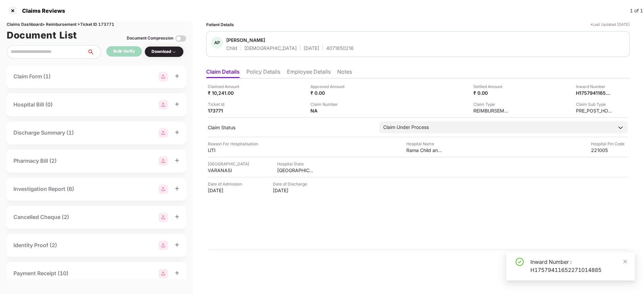
click at [264, 72] on li "Policy Details" at bounding box center [263, 73] width 34 height 10
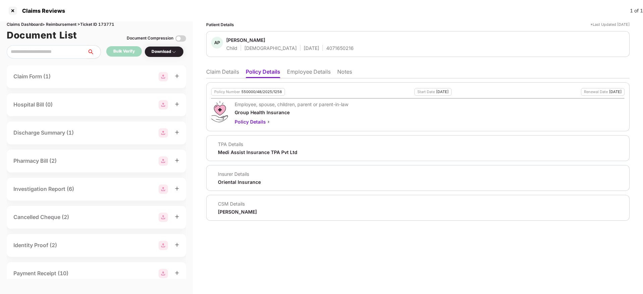
click at [297, 75] on li "Employee Details" at bounding box center [309, 73] width 44 height 10
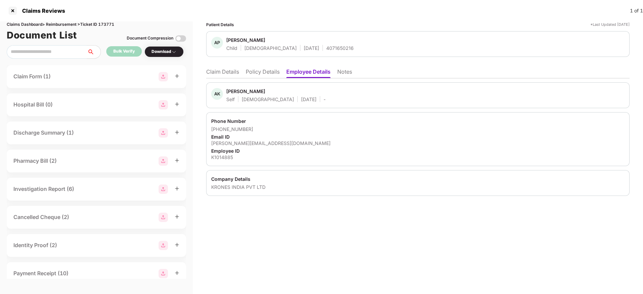
click at [228, 73] on li "Claim Details" at bounding box center [222, 73] width 33 height 10
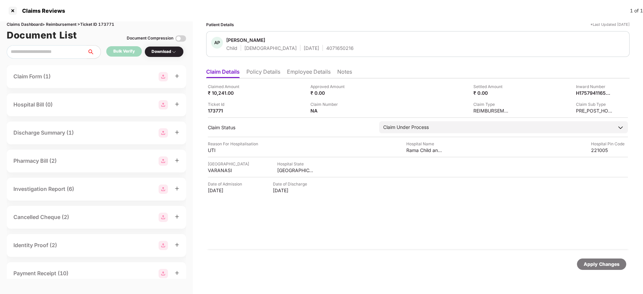
click at [259, 71] on li "Policy Details" at bounding box center [263, 73] width 34 height 10
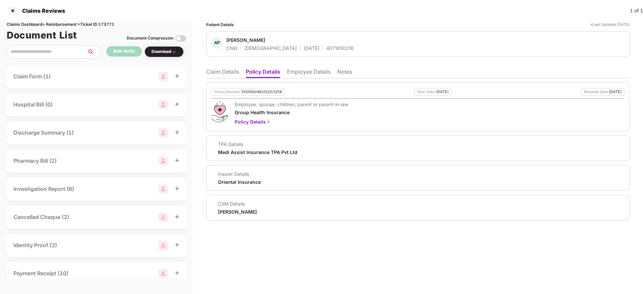
click at [210, 68] on li "Claim Details" at bounding box center [222, 73] width 33 height 10
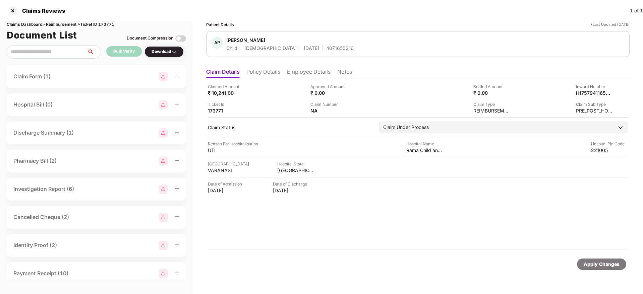
click at [326, 46] on div "4071650216" at bounding box center [339, 48] width 27 height 6
copy div "4071650216"
click at [578, 93] on div "H17579411652271014885" at bounding box center [587, 93] width 37 height 6
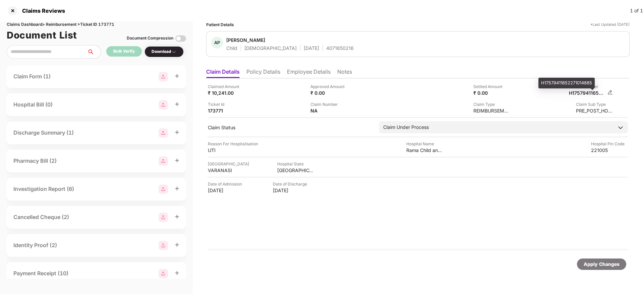
click at [578, 93] on div "H17579411652271014885" at bounding box center [587, 93] width 37 height 6
copy div
click at [277, 71] on li "Policy Details" at bounding box center [263, 73] width 34 height 10
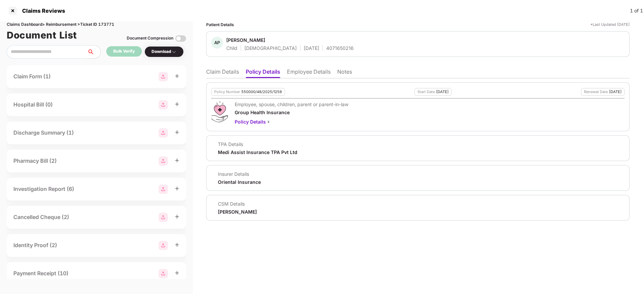
click at [230, 70] on li "Claim Details" at bounding box center [222, 73] width 33 height 10
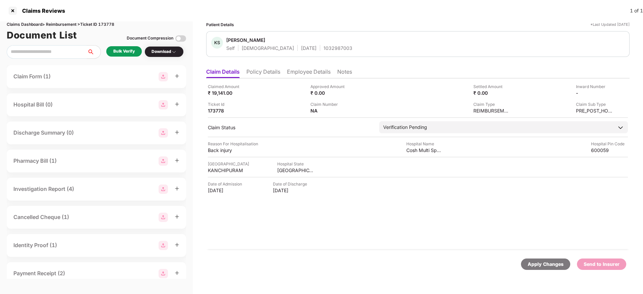
click at [271, 74] on li "Policy Details" at bounding box center [263, 73] width 34 height 10
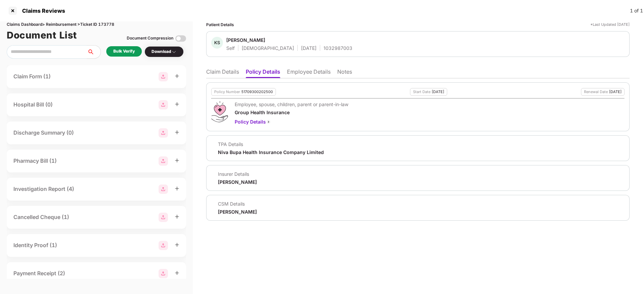
click at [295, 72] on li "Employee Details" at bounding box center [309, 73] width 44 height 10
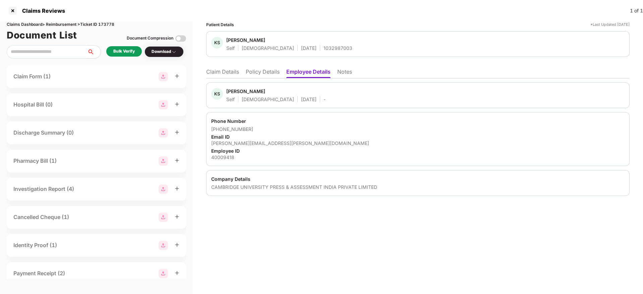
click at [220, 71] on li "Claim Details" at bounding box center [222, 73] width 33 height 10
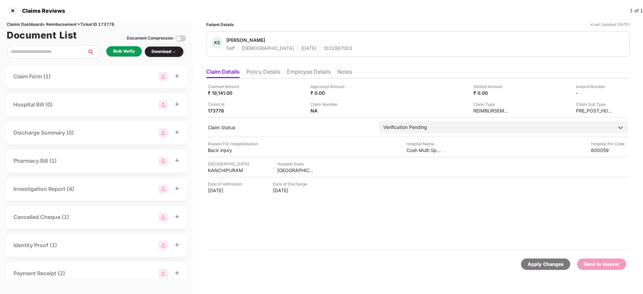
click at [261, 73] on li "Policy Details" at bounding box center [263, 73] width 34 height 10
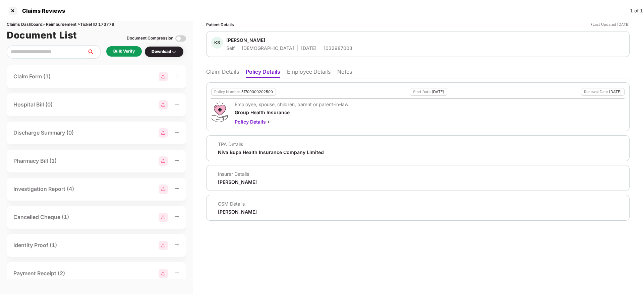
click at [235, 74] on li "Claim Details" at bounding box center [222, 73] width 33 height 10
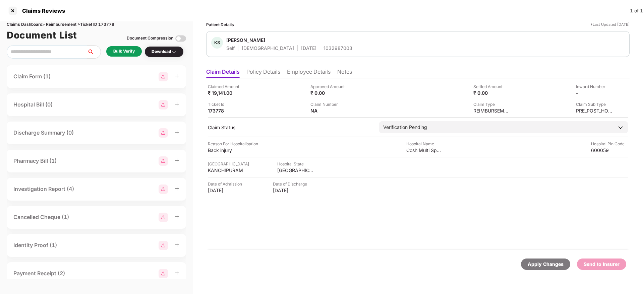
click at [259, 71] on li "Policy Details" at bounding box center [263, 73] width 34 height 10
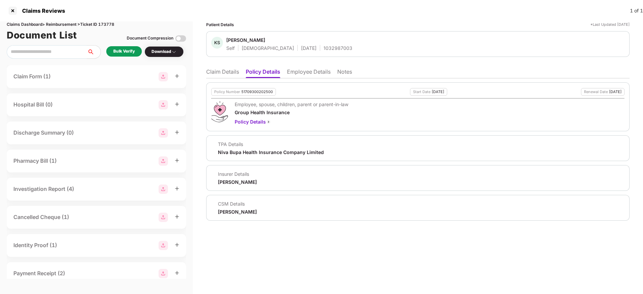
click at [292, 75] on li "Employee Details" at bounding box center [309, 73] width 44 height 10
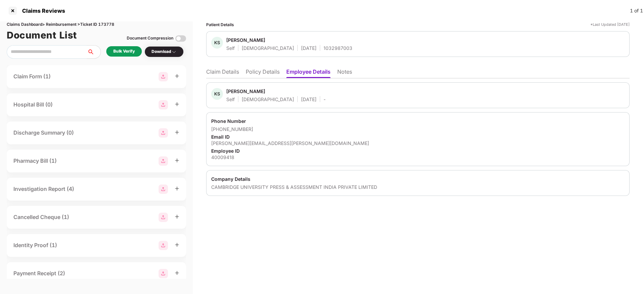
click at [234, 73] on li "Claim Details" at bounding box center [222, 73] width 33 height 10
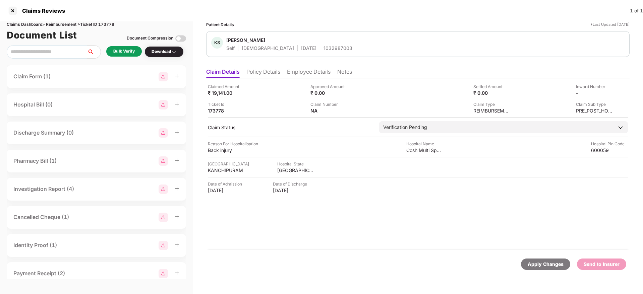
click at [127, 53] on div "Bulk Verify" at bounding box center [123, 51] width 21 height 6
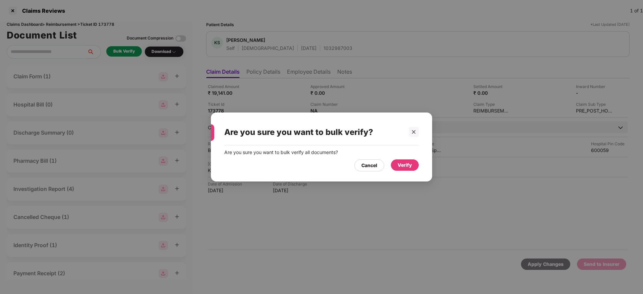
click at [404, 172] on div "Are you sure you want to bulk verify all documents? Cancel Verify" at bounding box center [321, 161] width 221 height 30
click at [404, 168] on div "Verify" at bounding box center [405, 165] width 14 height 7
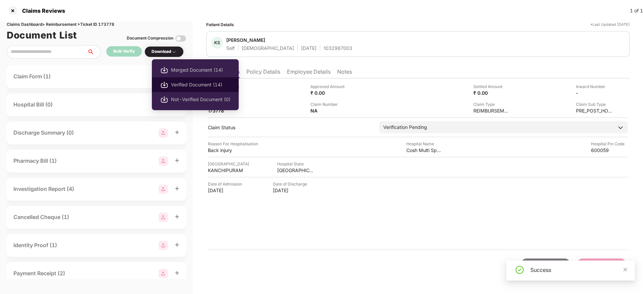
click at [186, 84] on span "Verified Document (14)" at bounding box center [200, 84] width 59 height 7
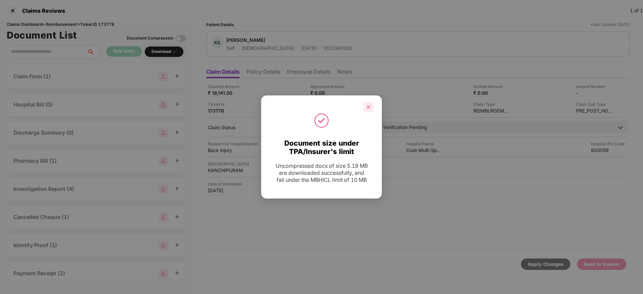
click at [369, 108] on icon "close" at bounding box center [368, 107] width 5 height 5
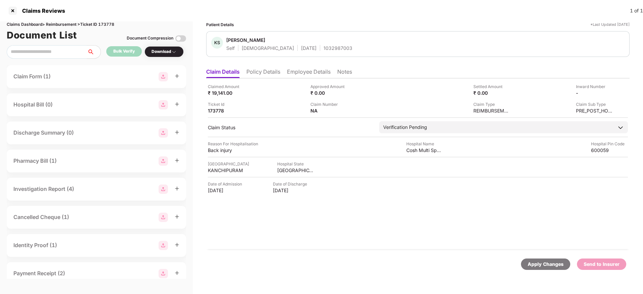
click at [324, 49] on div "1032987003" at bounding box center [338, 48] width 29 height 6
copy div "1032987003"
click at [295, 71] on li "Employee Details" at bounding box center [309, 73] width 44 height 10
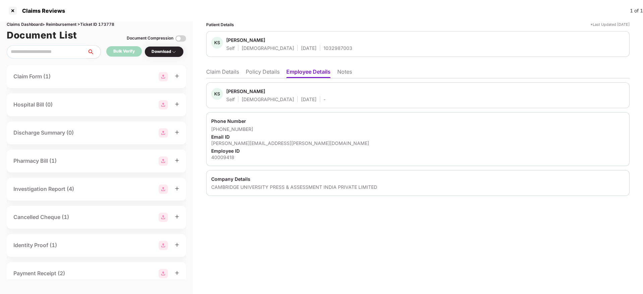
click at [260, 142] on div "[PERSON_NAME][EMAIL_ADDRESS][PERSON_NAME][DOMAIN_NAME]" at bounding box center [417, 143] width 413 height 6
copy div "[PERSON_NAME][EMAIL_ADDRESS][PERSON_NAME][DOMAIN_NAME]"
drag, startPoint x: 219, startPoint y: 130, endPoint x: 263, endPoint y: 132, distance: 43.6
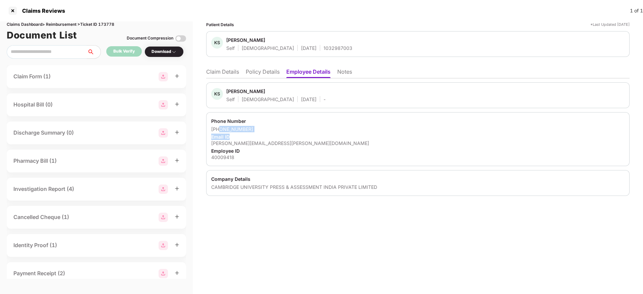
click at [263, 132] on div "[PHONE_NUMBER]" at bounding box center [417, 129] width 413 height 6
copy div "9900002935"
click at [211, 69] on li "Claim Details" at bounding box center [222, 73] width 33 height 10
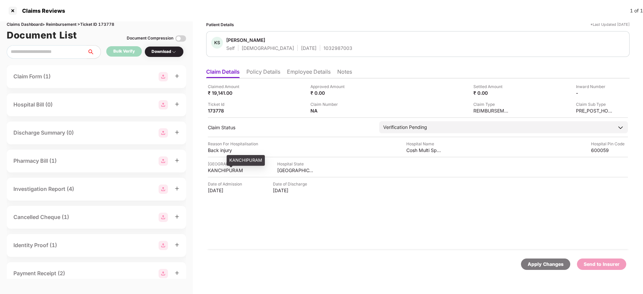
click at [229, 171] on div "KANCHIPURAM" at bounding box center [226, 170] width 37 height 6
copy div "KANCHIPURAM"
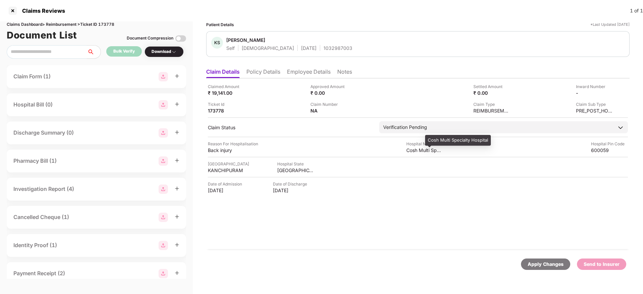
click at [411, 152] on div "Cosh Multi Specialty Hospital" at bounding box center [424, 150] width 37 height 6
copy div "Cosh Multi Specialty Hospital"
click at [610, 92] on img at bounding box center [610, 92] width 5 height 5
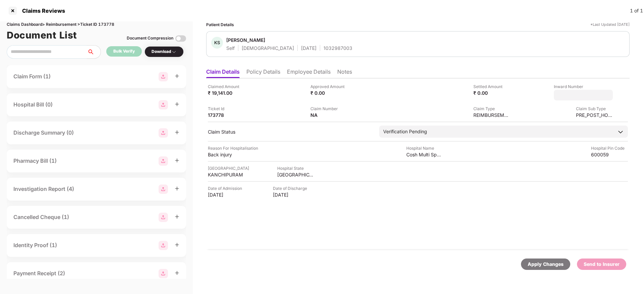
type input "**********"
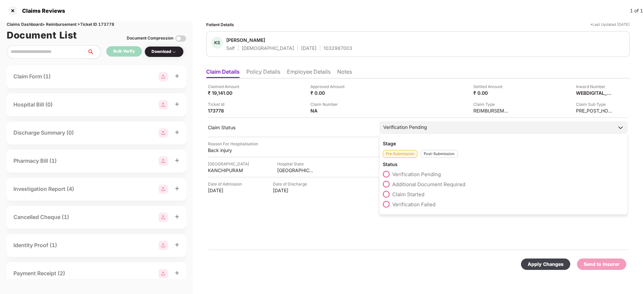
click at [427, 158] on div "Post-Submission" at bounding box center [439, 154] width 37 height 8
click at [387, 183] on span at bounding box center [386, 184] width 7 height 7
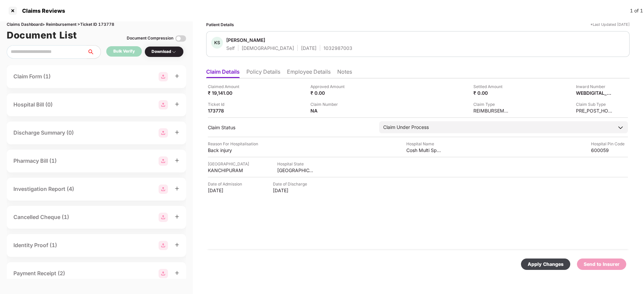
click at [536, 261] on div "Apply Changes" at bounding box center [546, 264] width 36 height 7
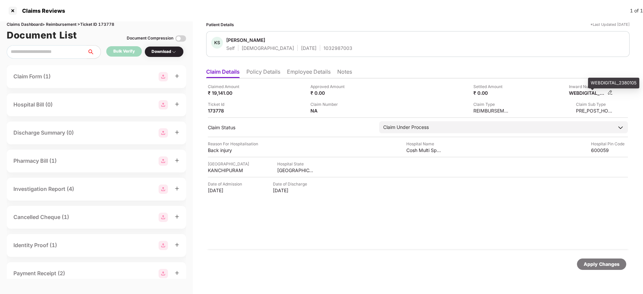
click at [587, 95] on div "WEBDIGITAL_2380105" at bounding box center [587, 93] width 37 height 6
copy div "WEBDIGITAL_2380105"
click at [324, 48] on div "1032987003" at bounding box center [338, 48] width 29 height 6
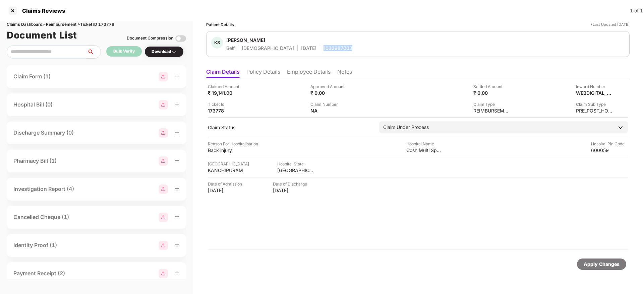
copy div "1032987003"
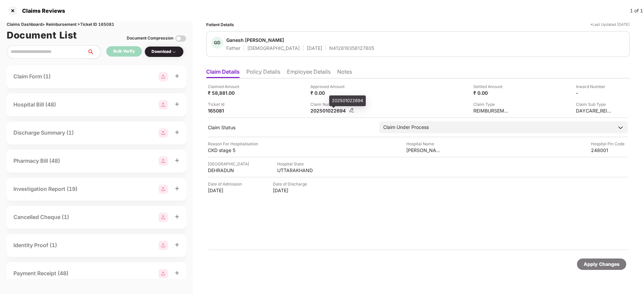
click at [322, 109] on div "202501022694" at bounding box center [328, 111] width 37 height 6
copy div "202501022694"
click at [264, 71] on li "Policy Details" at bounding box center [263, 73] width 34 height 10
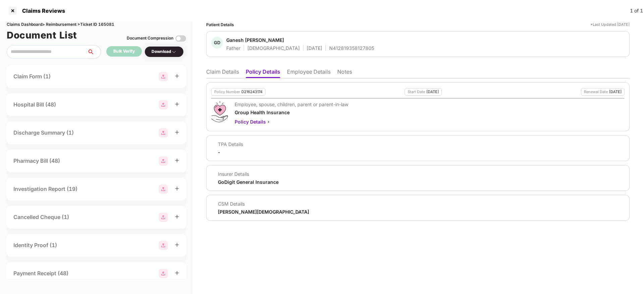
click at [207, 72] on li "Claim Details" at bounding box center [222, 73] width 33 height 10
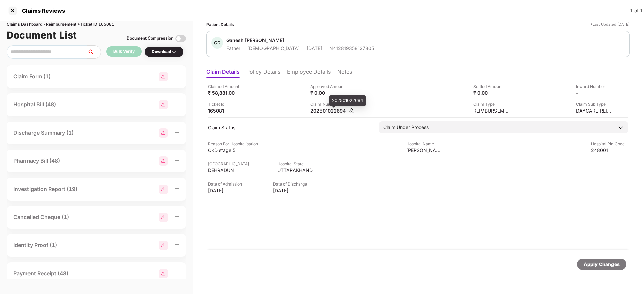
click at [326, 113] on div "202501022694" at bounding box center [328, 111] width 37 height 6
copy div "202501022694"
